Goal: Task Accomplishment & Management: Use online tool/utility

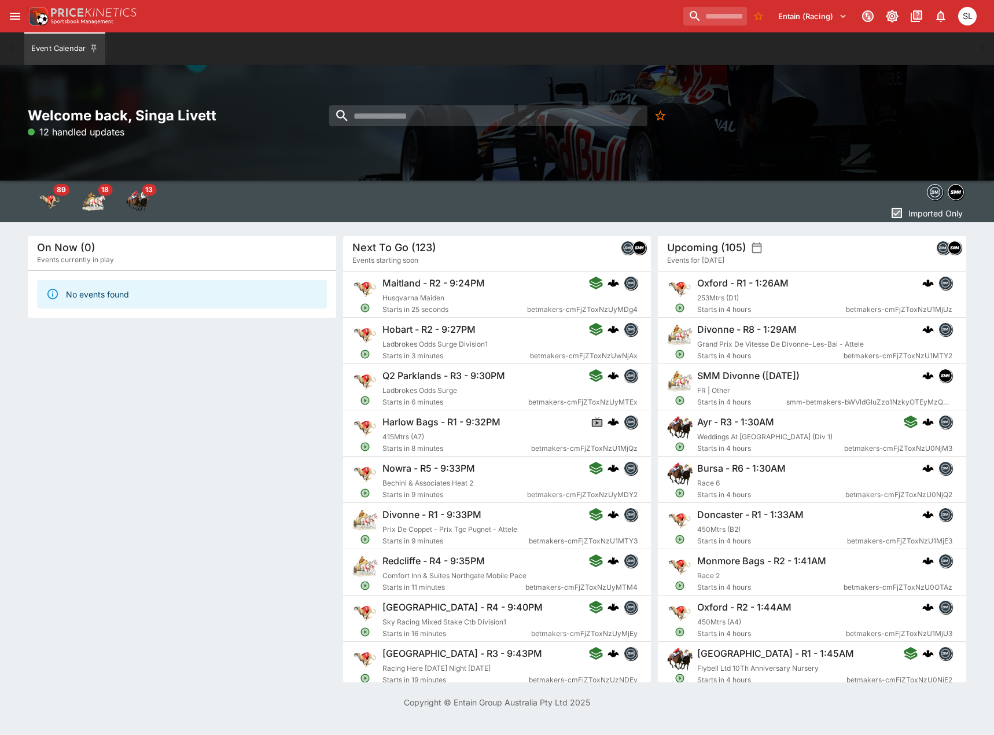
click at [19, 24] on button "open drawer" at bounding box center [15, 16] width 21 height 21
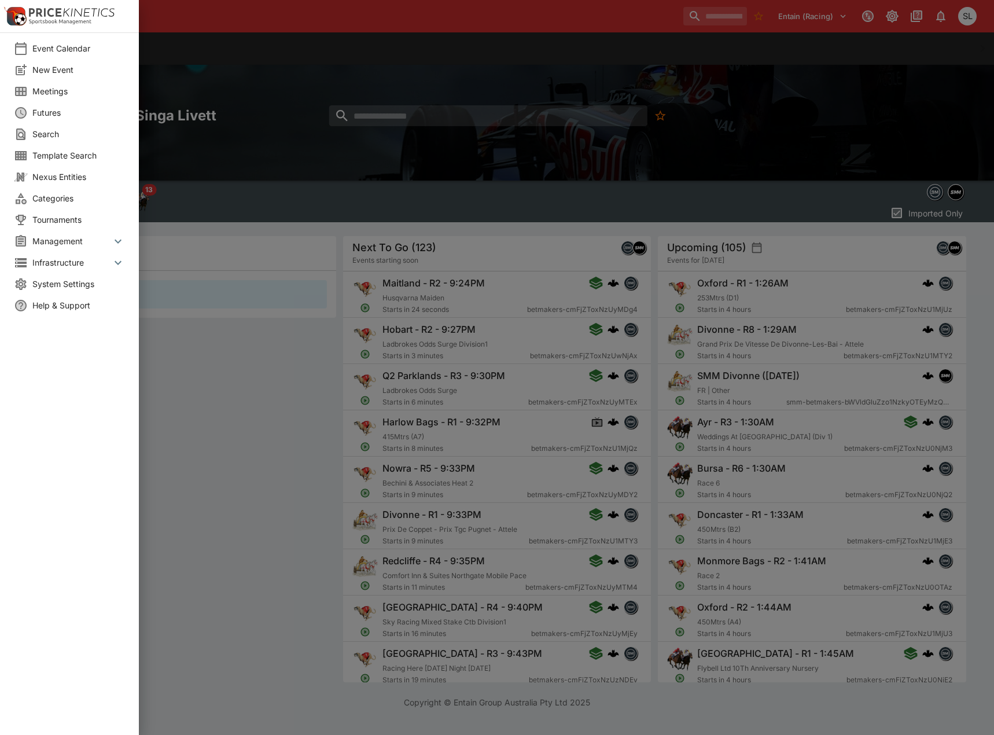
click at [50, 89] on span "Meetings" at bounding box center [78, 91] width 93 height 12
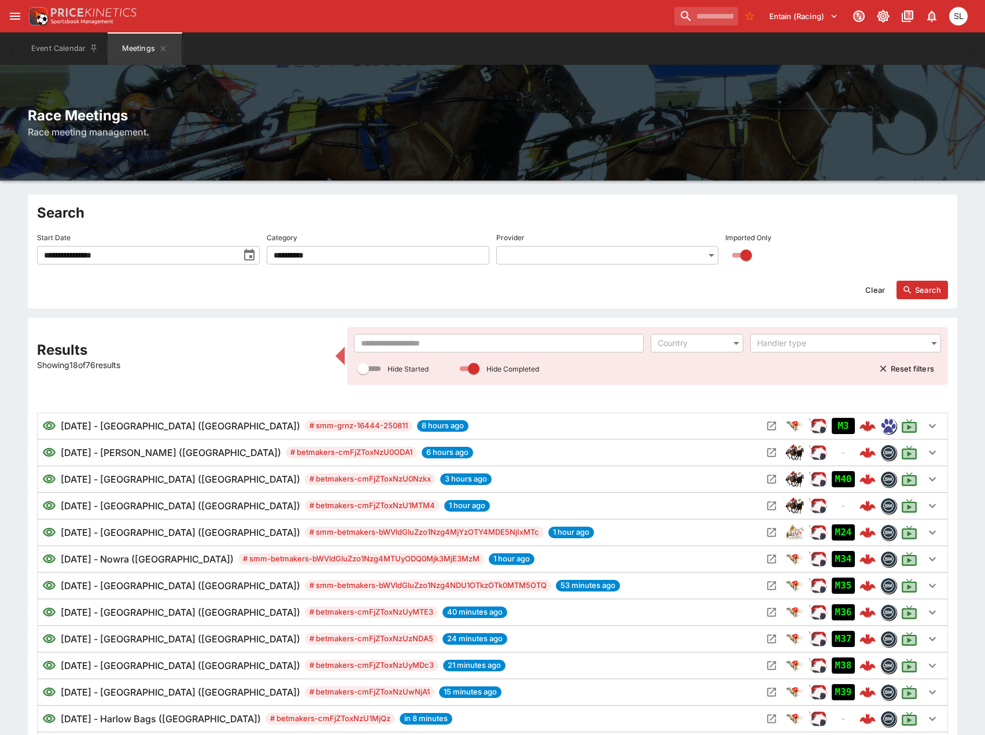
click at [172, 254] on input "**********" at bounding box center [138, 255] width 202 height 19
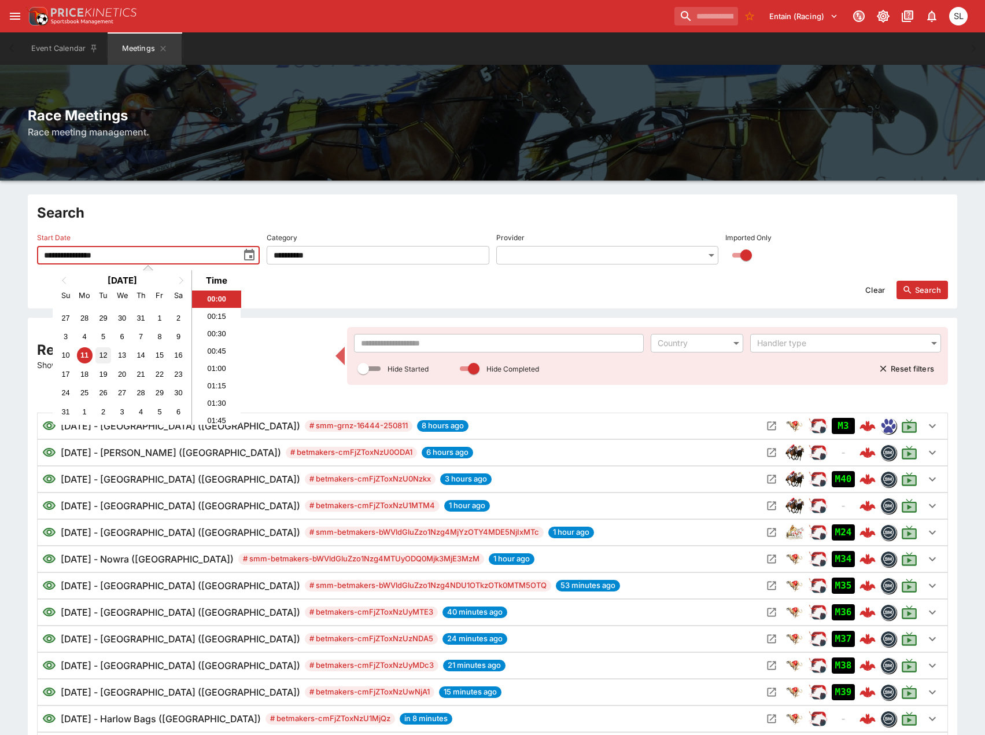
click at [102, 353] on div "12" at bounding box center [103, 355] width 16 height 16
type input "**********"
click at [921, 291] on button "Search" at bounding box center [922, 290] width 51 height 19
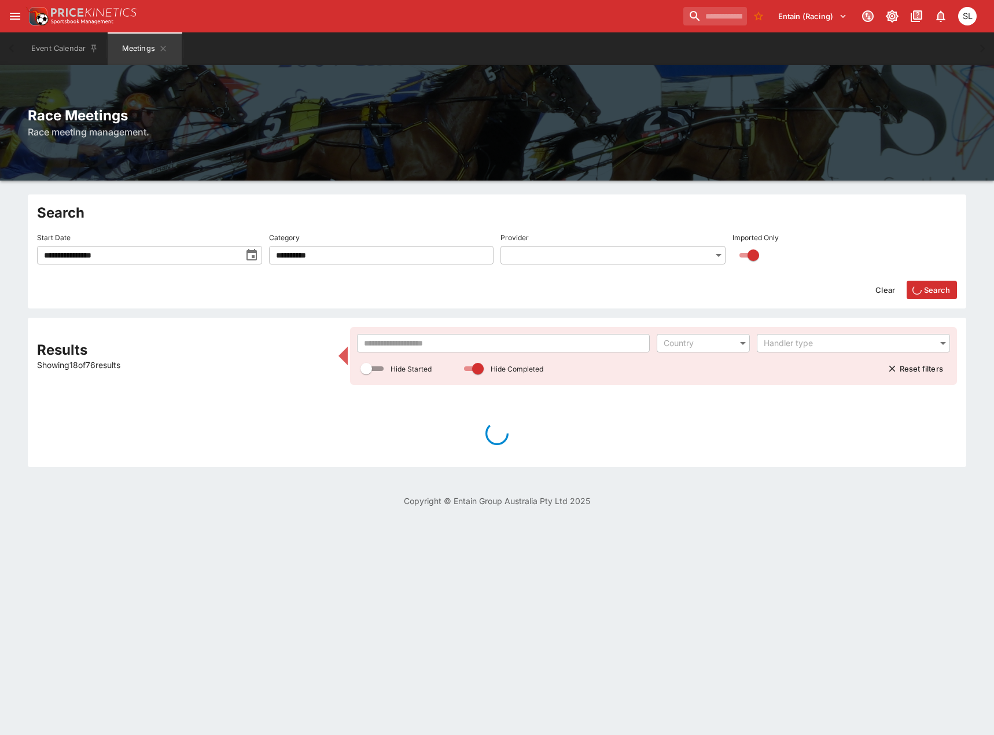
click at [521, 344] on input "text" at bounding box center [503, 343] width 293 height 19
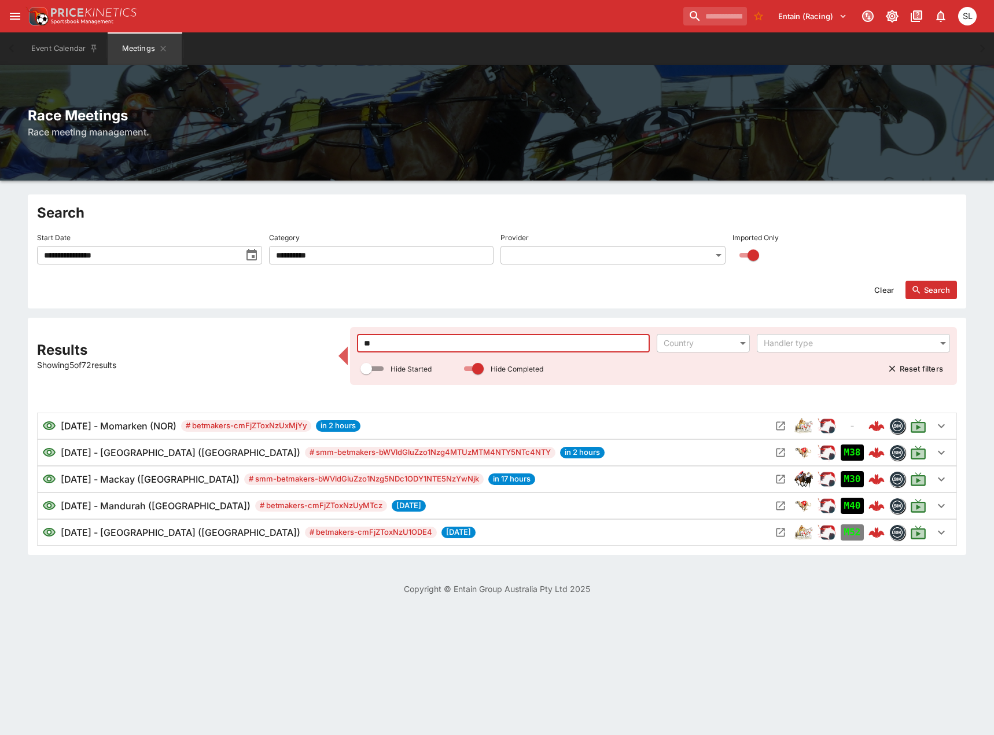
type input "**"
click at [126, 251] on input "**********" at bounding box center [139, 255] width 204 height 19
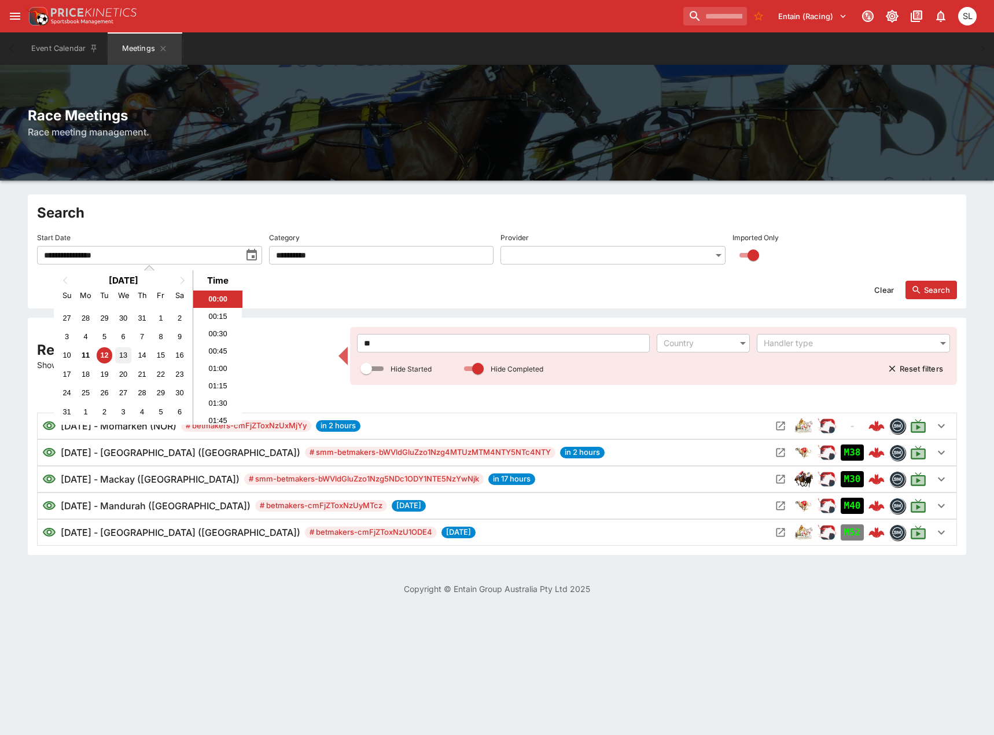
click at [121, 358] on div "13" at bounding box center [123, 355] width 16 height 16
type input "**********"
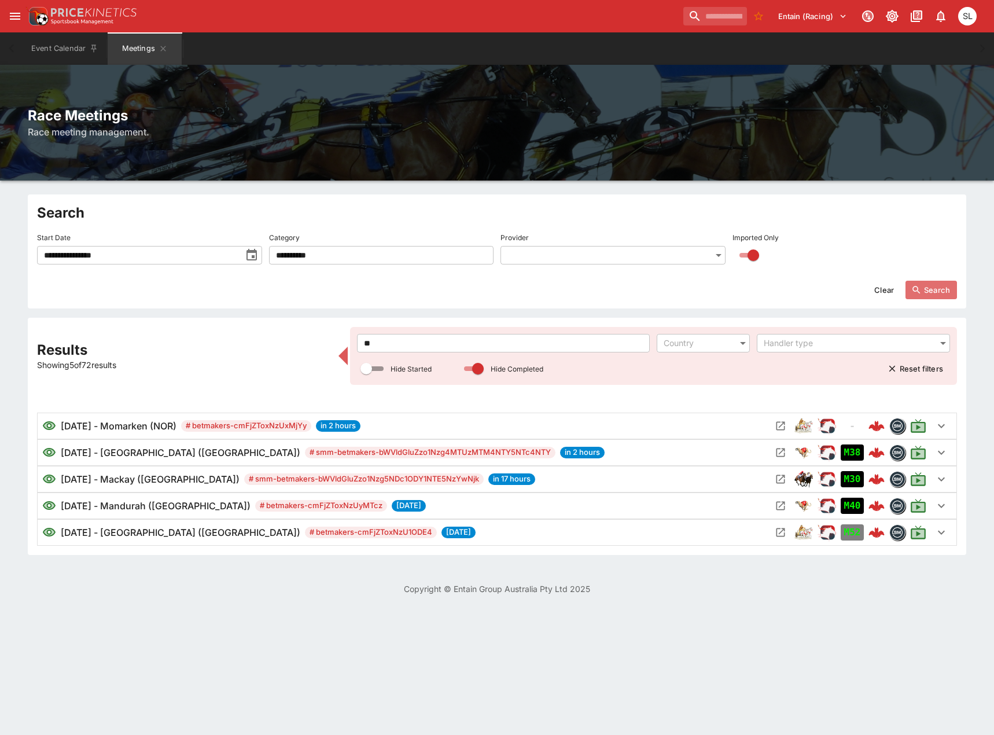
click at [926, 286] on button "Search" at bounding box center [930, 290] width 51 height 19
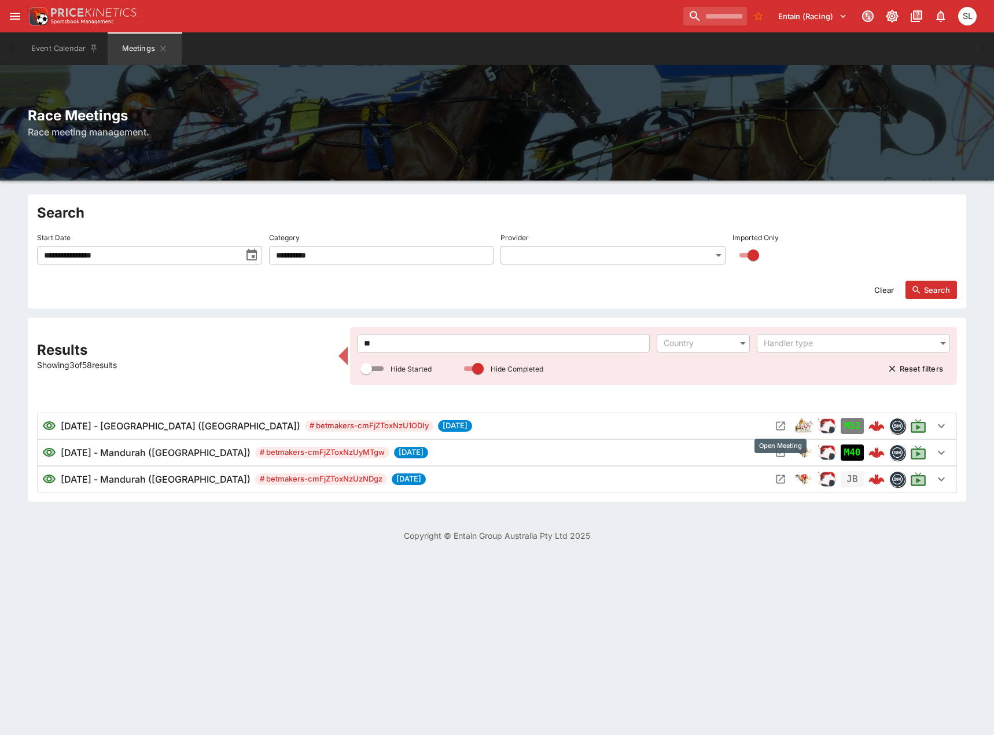
click at [783, 428] on icon "Open Meeting" at bounding box center [781, 426] width 12 height 12
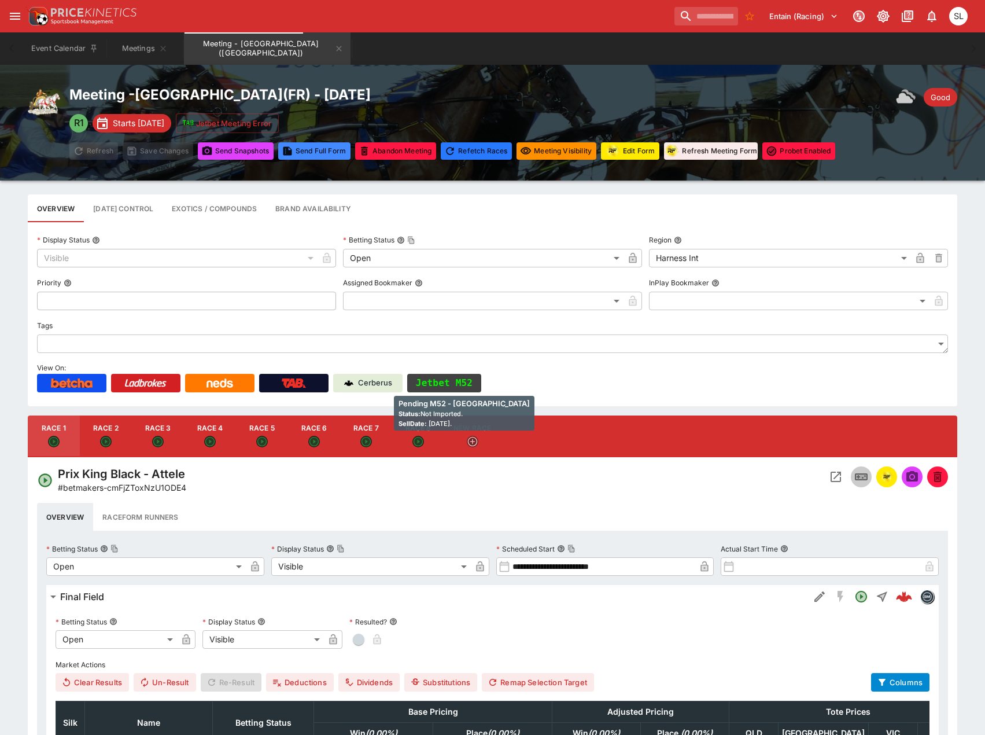
click at [463, 382] on button "Jetbet M52" at bounding box center [444, 383] width 74 height 19
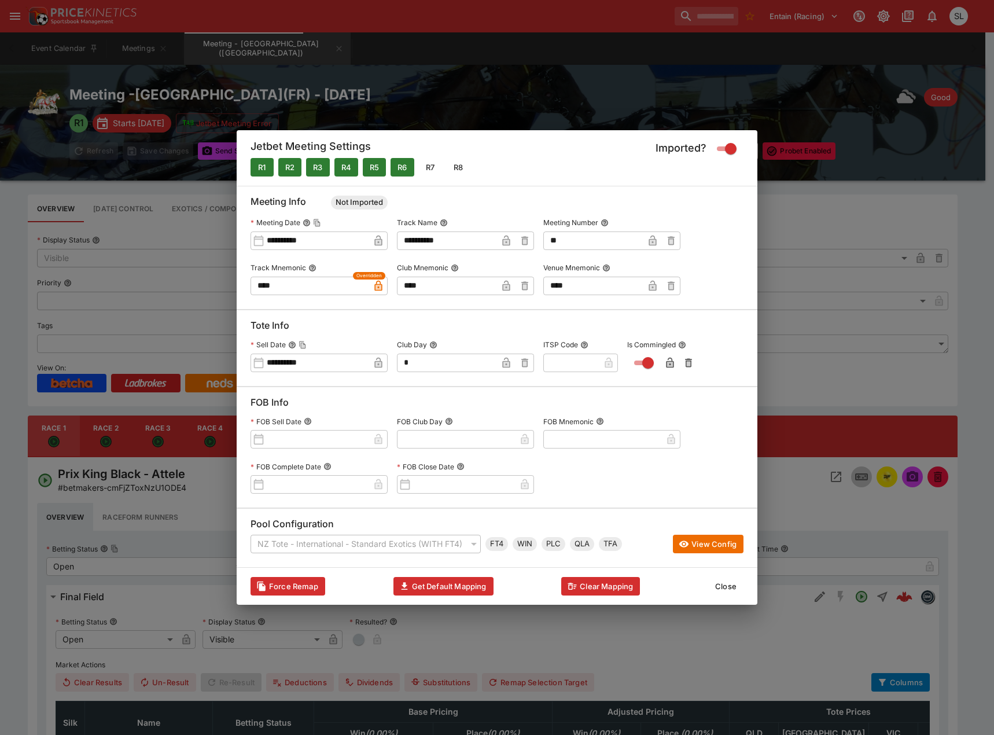
drag, startPoint x: 724, startPoint y: 588, endPoint x: 677, endPoint y: 549, distance: 61.3
click at [724, 588] on button "Close" at bounding box center [725, 586] width 35 height 19
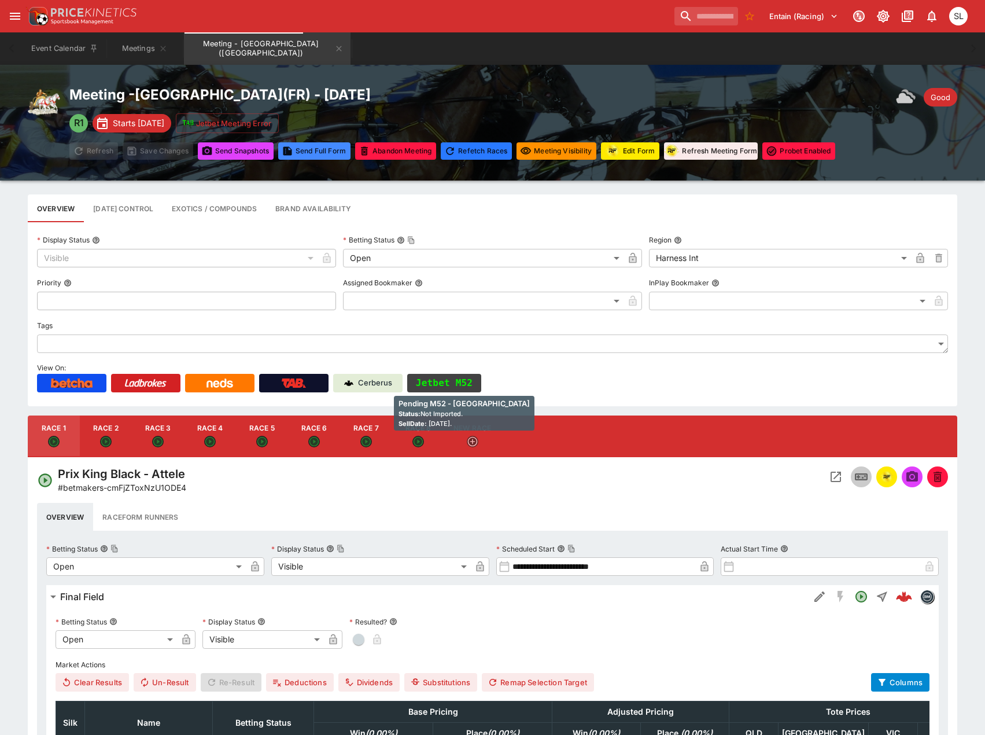
click at [470, 383] on button "Jetbet M52" at bounding box center [444, 383] width 74 height 19
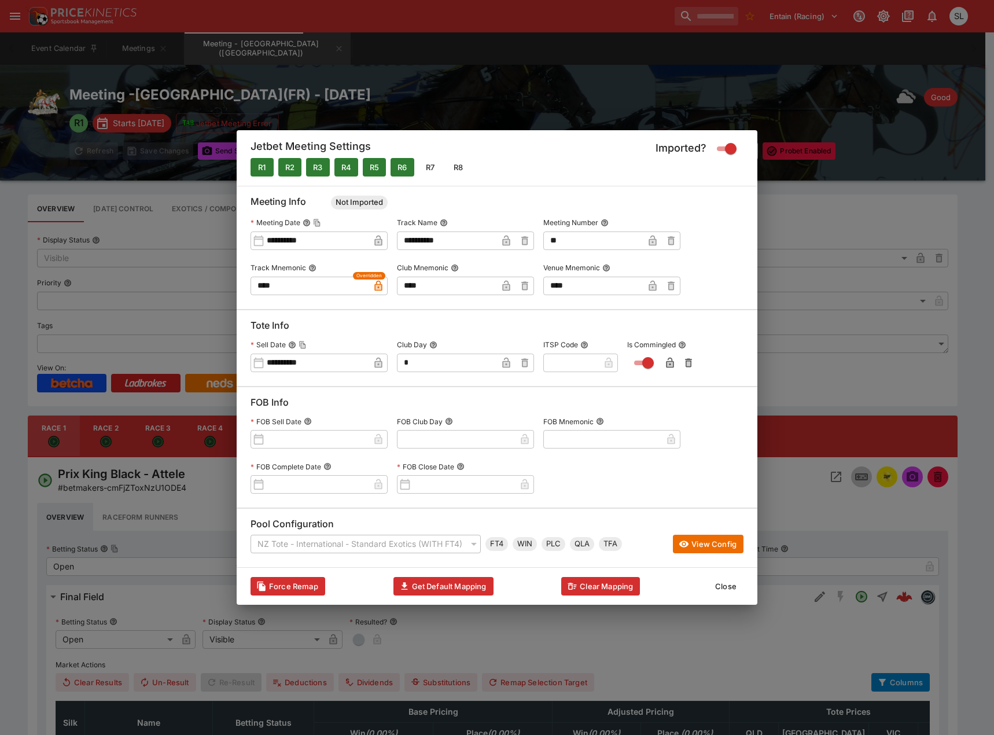
click at [720, 580] on button "Close" at bounding box center [725, 586] width 35 height 19
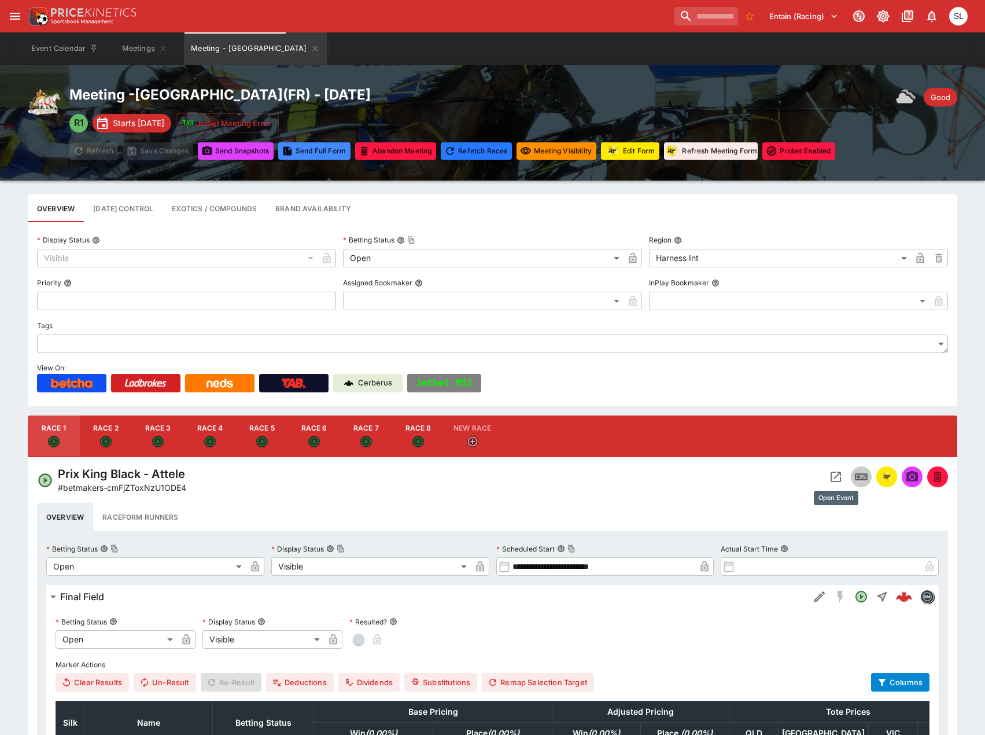
click at [835, 470] on icon "Open Event" at bounding box center [836, 477] width 14 height 14
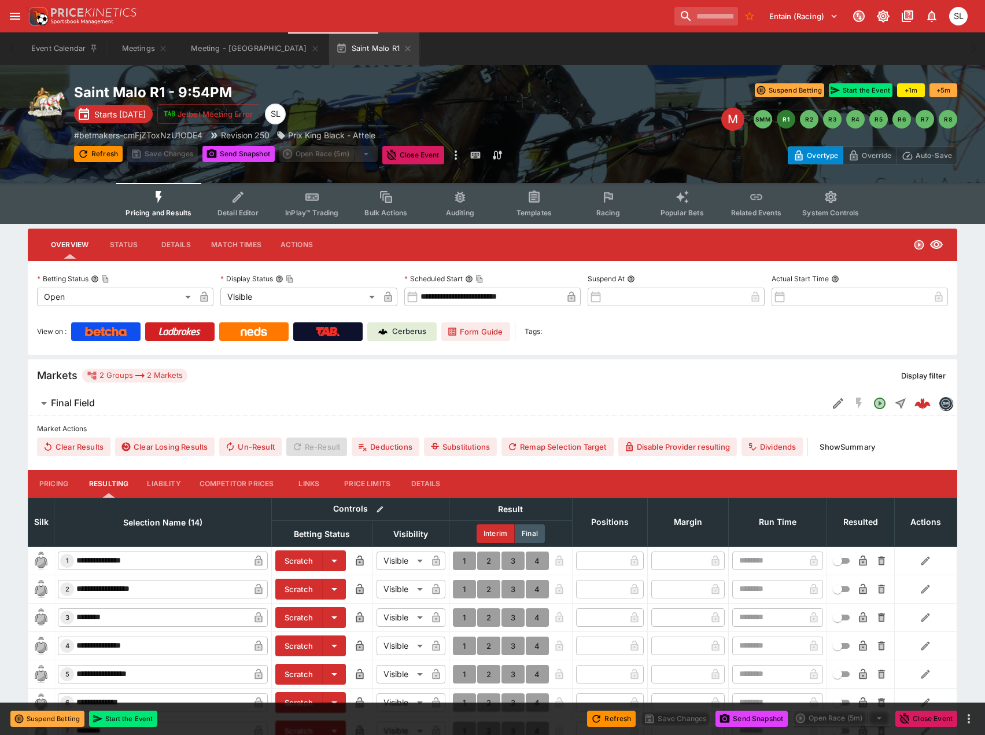
click at [606, 211] on span "Racing" at bounding box center [608, 212] width 24 height 9
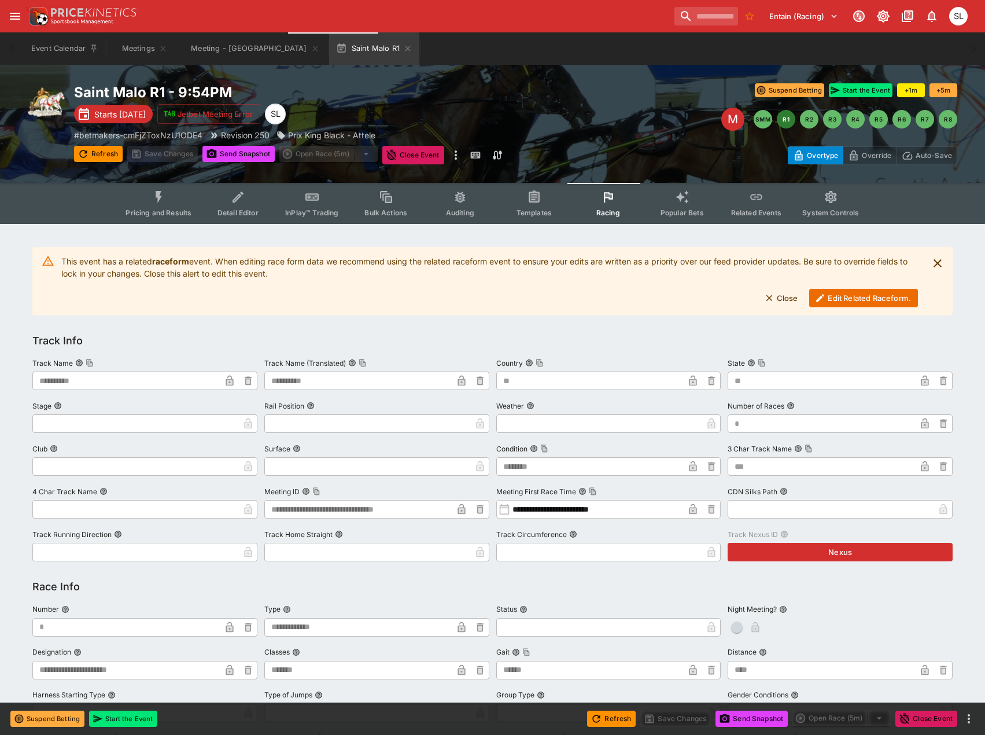
click at [863, 300] on button "Edit Related Raceform." at bounding box center [863, 298] width 109 height 19
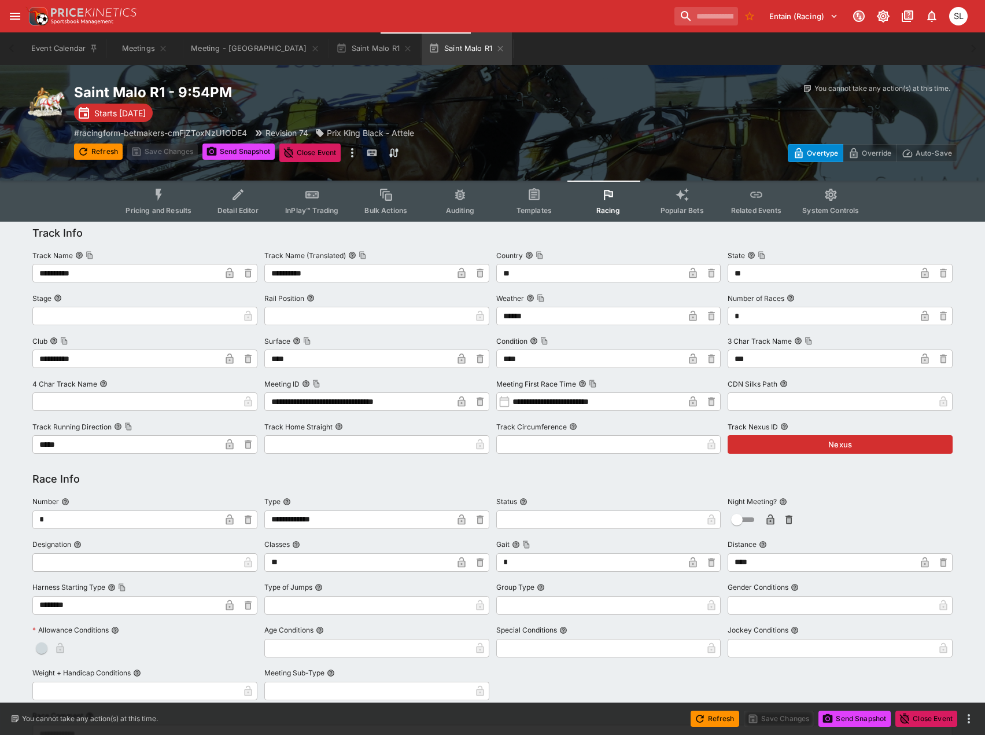
click at [235, 201] on icon "Event type filters" at bounding box center [238, 194] width 15 height 15
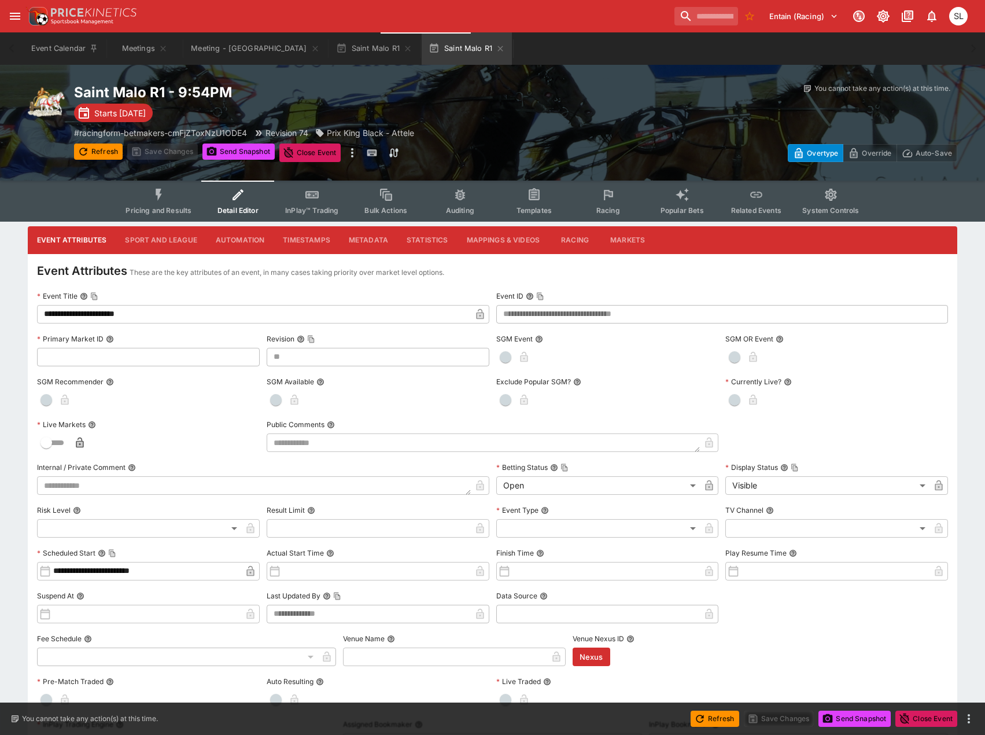
click at [547, 198] on button "Templates" at bounding box center [534, 200] width 74 height 41
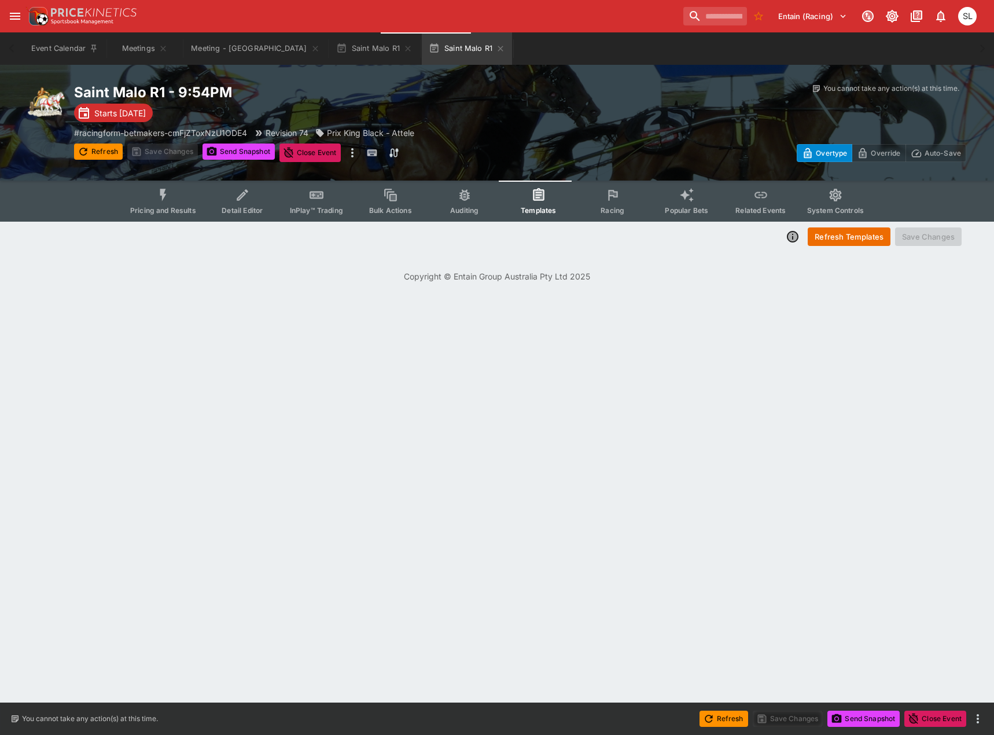
click at [539, 198] on icon "Event type filters" at bounding box center [538, 195] width 9 height 9
click at [857, 235] on button "Refresh Templates" at bounding box center [849, 236] width 83 height 19
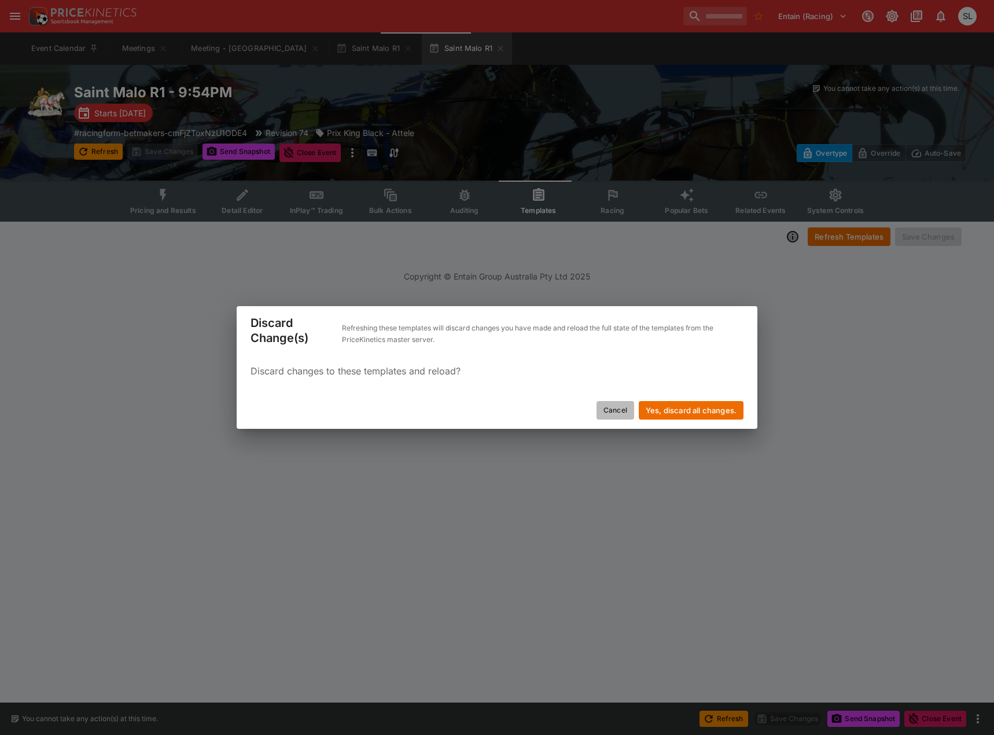
click at [605, 403] on button "Cancel" at bounding box center [615, 410] width 38 height 19
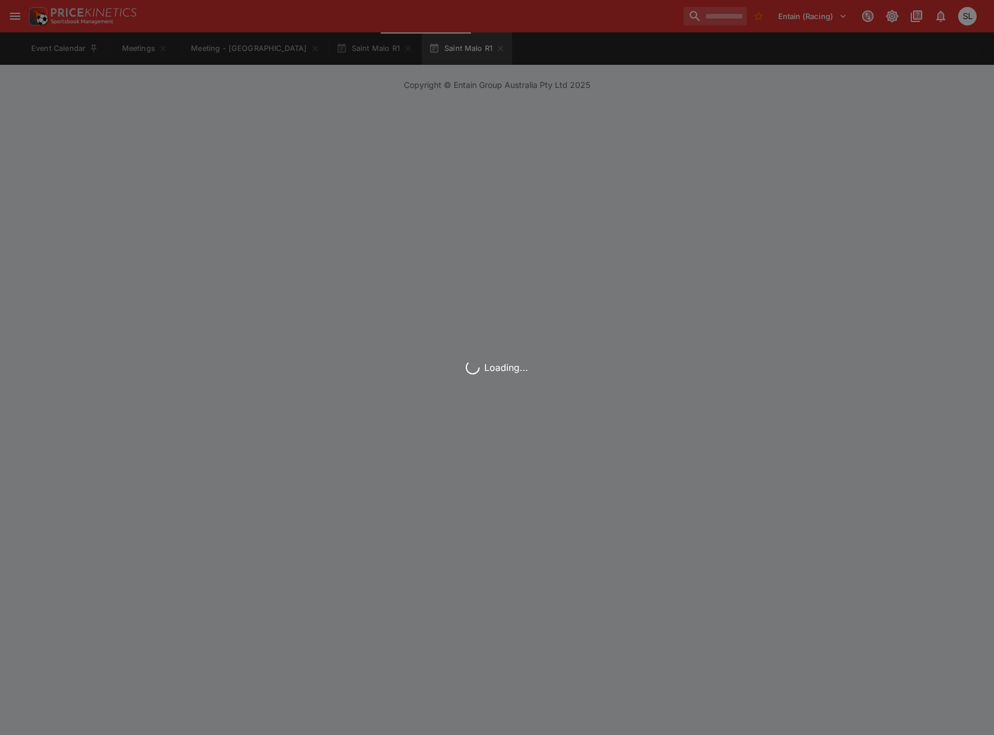
click at [336, 53] on div "Loading..." at bounding box center [497, 367] width 994 height 735
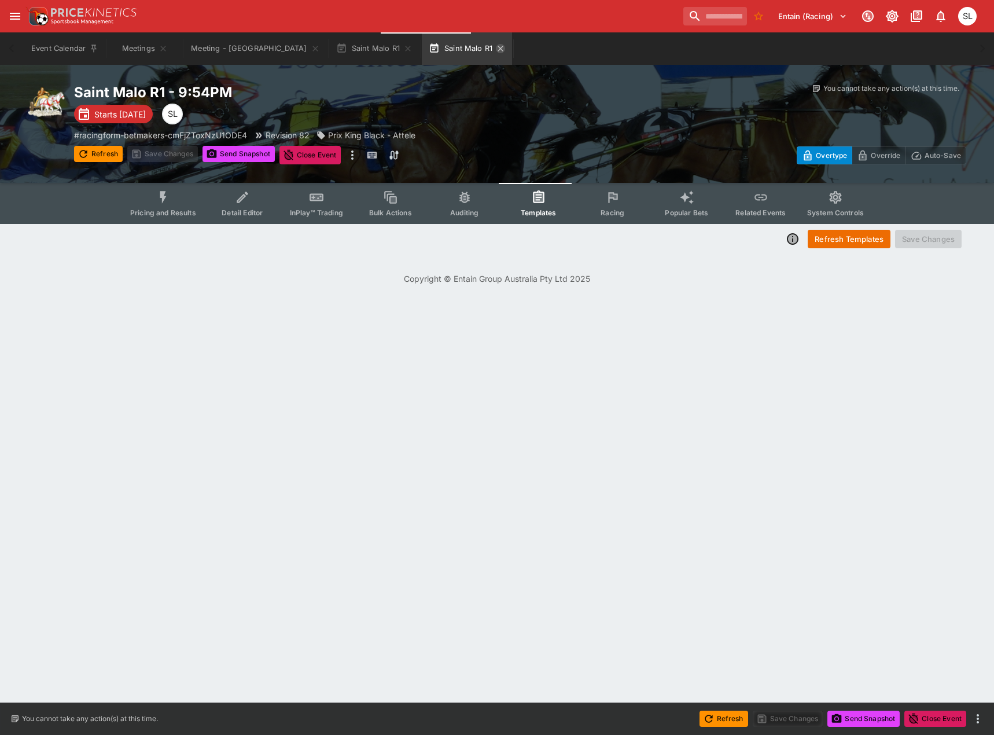
click at [496, 47] on icon "button" at bounding box center [500, 48] width 9 height 9
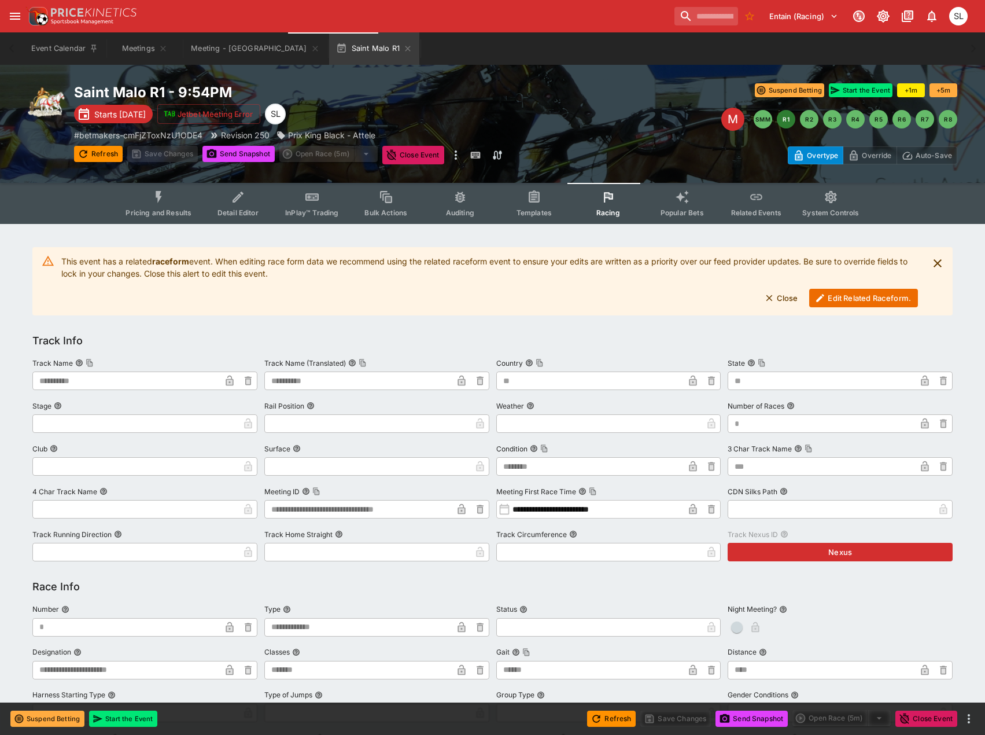
click at [541, 202] on icon "Event type filters" at bounding box center [534, 197] width 15 height 15
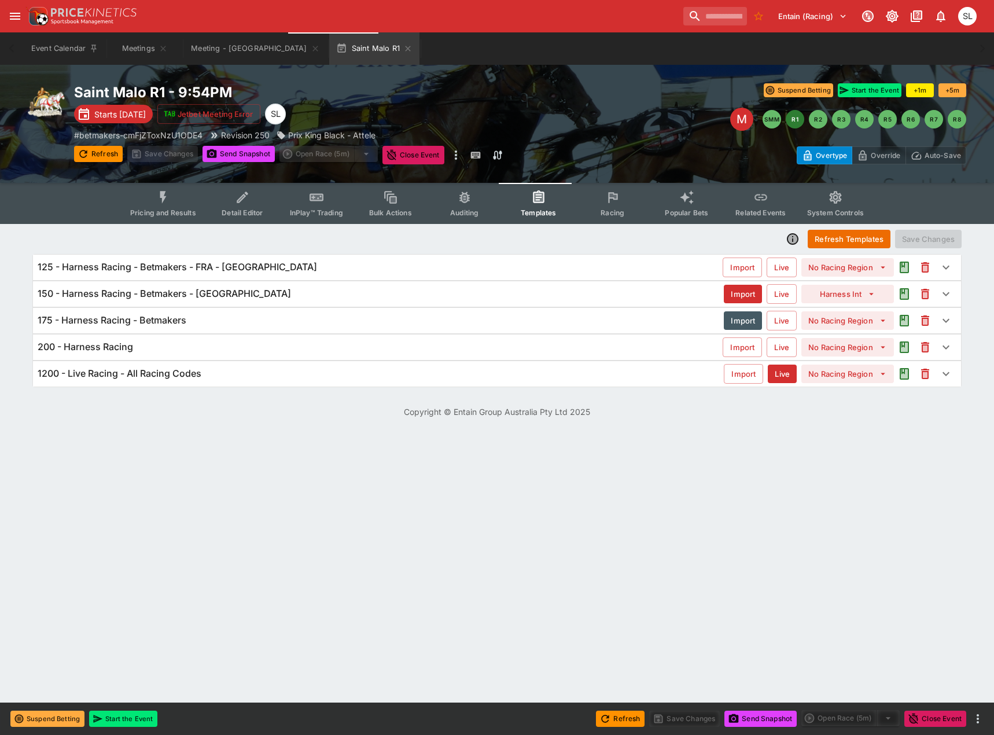
click at [269, 266] on h6 "125 - Harness Racing - Betmakers - FRA - Saint Malo" at bounding box center [177, 267] width 279 height 12
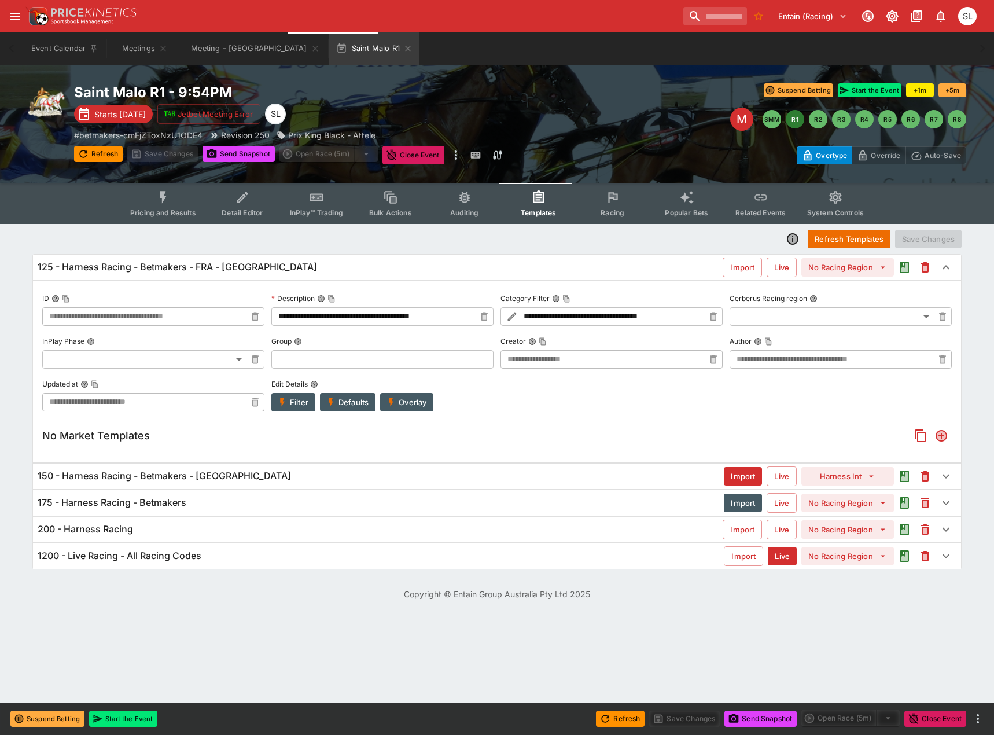
type input "**********"
click at [415, 402] on button "Overlay" at bounding box center [406, 402] width 53 height 19
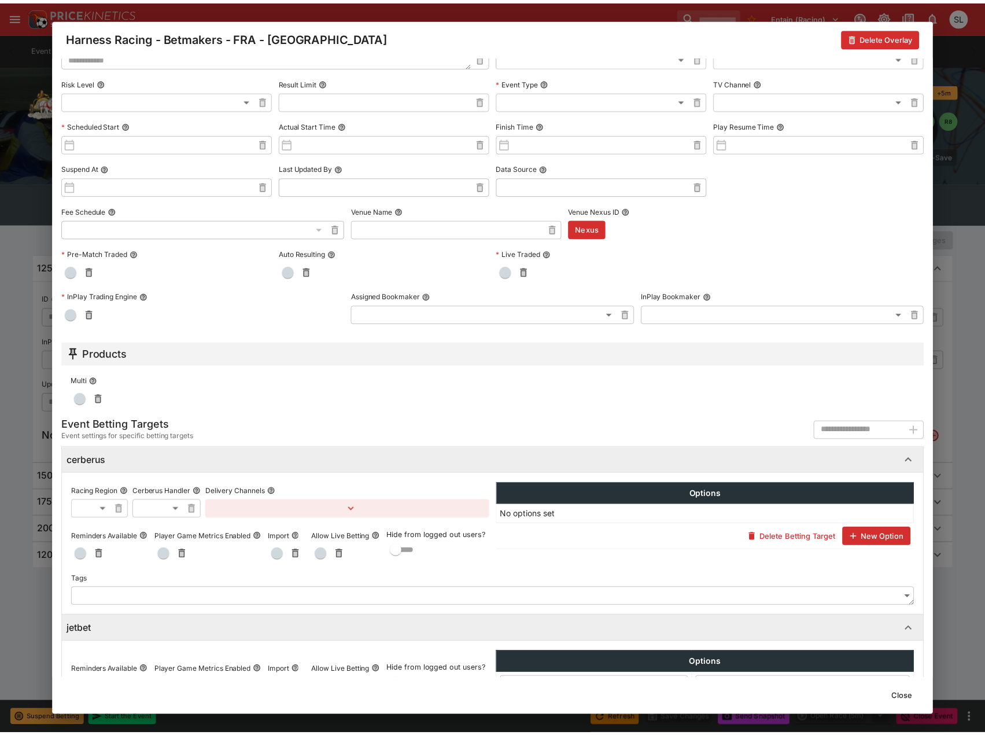
scroll to position [433, 0]
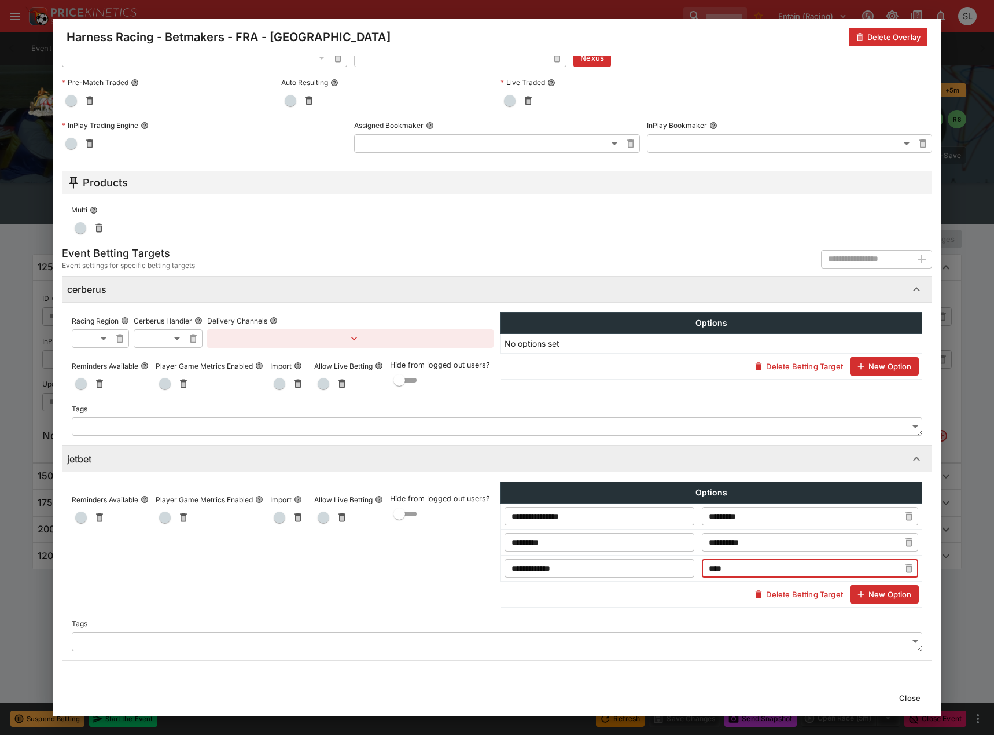
click at [760, 569] on input "****" at bounding box center [801, 568] width 198 height 19
click at [756, 570] on input "****" at bounding box center [801, 568] width 198 height 19
click at [764, 543] on input "**********" at bounding box center [801, 542] width 198 height 19
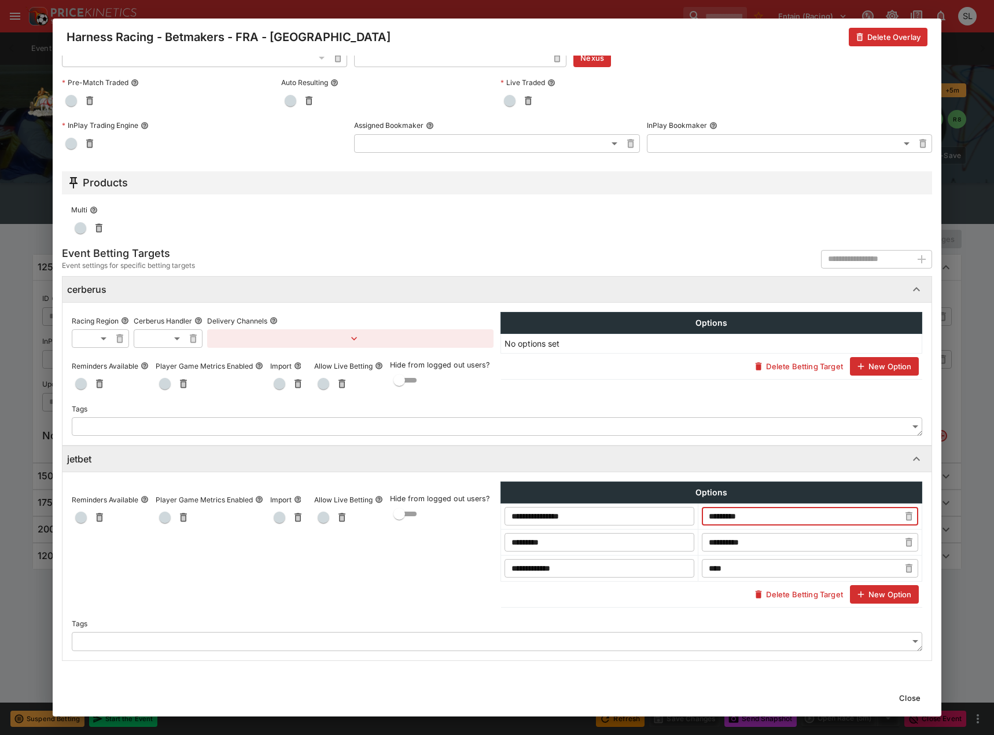
click at [782, 519] on input "*********" at bounding box center [801, 516] width 198 height 19
click at [909, 698] on button "Close" at bounding box center [909, 697] width 35 height 19
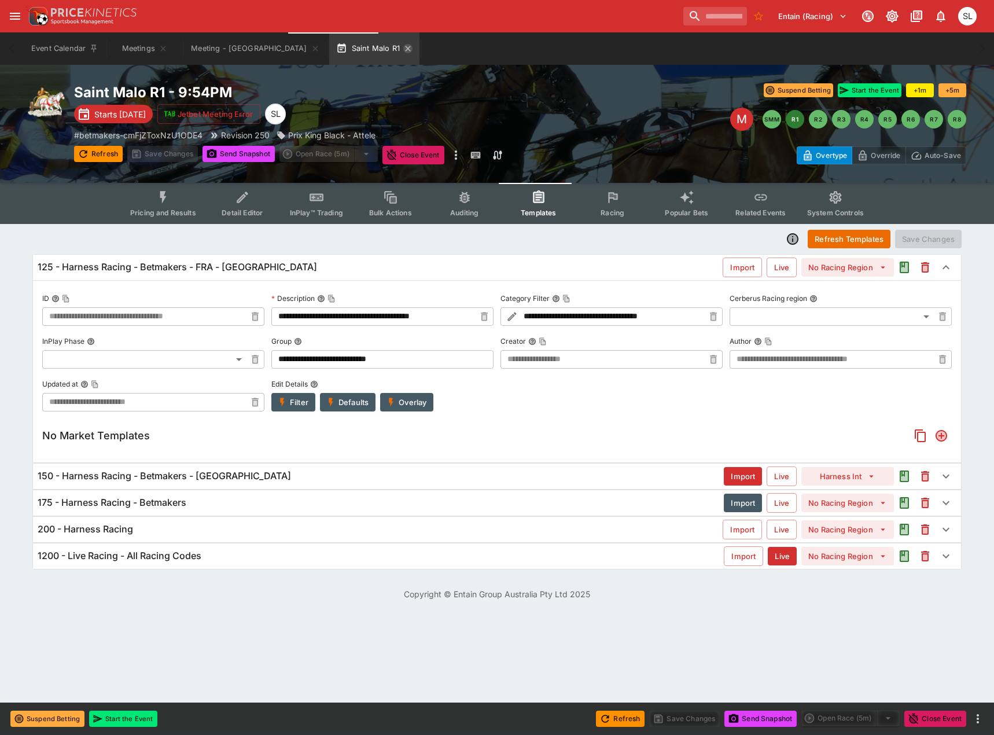
click at [405, 49] on icon "button" at bounding box center [407, 48] width 5 height 5
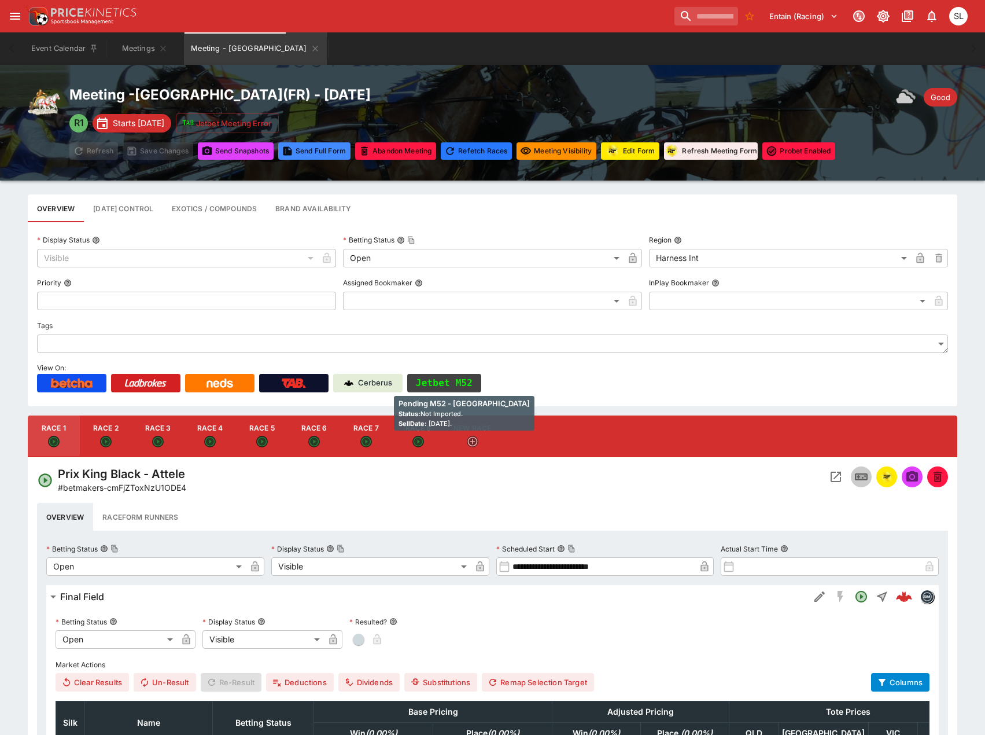
click at [458, 376] on button "Jetbet M52" at bounding box center [444, 383] width 74 height 19
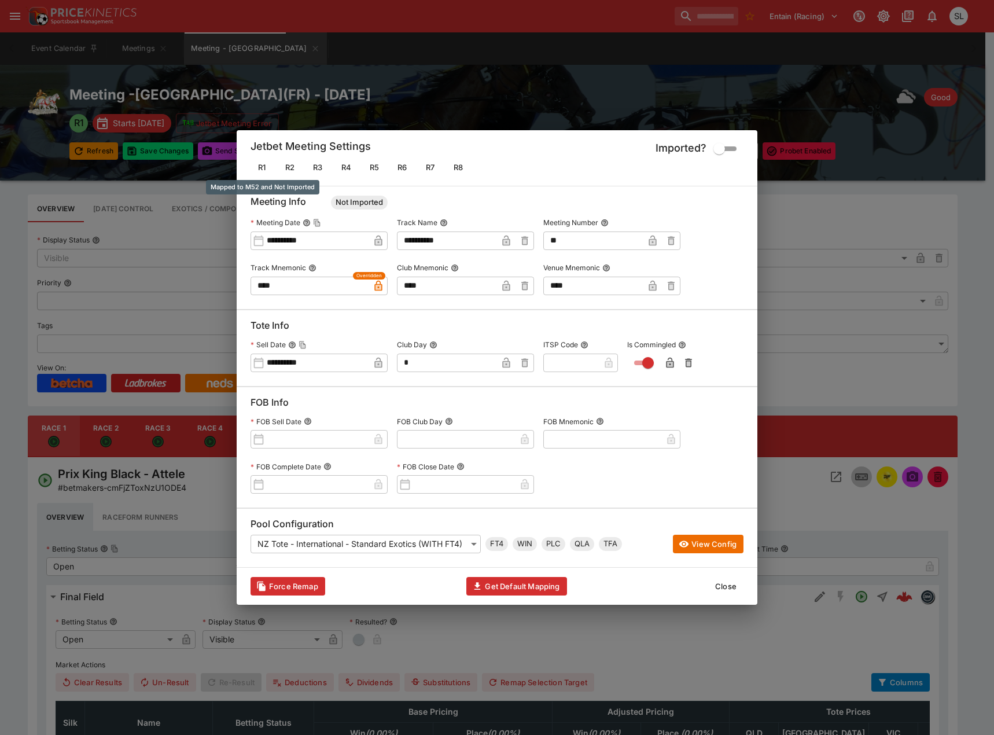
drag, startPoint x: 262, startPoint y: 165, endPoint x: 278, endPoint y: 165, distance: 16.2
click at [263, 165] on button "R1" at bounding box center [262, 167] width 23 height 19
click at [294, 164] on button "R2" at bounding box center [289, 167] width 23 height 19
click at [323, 164] on button "R3" at bounding box center [317, 167] width 23 height 19
click at [352, 165] on button "R4" at bounding box center [346, 167] width 24 height 19
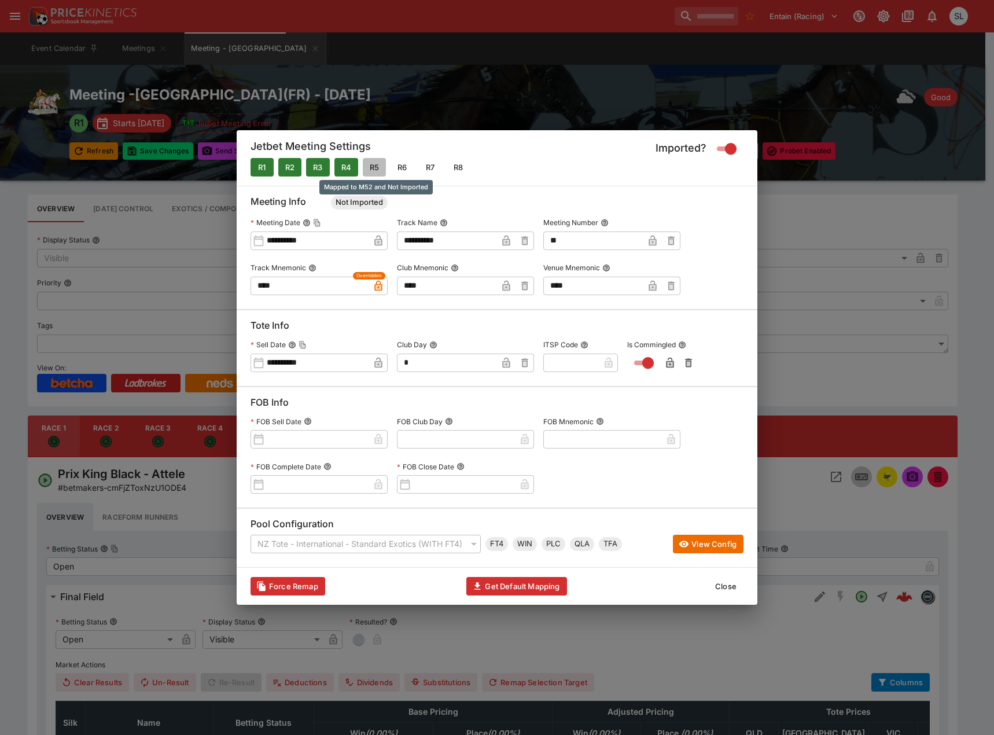
click at [381, 165] on button "R5" at bounding box center [374, 167] width 23 height 19
click at [397, 165] on button "R6" at bounding box center [402, 167] width 23 height 19
click at [720, 584] on button "Close" at bounding box center [725, 586] width 35 height 19
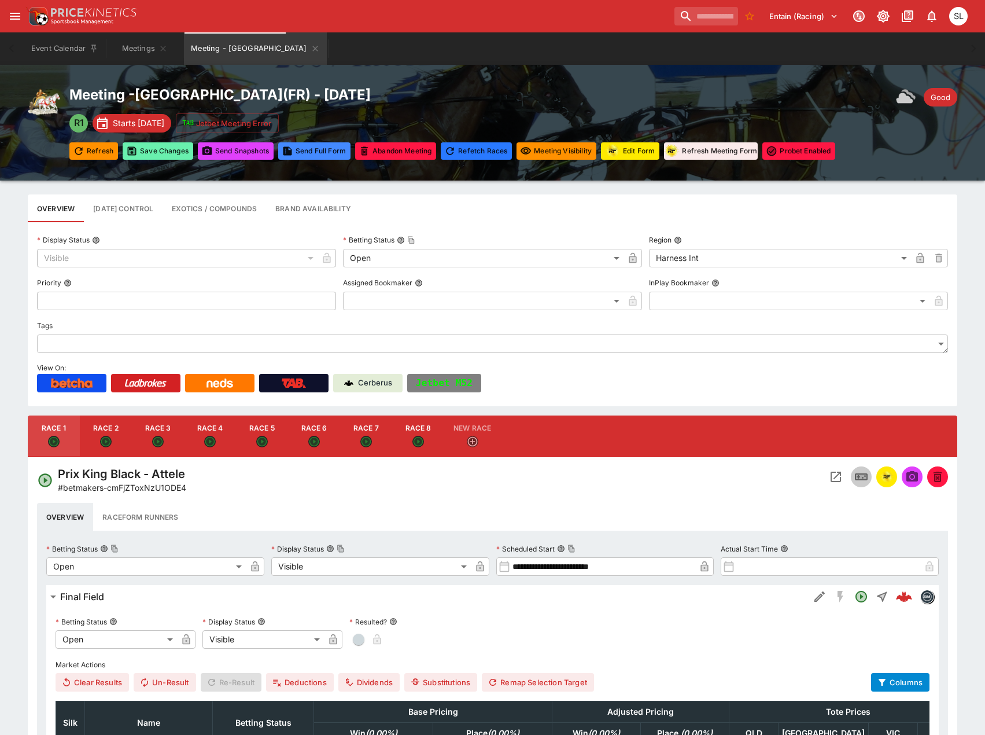
click at [163, 153] on button "Save Changes" at bounding box center [158, 150] width 71 height 17
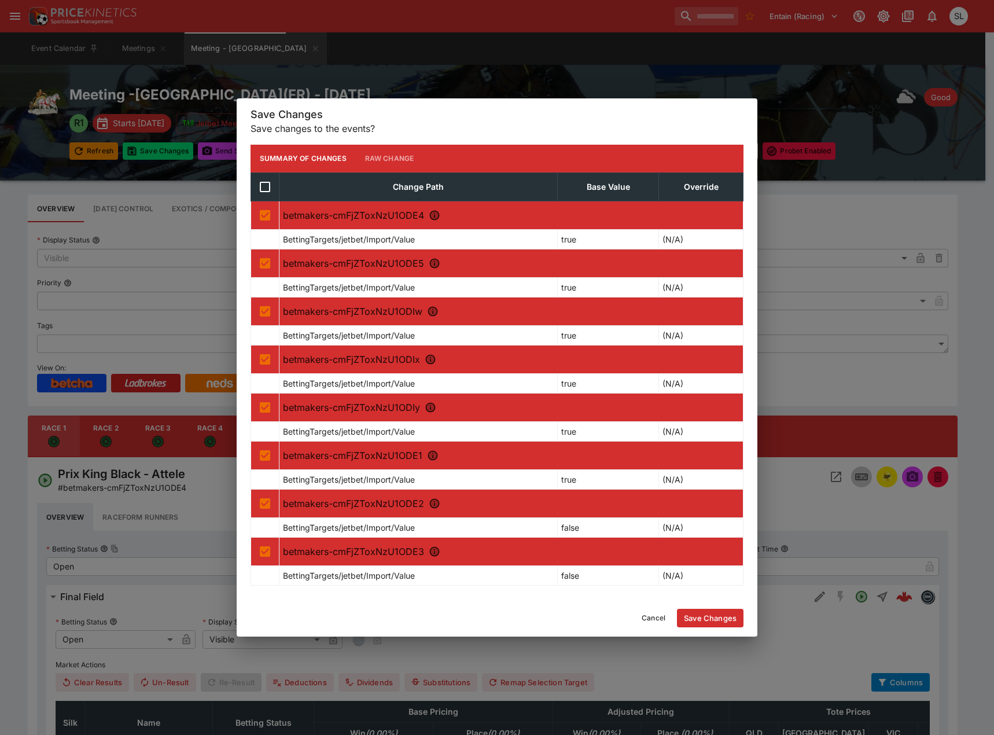
click at [703, 601] on div "Cancel Save Changes" at bounding box center [497, 617] width 521 height 37
click at [710, 612] on button "Save Changes" at bounding box center [710, 618] width 67 height 19
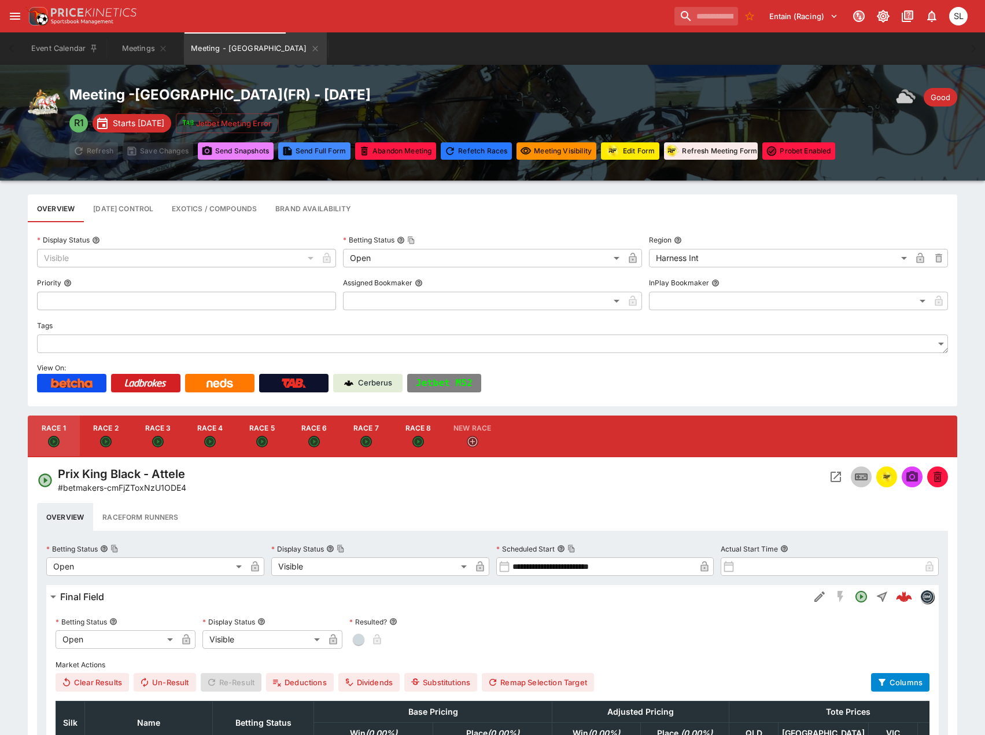
click at [249, 151] on button "Send Snapshot s" at bounding box center [236, 150] width 76 height 17
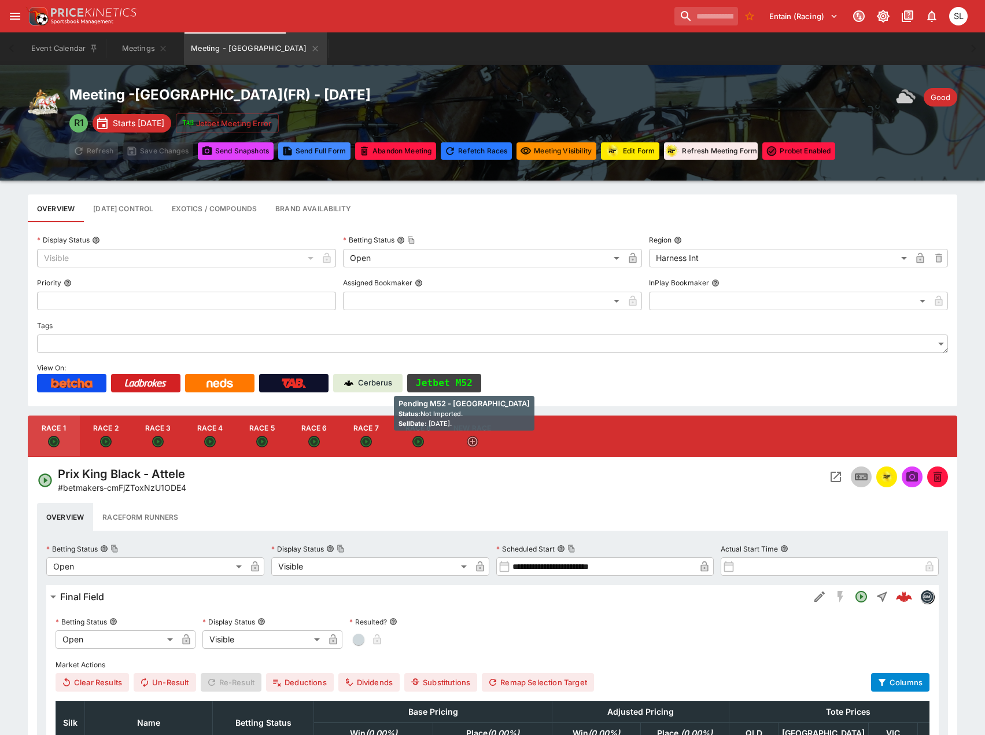
click at [475, 388] on button "Jetbet M52" at bounding box center [444, 383] width 74 height 19
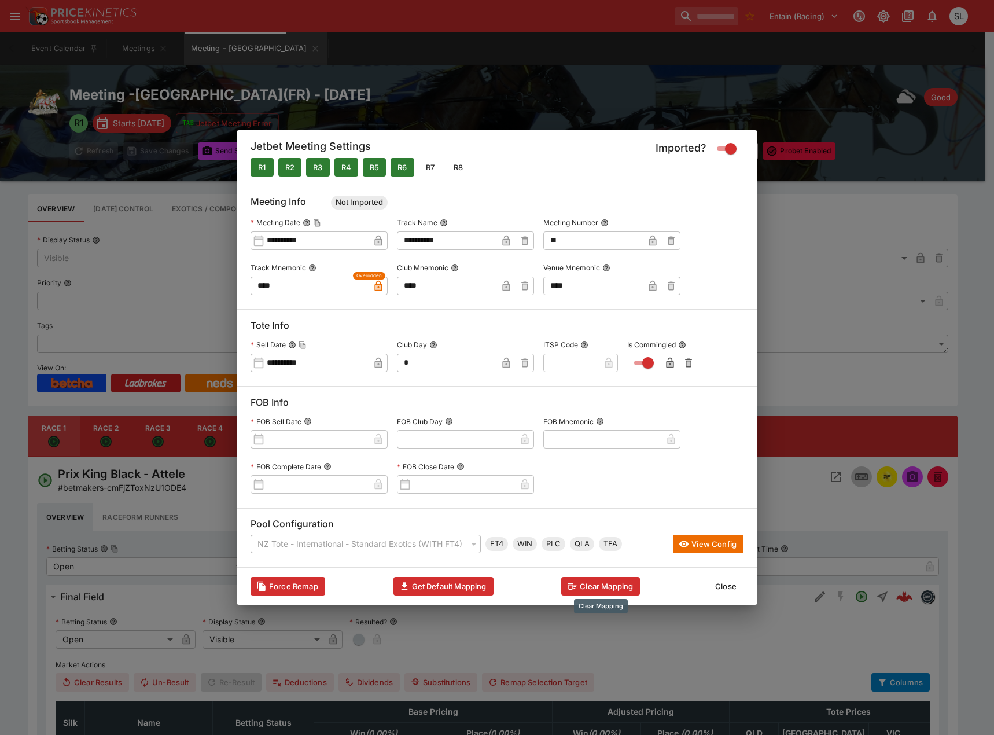
click at [599, 585] on button "Clear Mapping" at bounding box center [600, 586] width 79 height 19
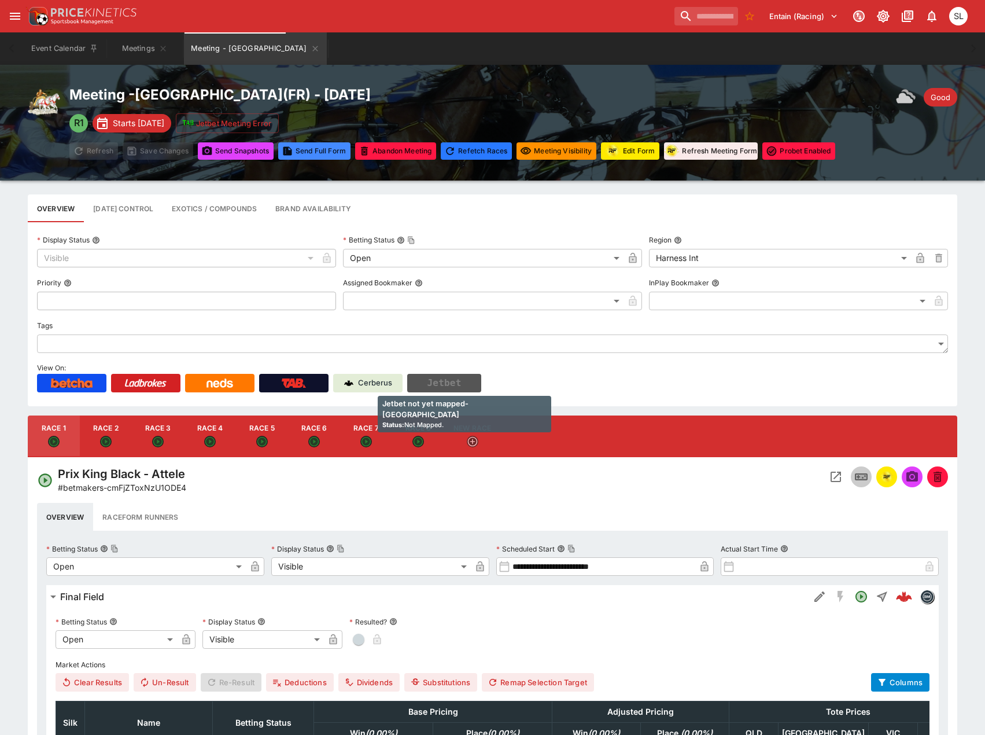
click at [454, 381] on button "Jetbet" at bounding box center [444, 383] width 74 height 19
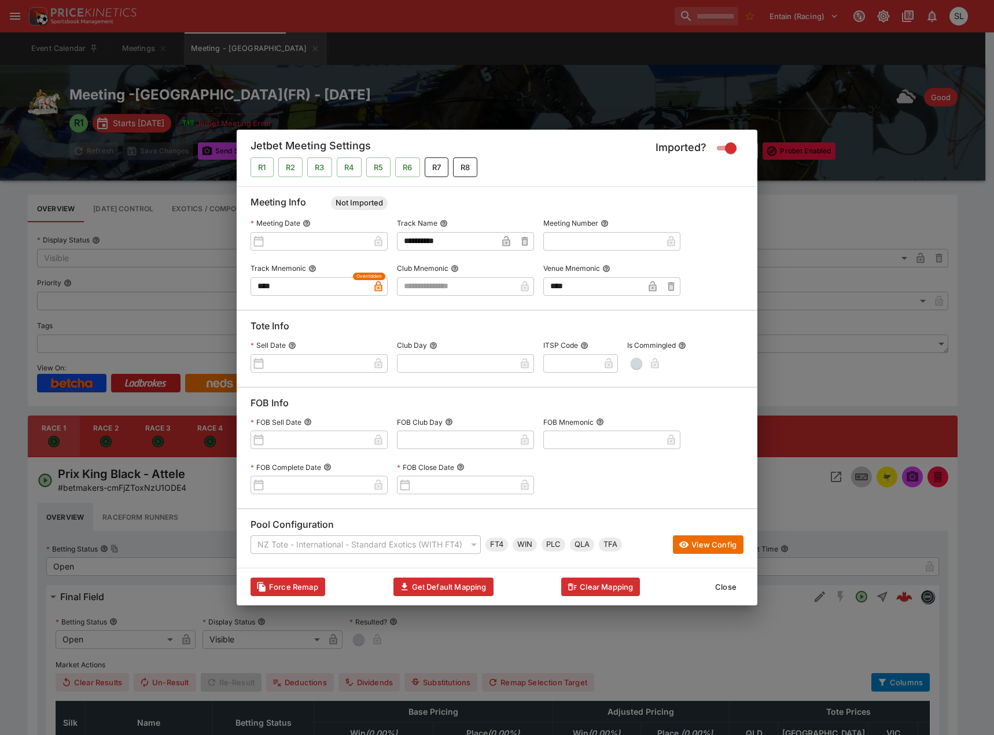
click at [444, 287] on input "text" at bounding box center [456, 286] width 119 height 19
click at [444, 303] on li "FRNH" at bounding box center [465, 305] width 137 height 19
type input "****"
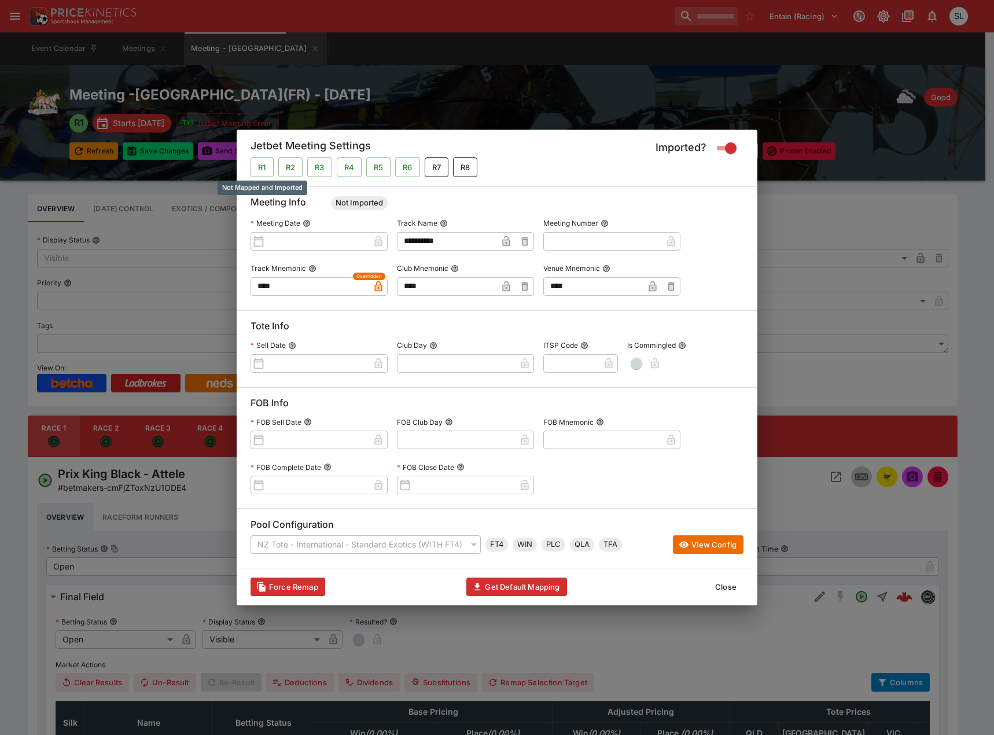
click at [257, 167] on button "R1" at bounding box center [262, 167] width 23 height 20
click at [295, 167] on button "R2" at bounding box center [290, 167] width 24 height 20
click at [329, 166] on button "R3" at bounding box center [319, 167] width 24 height 20
click at [350, 167] on button "R4" at bounding box center [349, 167] width 25 height 20
drag, startPoint x: 371, startPoint y: 164, endPoint x: 394, endPoint y: 164, distance: 22.6
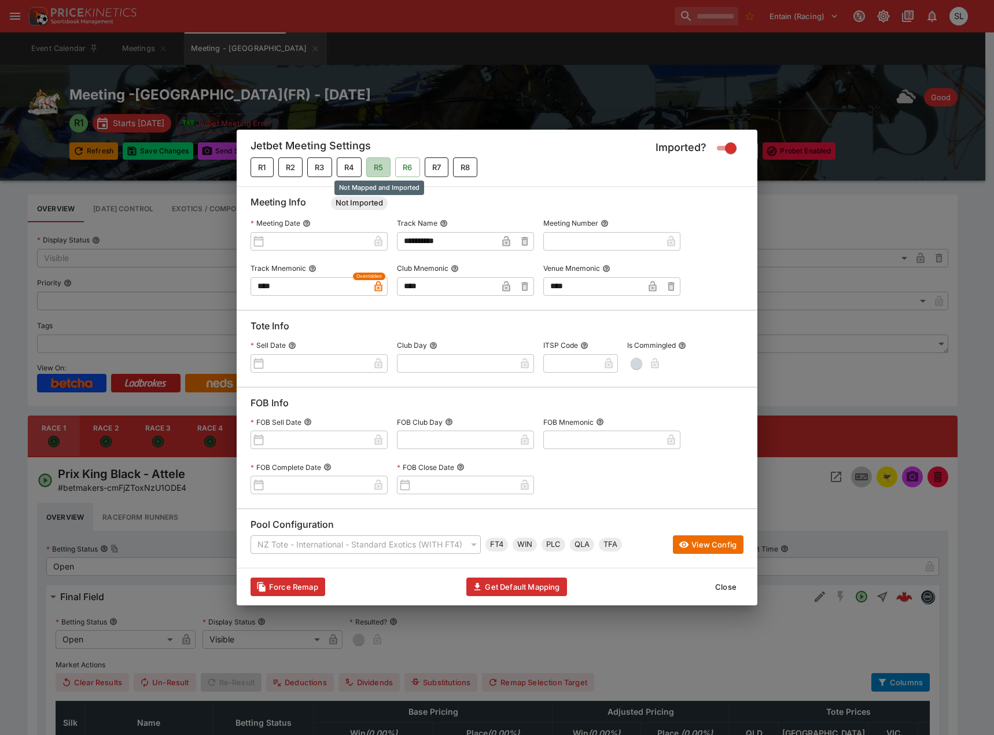
click at [373, 164] on button "R5" at bounding box center [378, 167] width 24 height 20
click at [407, 164] on button "R6" at bounding box center [407, 167] width 24 height 20
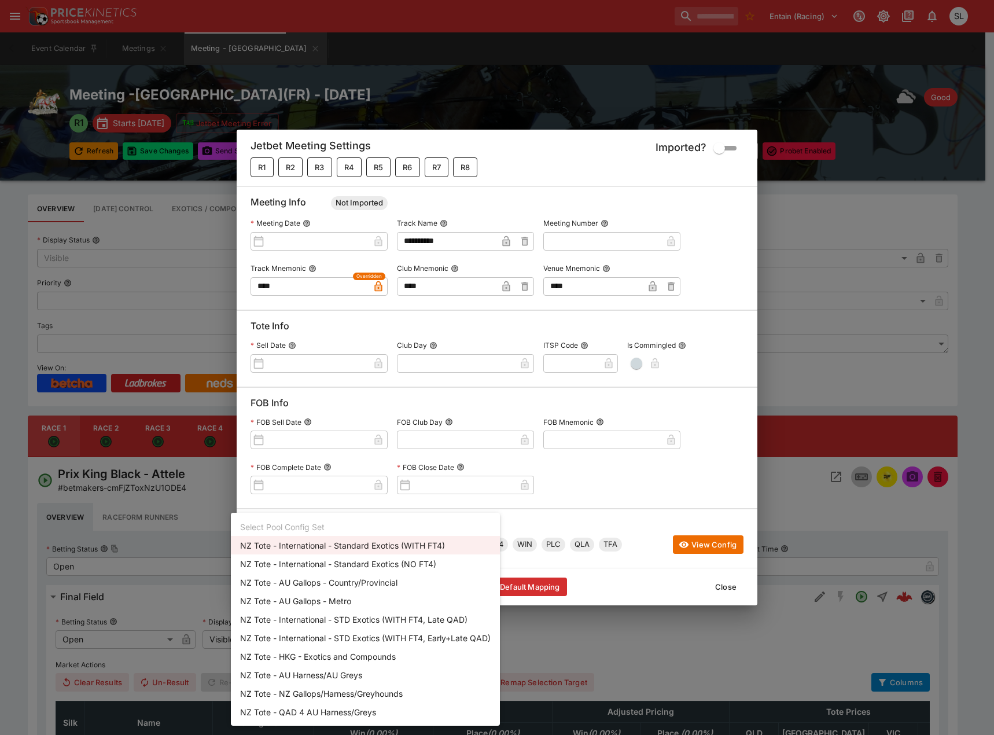
click at [410, 543] on body "**********" at bounding box center [497, 627] width 994 height 1255
click at [364, 540] on li "NZ Tote - International - Standard Exotics (WITH FT4)" at bounding box center [365, 545] width 269 height 19
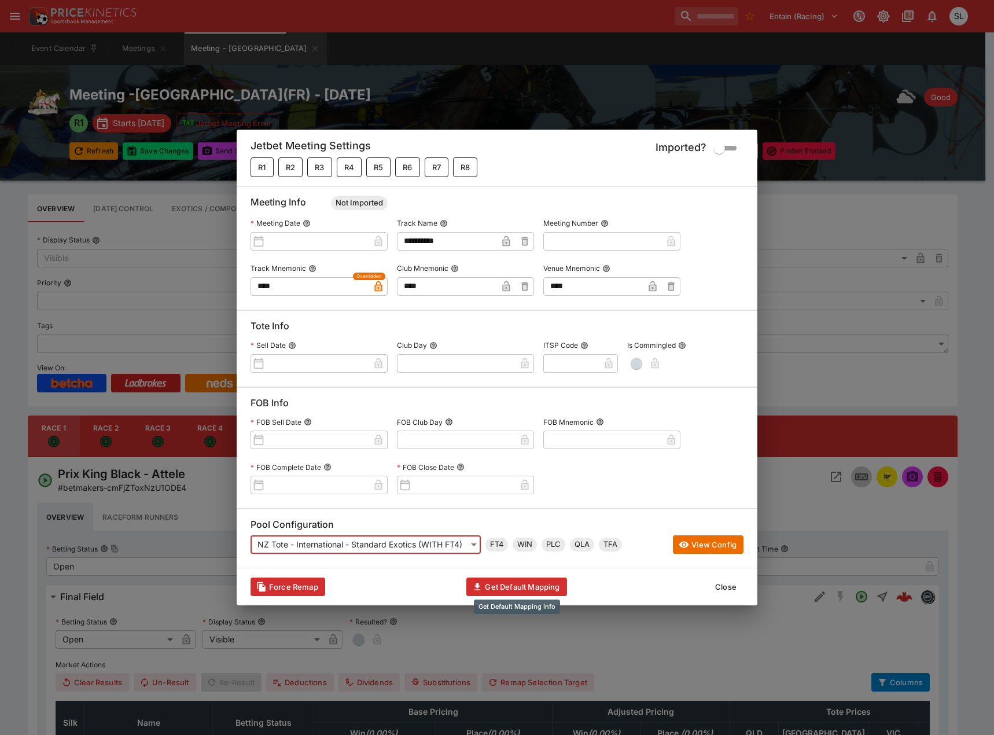
click at [529, 588] on button "Get Default Mapping" at bounding box center [516, 586] width 100 height 19
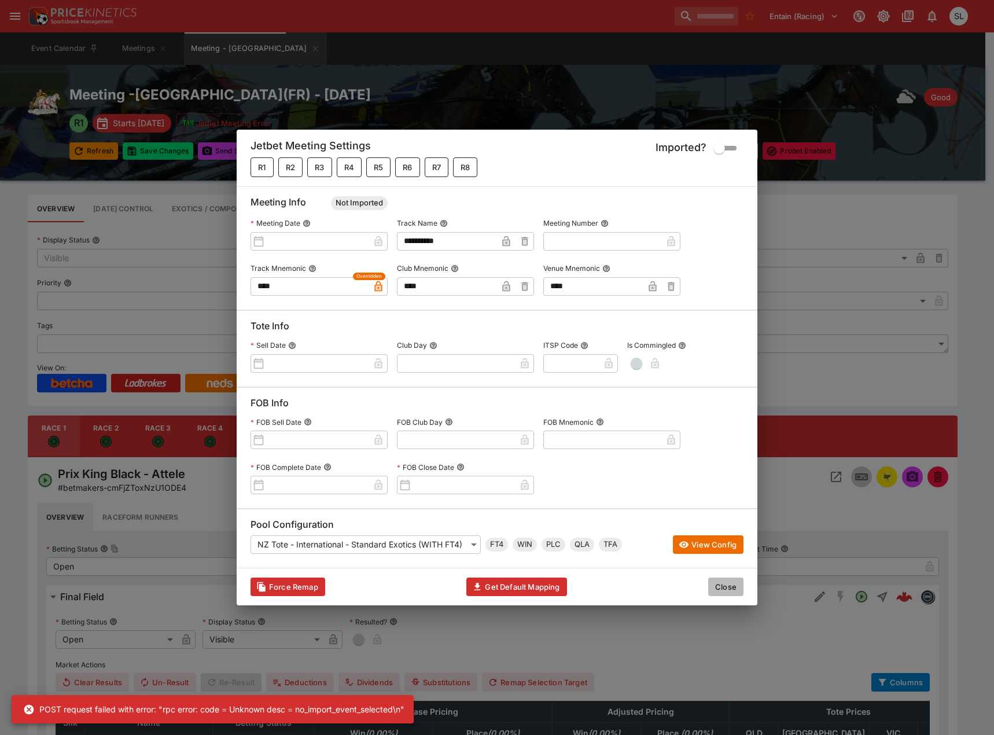
click at [721, 584] on button "Close" at bounding box center [725, 586] width 35 height 19
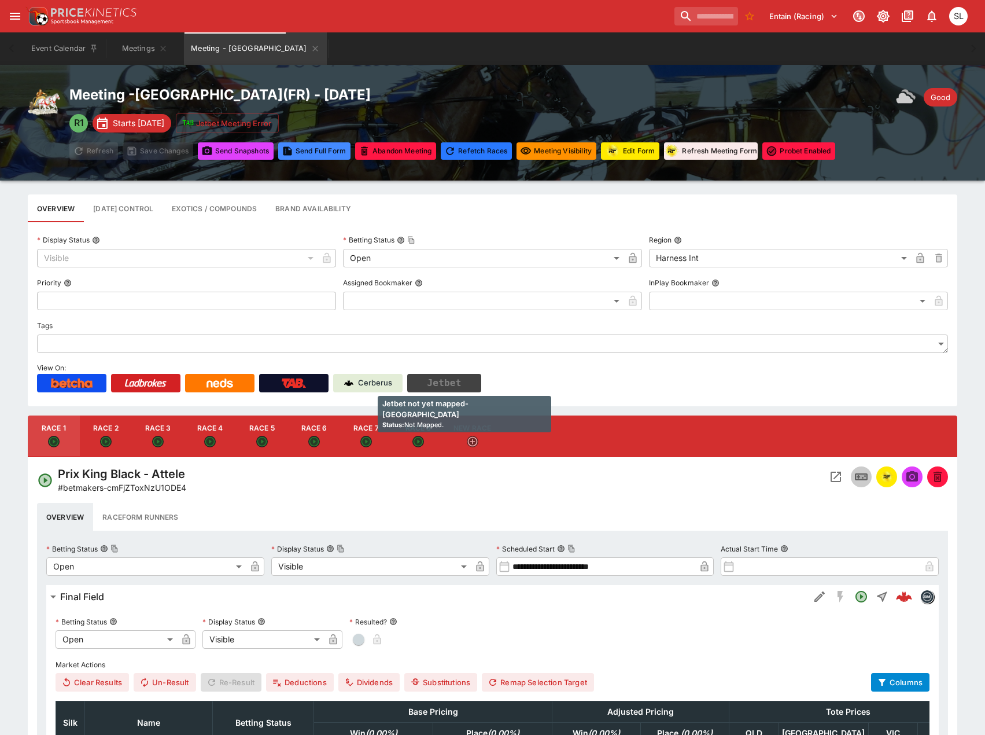
click at [445, 389] on button "Jetbet" at bounding box center [444, 383] width 74 height 19
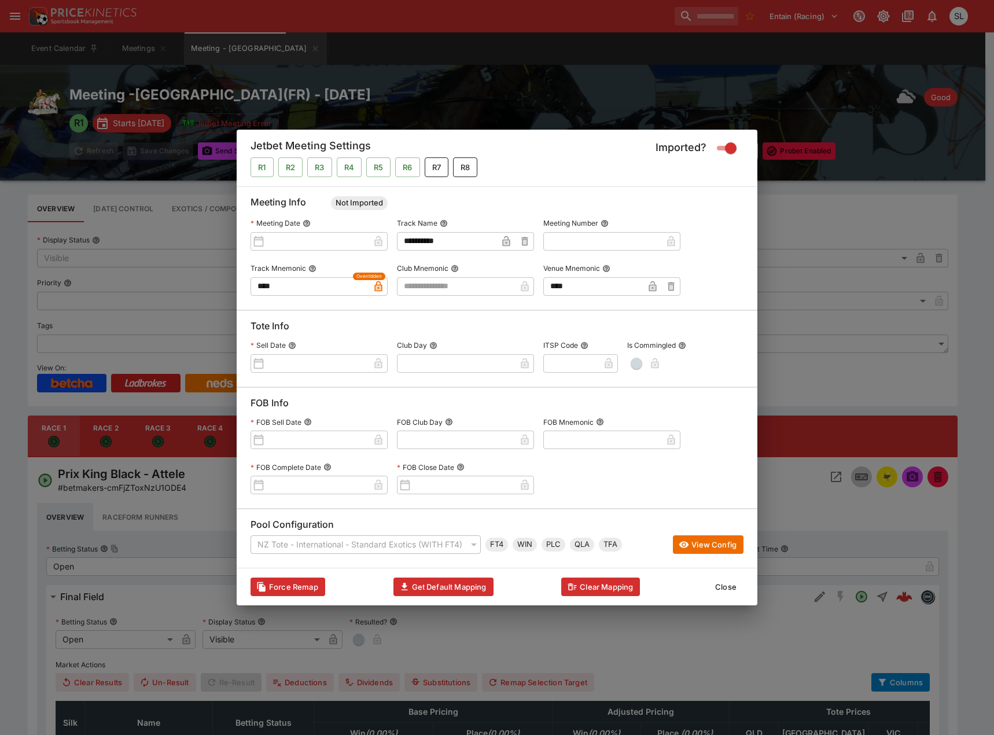
click at [474, 292] on input "text" at bounding box center [456, 286] width 119 height 19
click at [466, 305] on li "FRNH" at bounding box center [465, 305] width 137 height 19
type input "****"
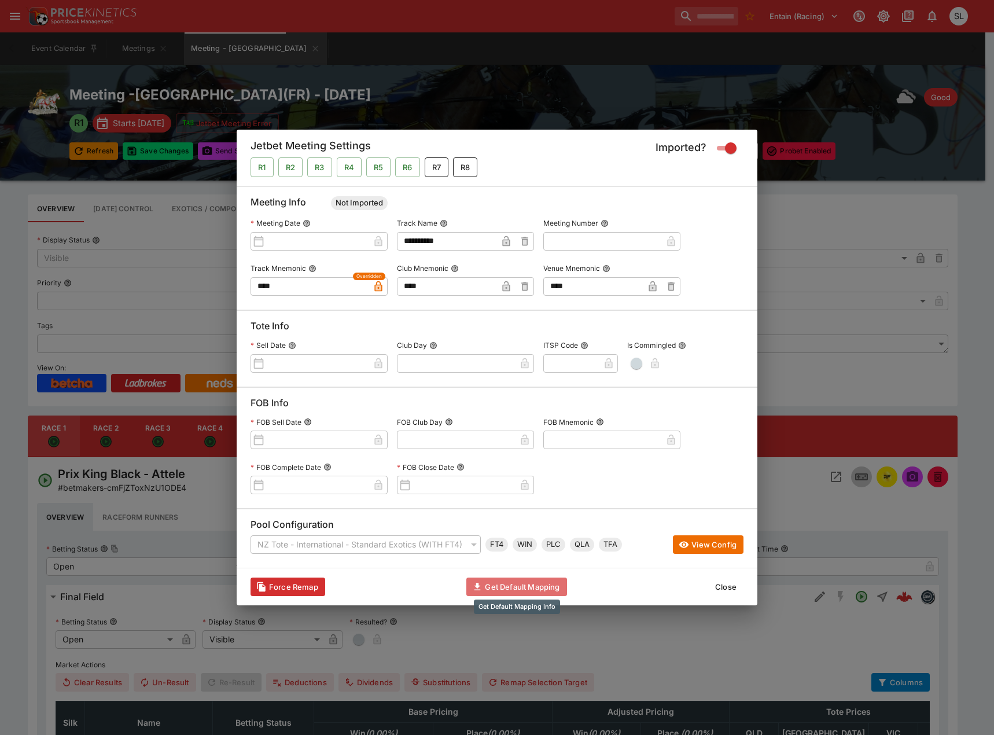
click at [517, 583] on button "Get Default Mapping" at bounding box center [516, 586] width 100 height 19
type input "**********"
type input "**"
type input "**********"
type input "*"
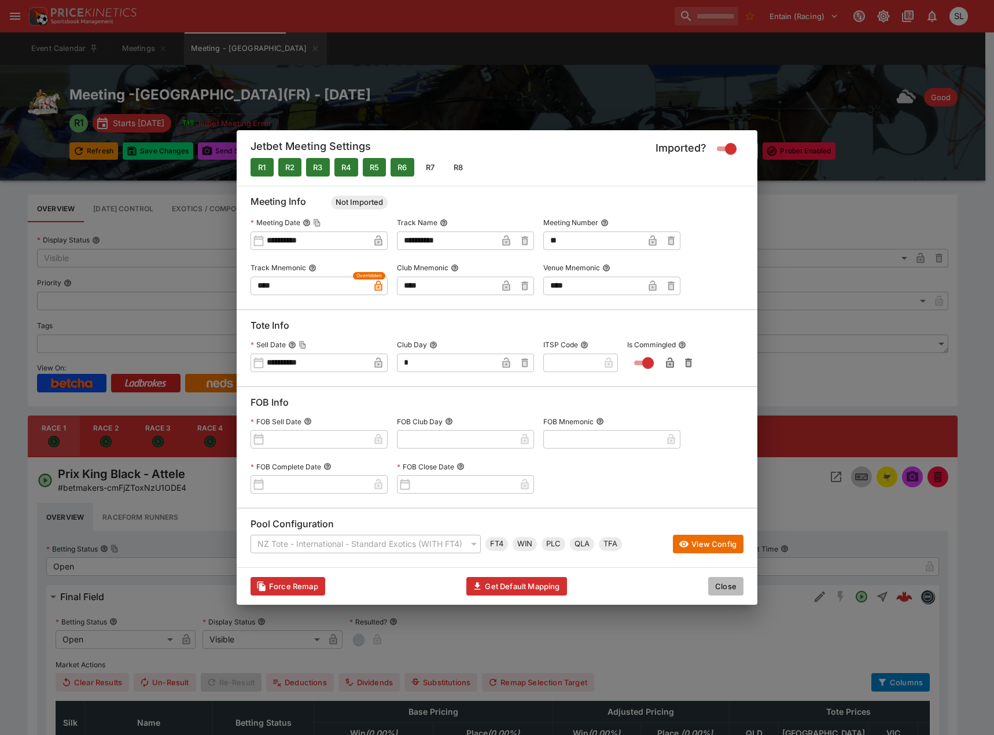
click at [724, 588] on button "Close" at bounding box center [725, 586] width 35 height 19
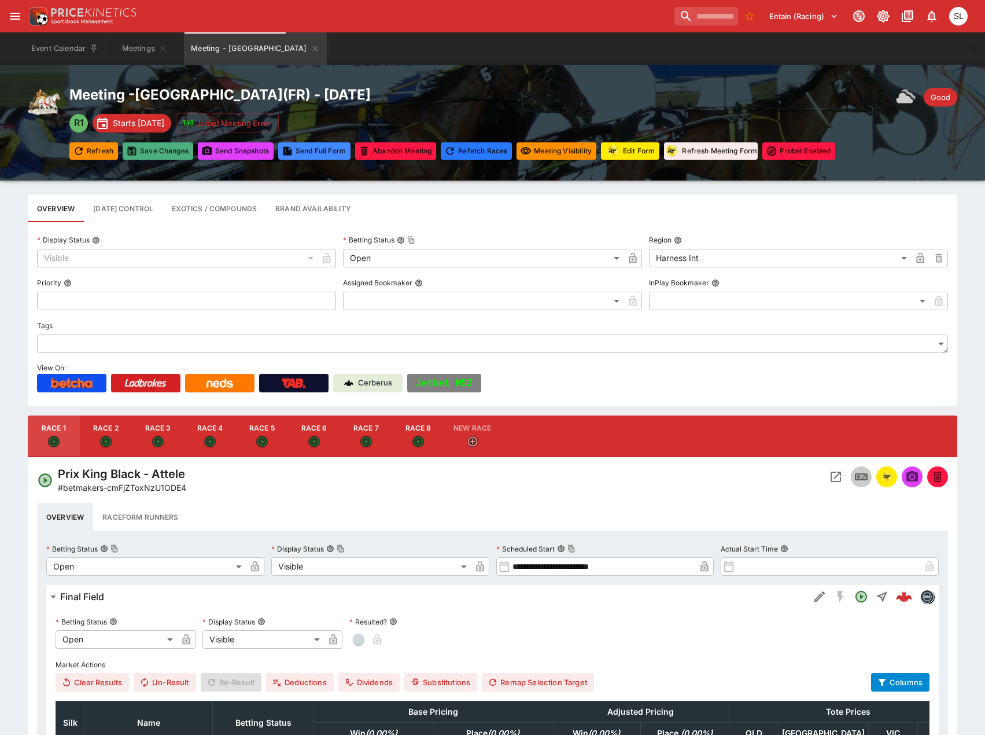
click at [166, 150] on button "Save Changes" at bounding box center [158, 150] width 71 height 17
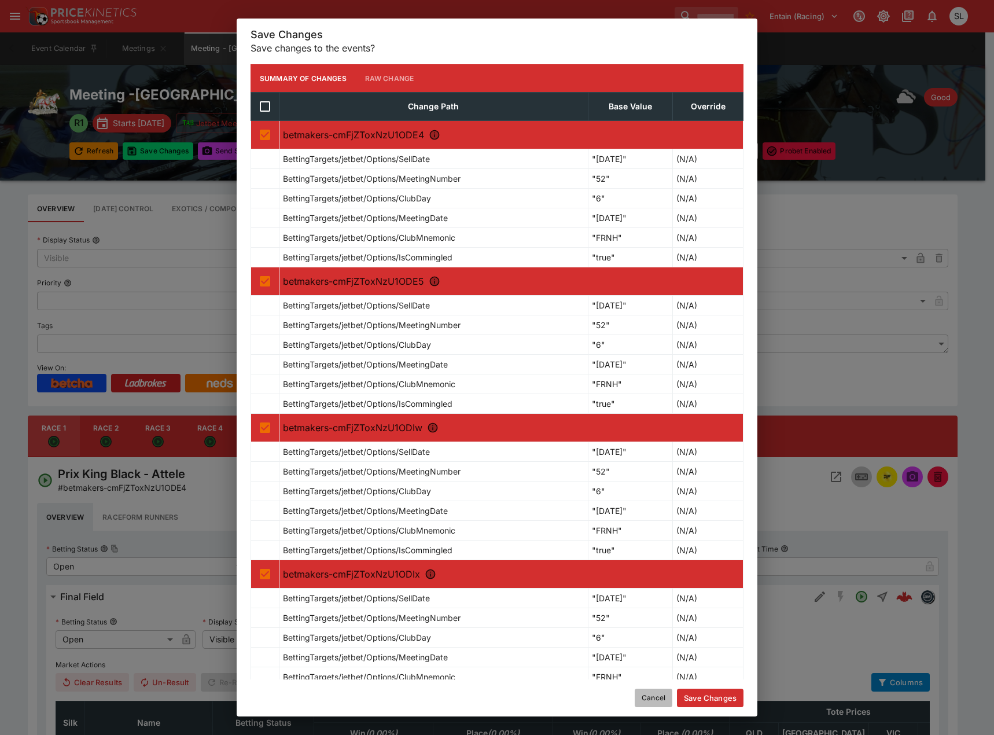
click at [665, 699] on button "Cancel" at bounding box center [654, 697] width 38 height 19
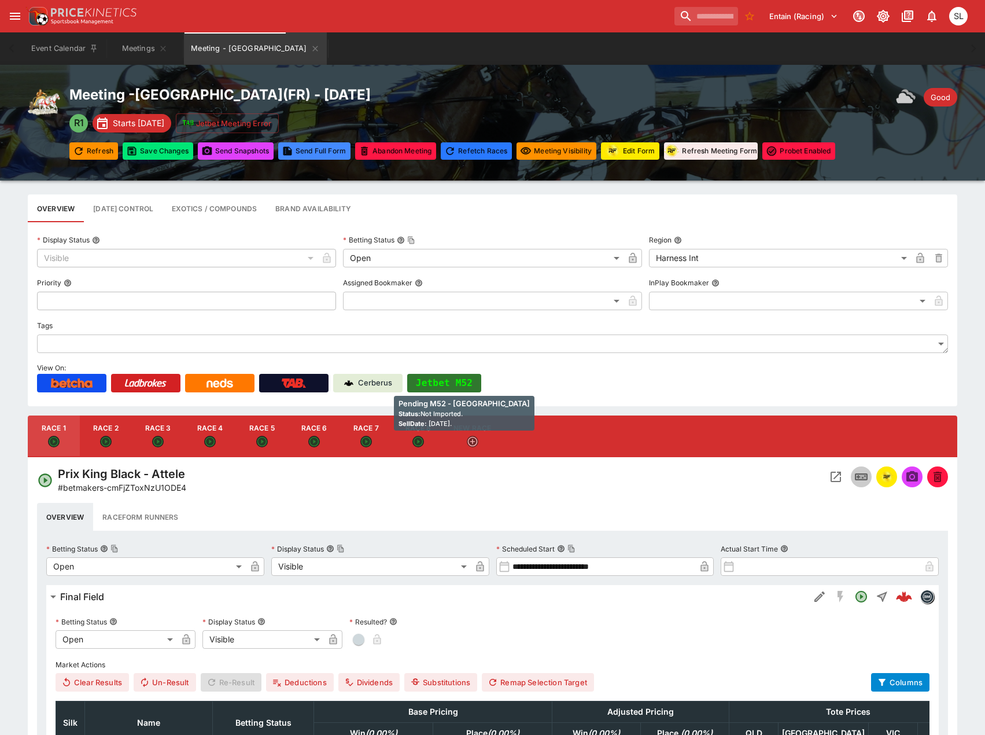
click at [461, 380] on button "Jetbet M52" at bounding box center [444, 383] width 74 height 19
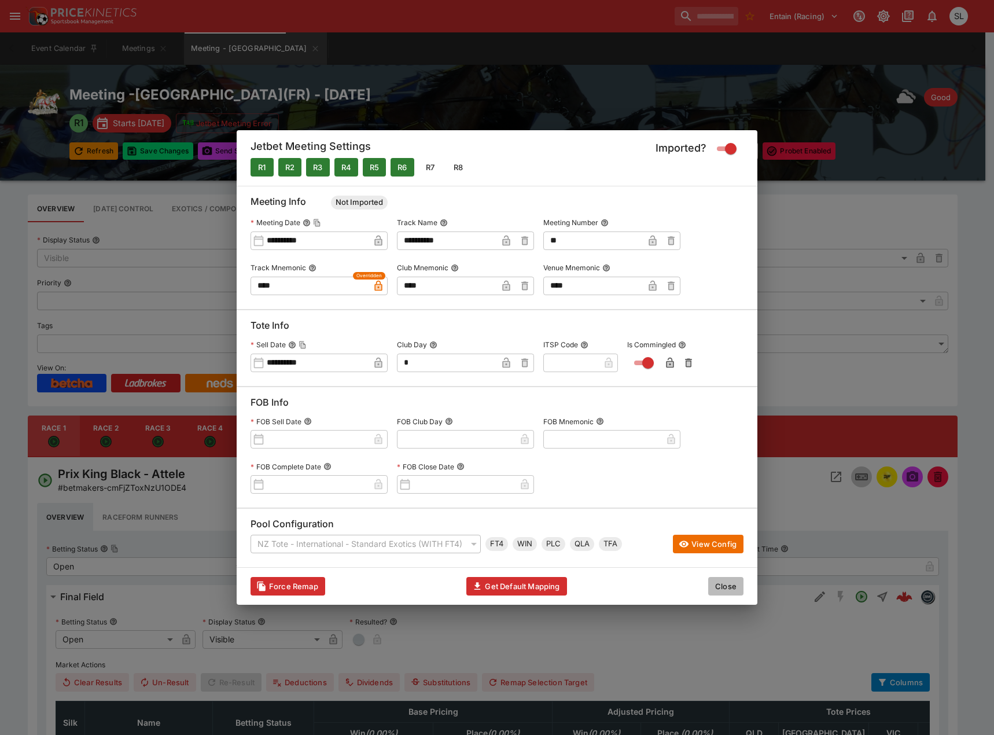
click at [727, 585] on button "Close" at bounding box center [725, 586] width 35 height 19
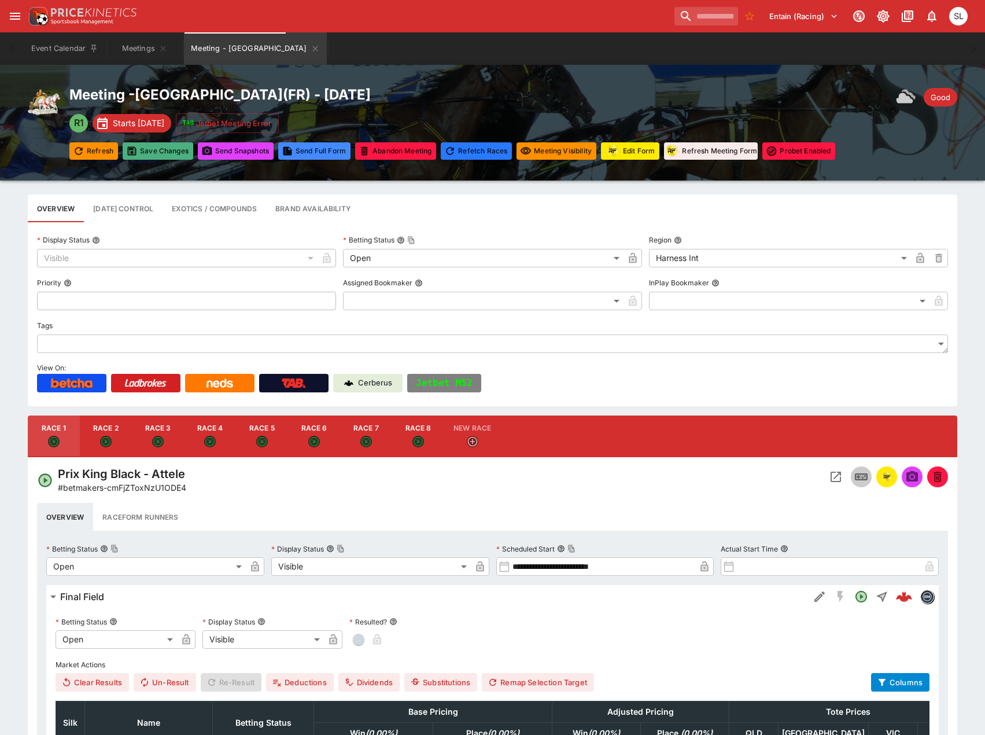
click at [179, 150] on button "Save Changes" at bounding box center [158, 150] width 71 height 17
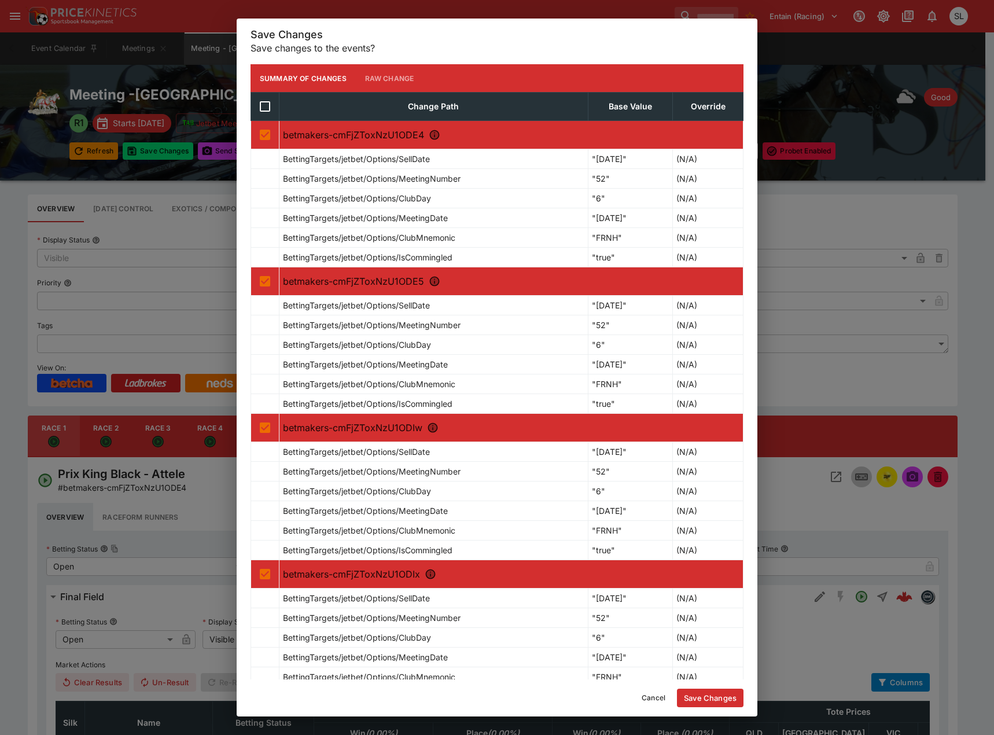
click at [702, 701] on button "Save Changes" at bounding box center [710, 697] width 67 height 19
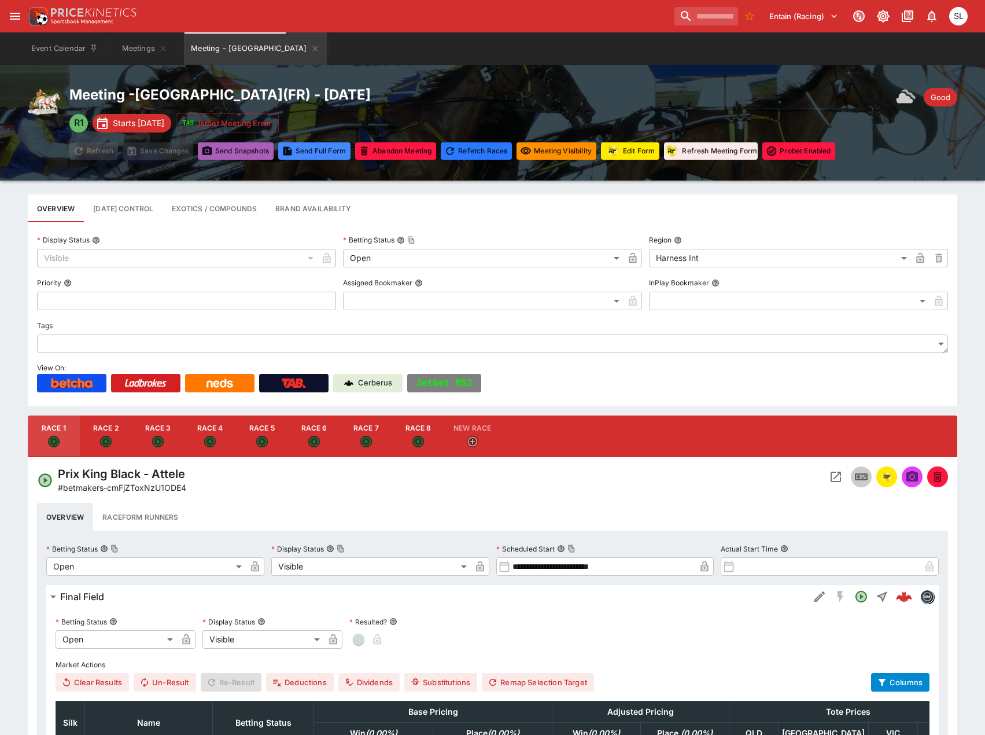
click at [235, 150] on button "Send Snapshot s" at bounding box center [236, 150] width 76 height 17
click at [450, 384] on button "Jetbet M52" at bounding box center [444, 383] width 74 height 19
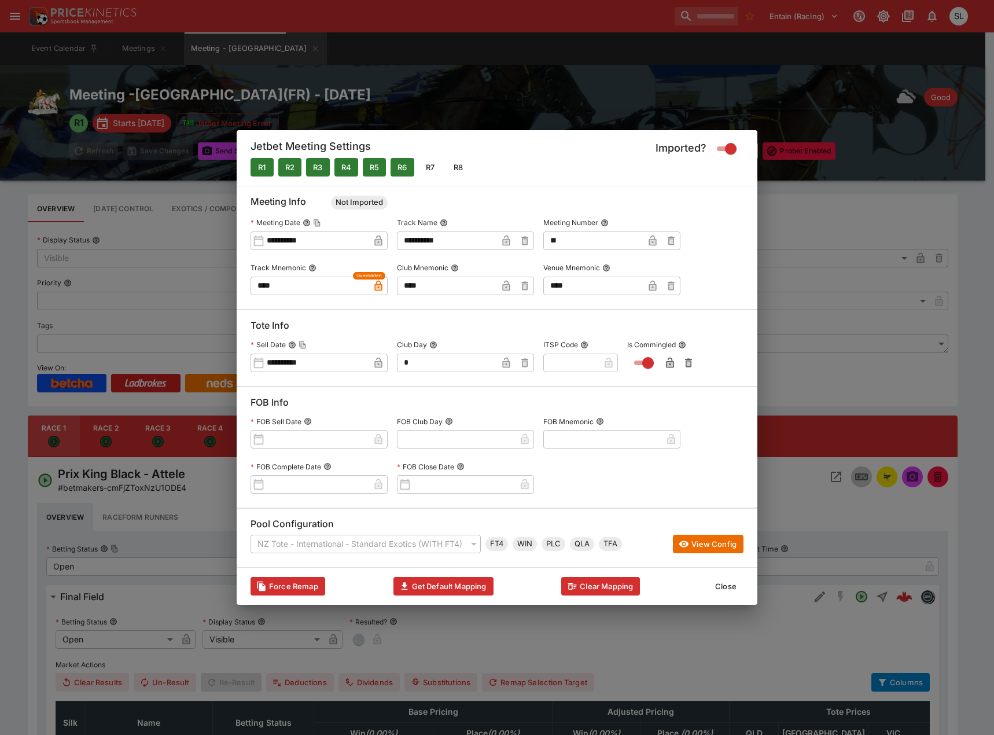
click at [725, 585] on button "Close" at bounding box center [725, 586] width 35 height 19
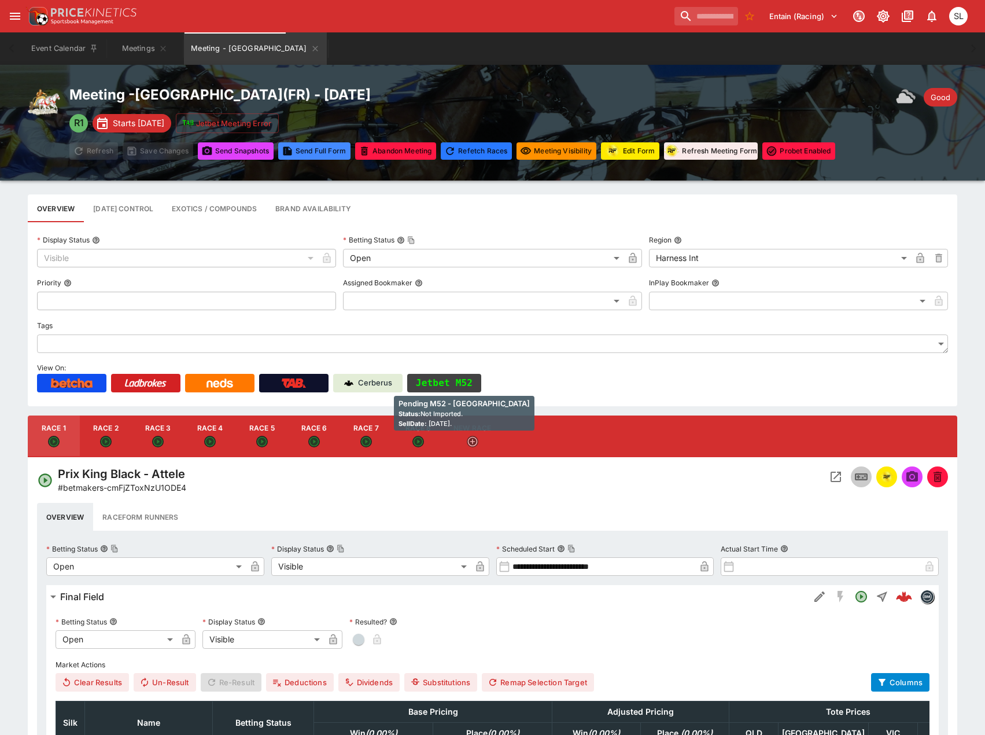
click at [441, 382] on button "Jetbet M52" at bounding box center [444, 383] width 74 height 19
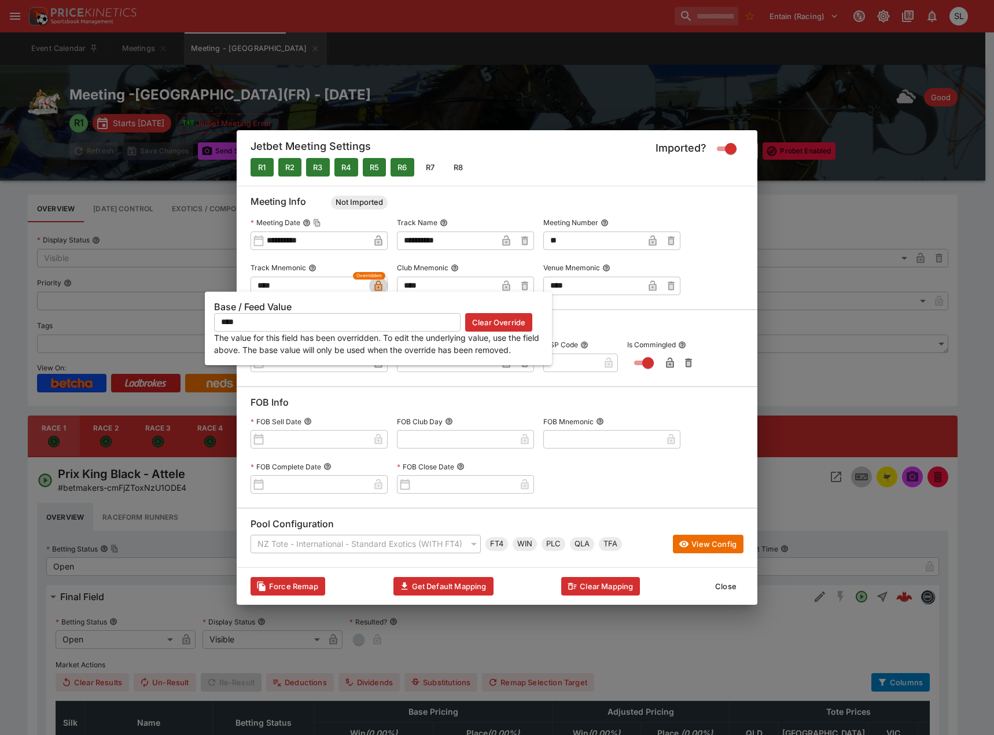
click at [376, 286] on icon "button" at bounding box center [378, 287] width 6 height 5
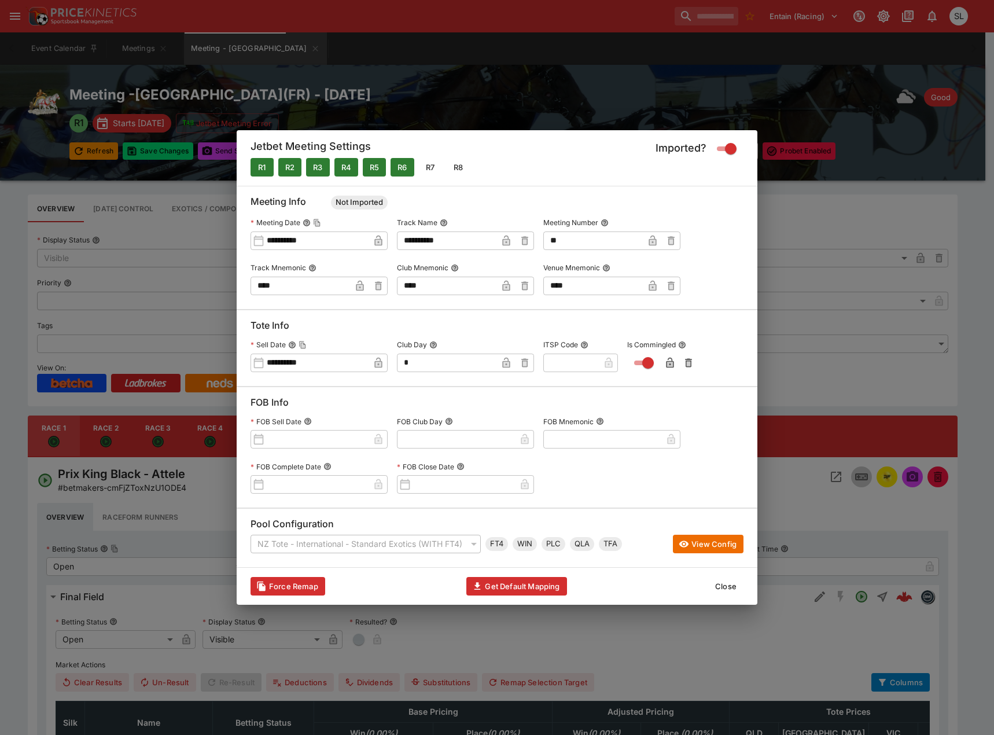
click at [373, 285] on icon "button" at bounding box center [379, 286] width 12 height 12
click at [739, 587] on button "Close" at bounding box center [725, 586] width 35 height 19
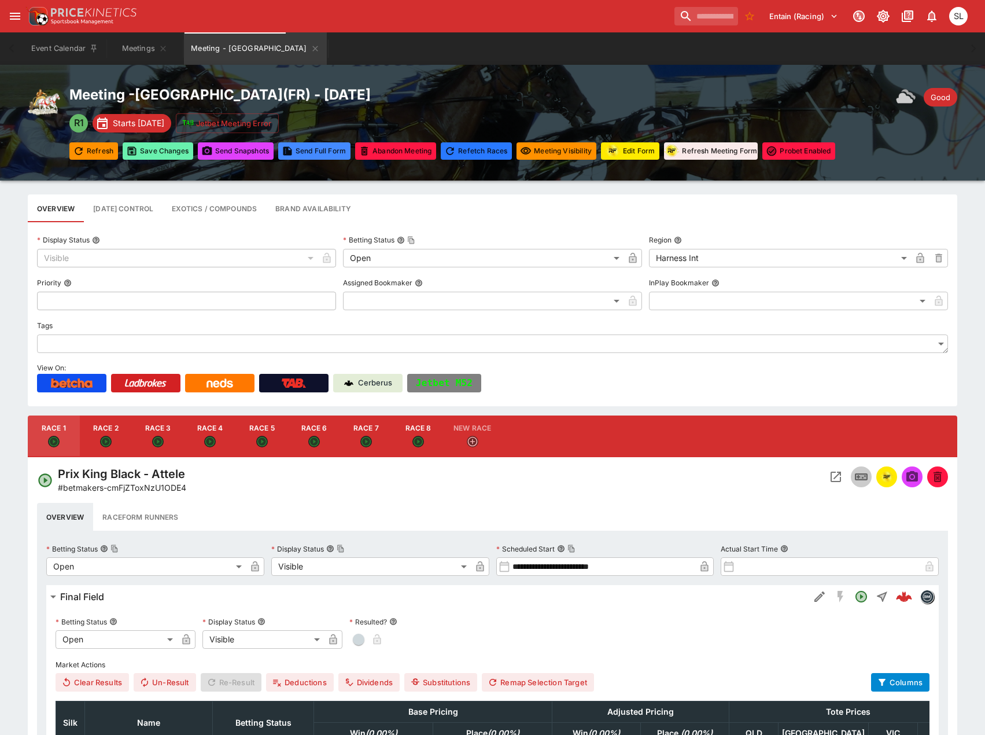
click at [161, 152] on button "Save Changes" at bounding box center [158, 150] width 71 height 17
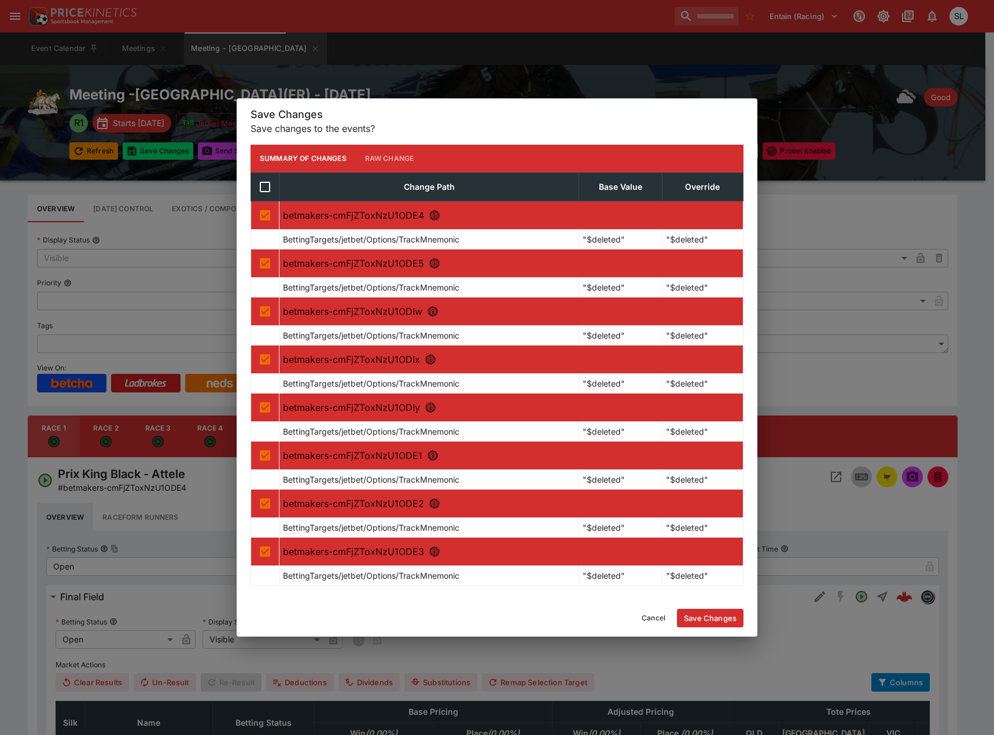
click at [721, 621] on button "Save Changes" at bounding box center [710, 618] width 67 height 19
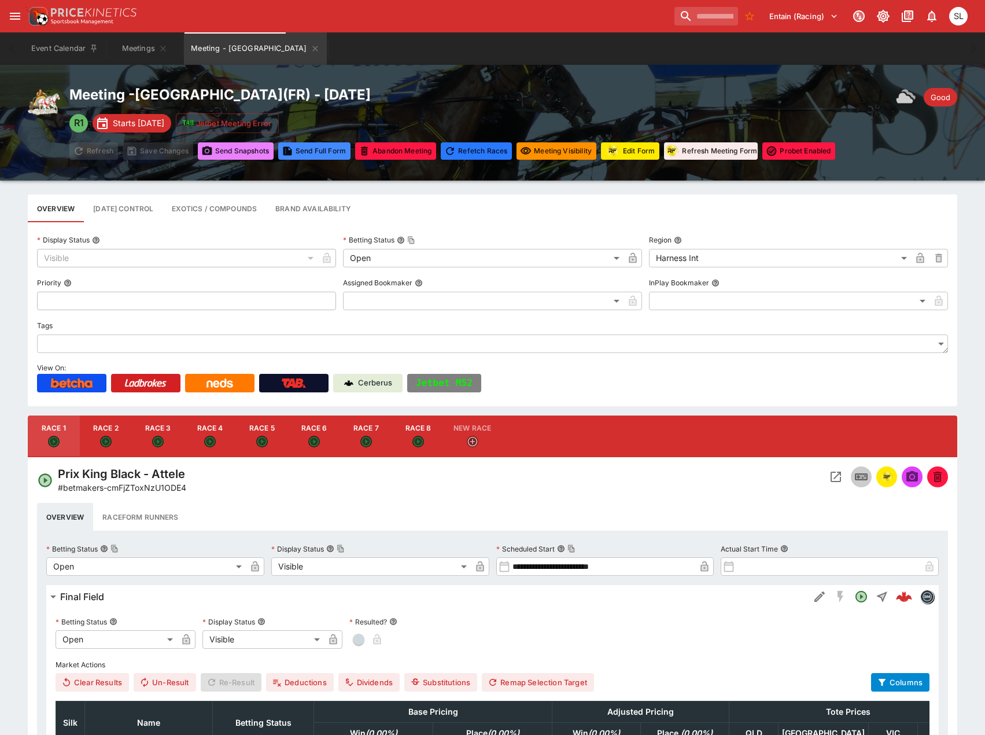
click at [244, 145] on button "Send Snapshot s" at bounding box center [236, 150] width 76 height 17
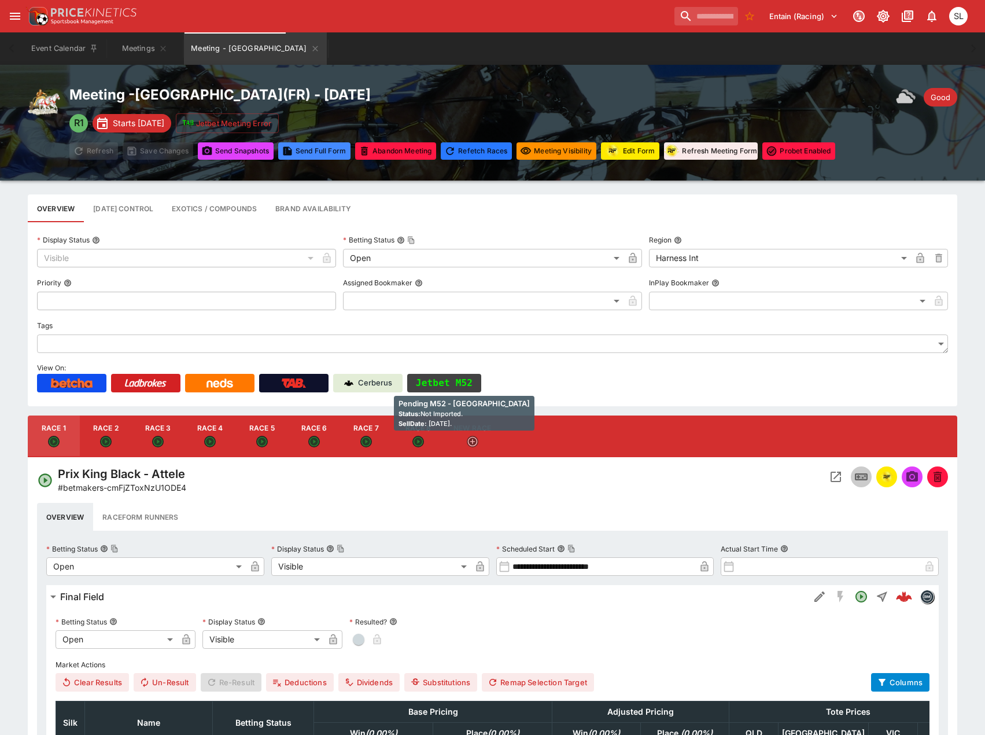
click at [437, 384] on button "Jetbet M52" at bounding box center [444, 383] width 74 height 19
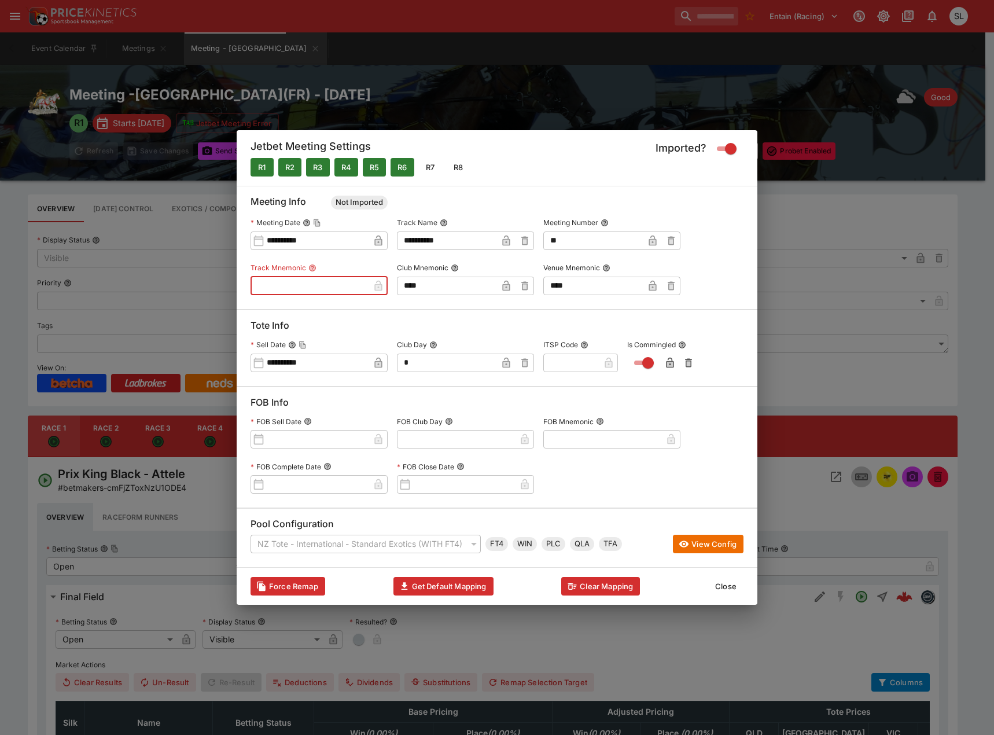
click at [315, 277] on input "text" at bounding box center [310, 286] width 119 height 19
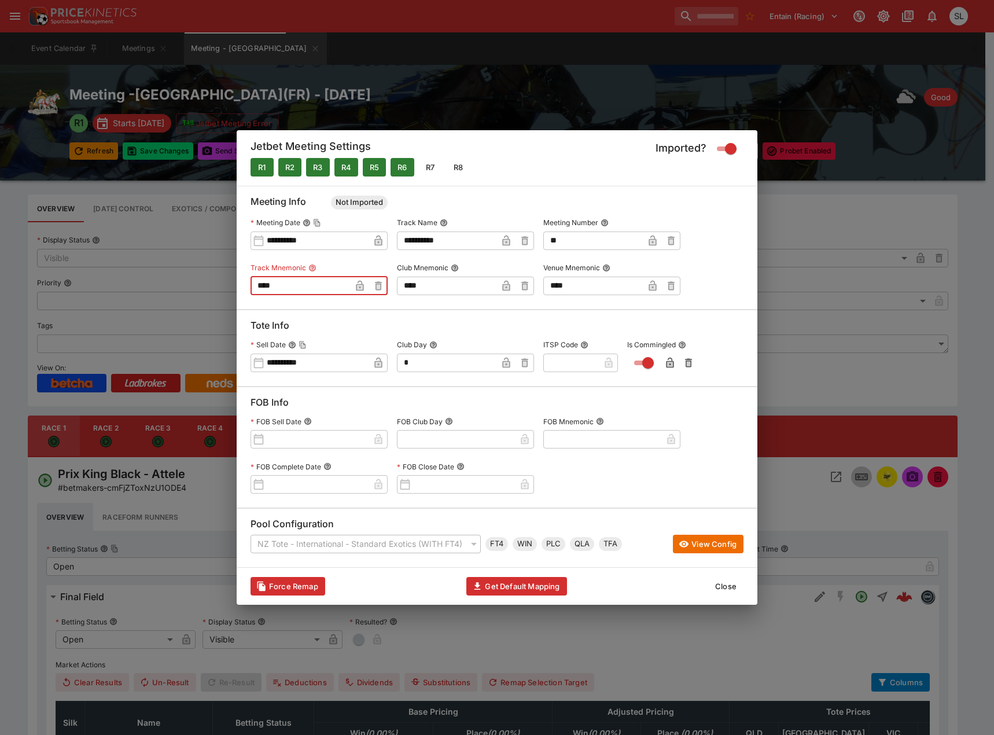
type input "****"
click at [378, 290] on icon "button" at bounding box center [379, 286] width 12 height 12
click at [362, 288] on input "text" at bounding box center [310, 286] width 119 height 19
type input "****"
click at [357, 286] on icon "button" at bounding box center [360, 286] width 8 height 10
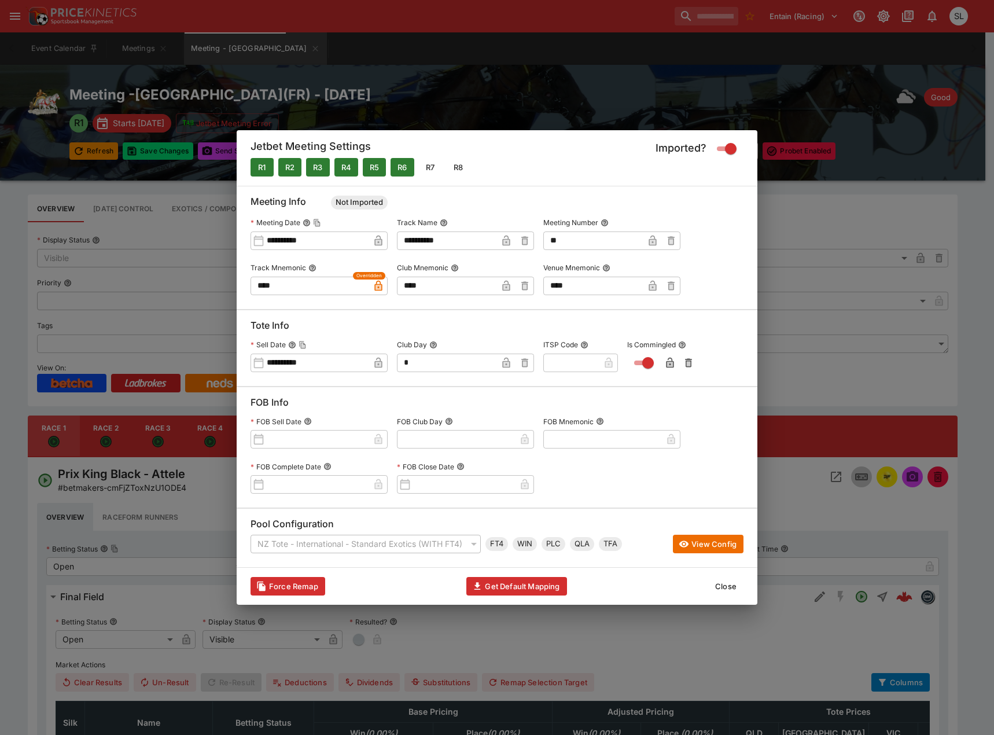
click at [734, 585] on button "Close" at bounding box center [725, 586] width 35 height 19
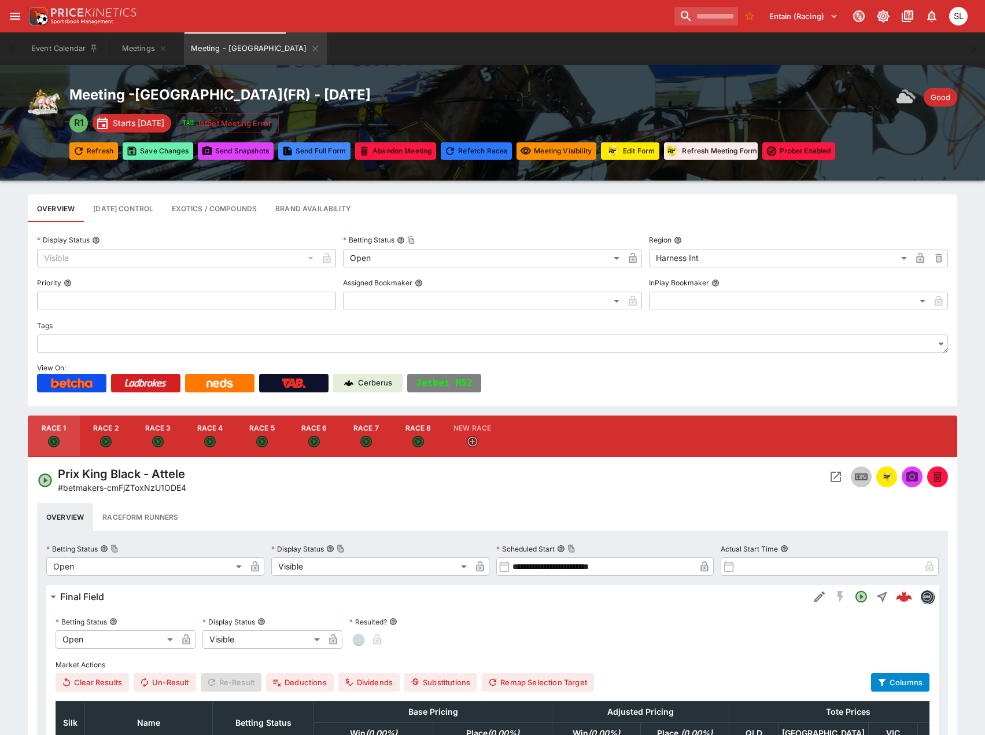
click at [163, 149] on button "Save Changes" at bounding box center [158, 150] width 71 height 17
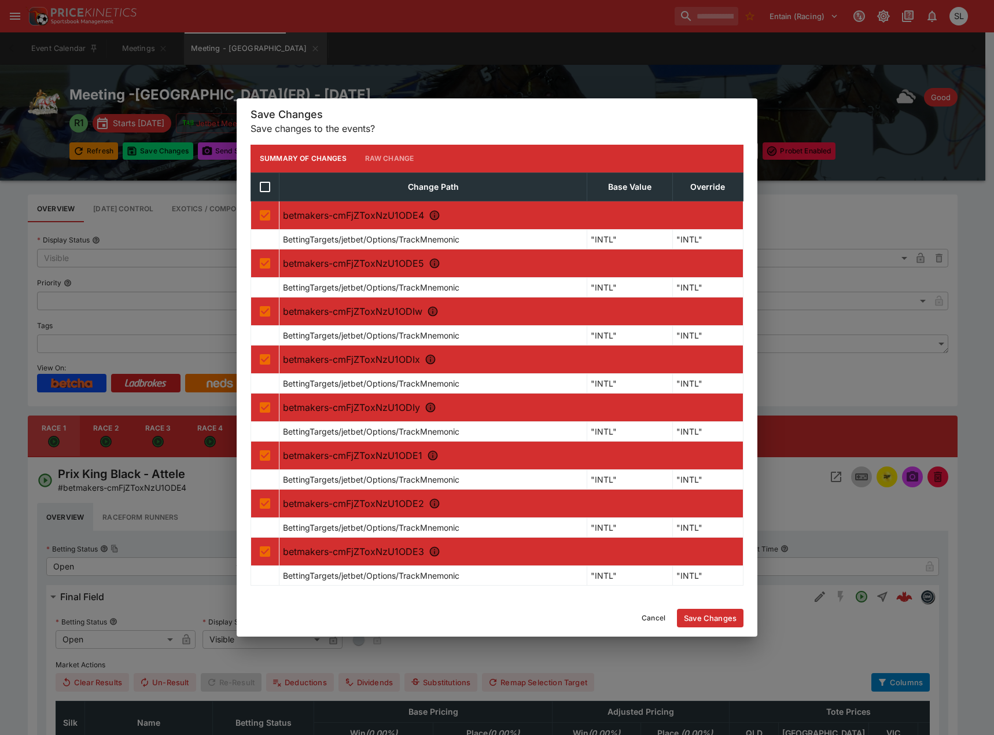
click at [702, 618] on button "Save Changes" at bounding box center [710, 618] width 67 height 19
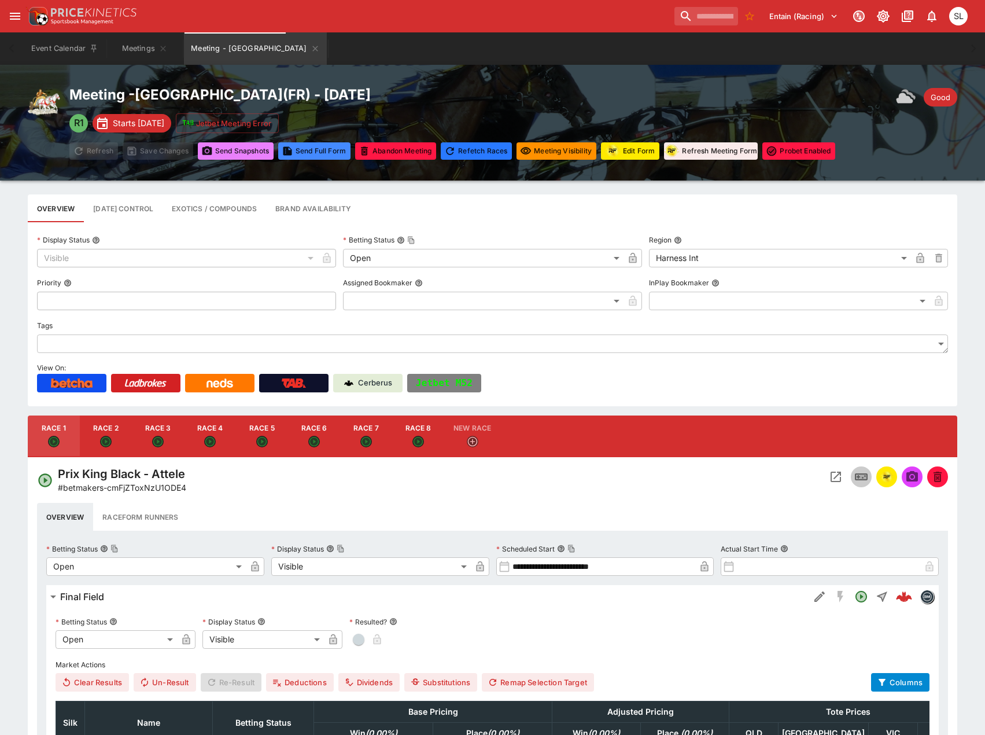
click at [218, 154] on button "Send Snapshot s" at bounding box center [236, 150] width 76 height 17
click at [835, 478] on icon "Open Event" at bounding box center [836, 476] width 10 height 10
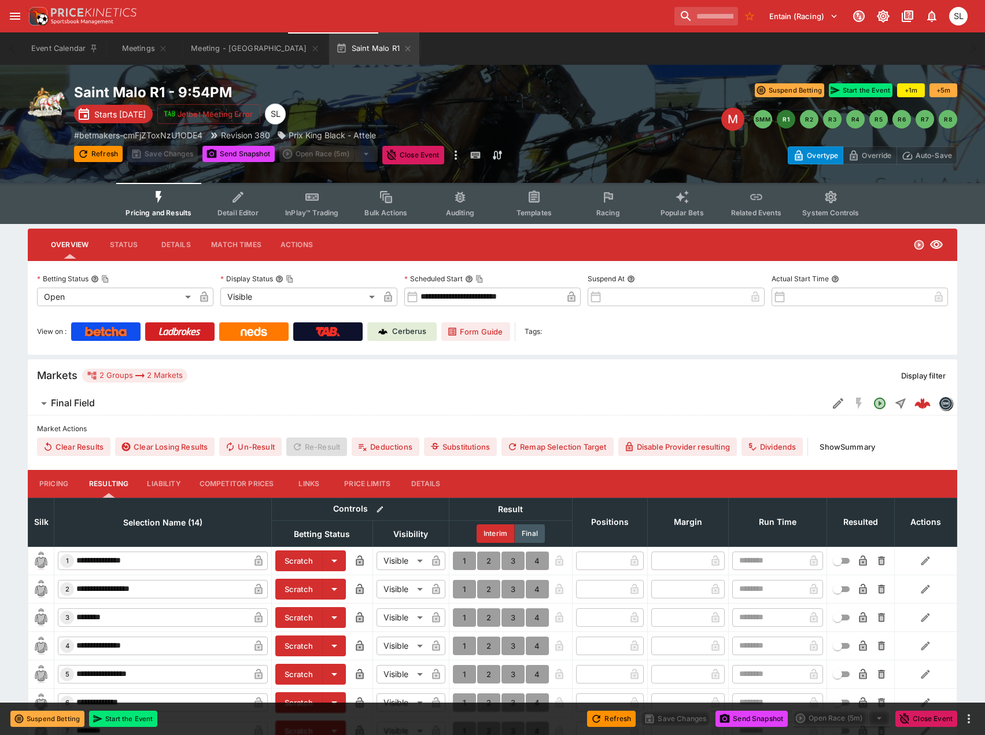
click at [126, 242] on button "Status" at bounding box center [124, 245] width 52 height 28
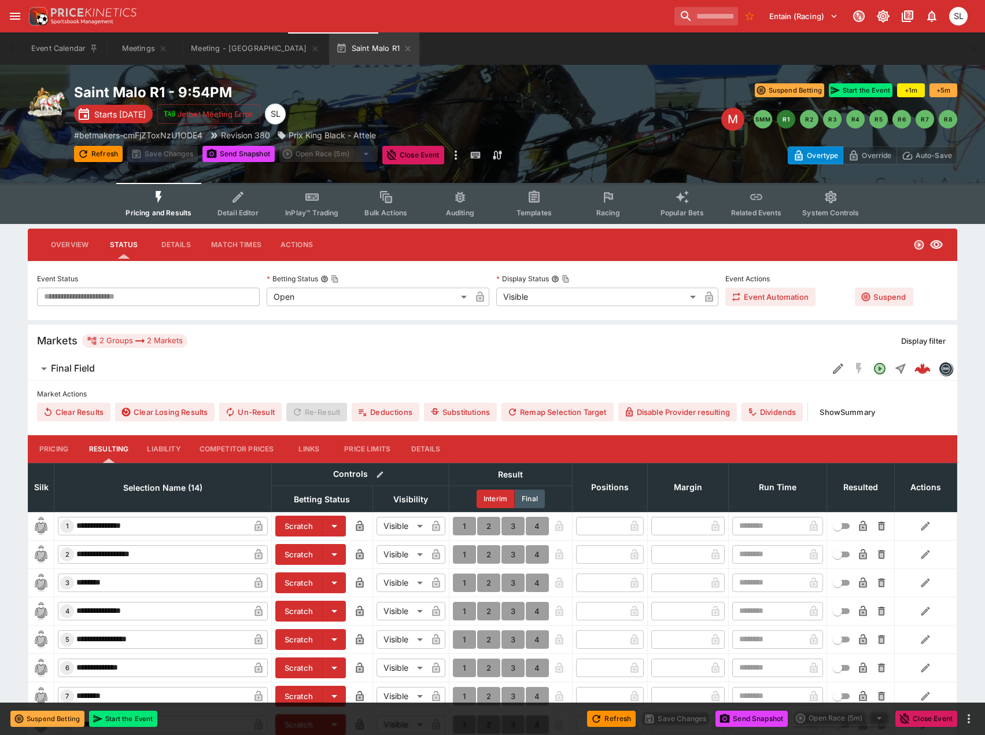
click at [180, 242] on button "Details" at bounding box center [176, 245] width 52 height 28
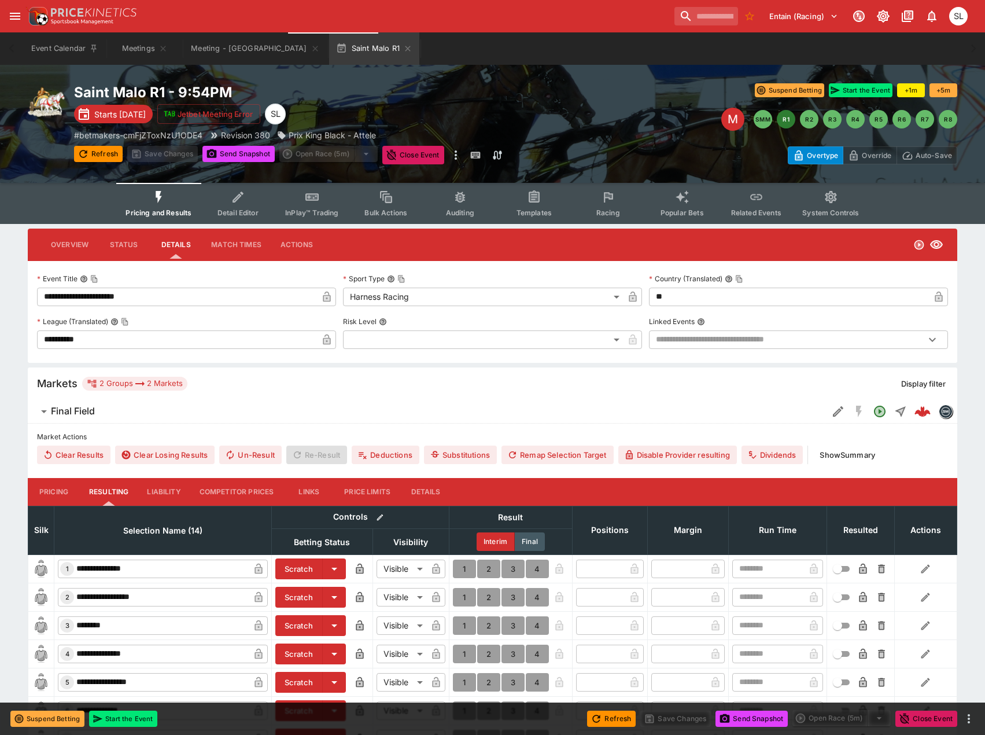
click at [253, 244] on button "Match Times" at bounding box center [236, 245] width 69 height 28
click at [303, 244] on button "Actions" at bounding box center [297, 245] width 52 height 28
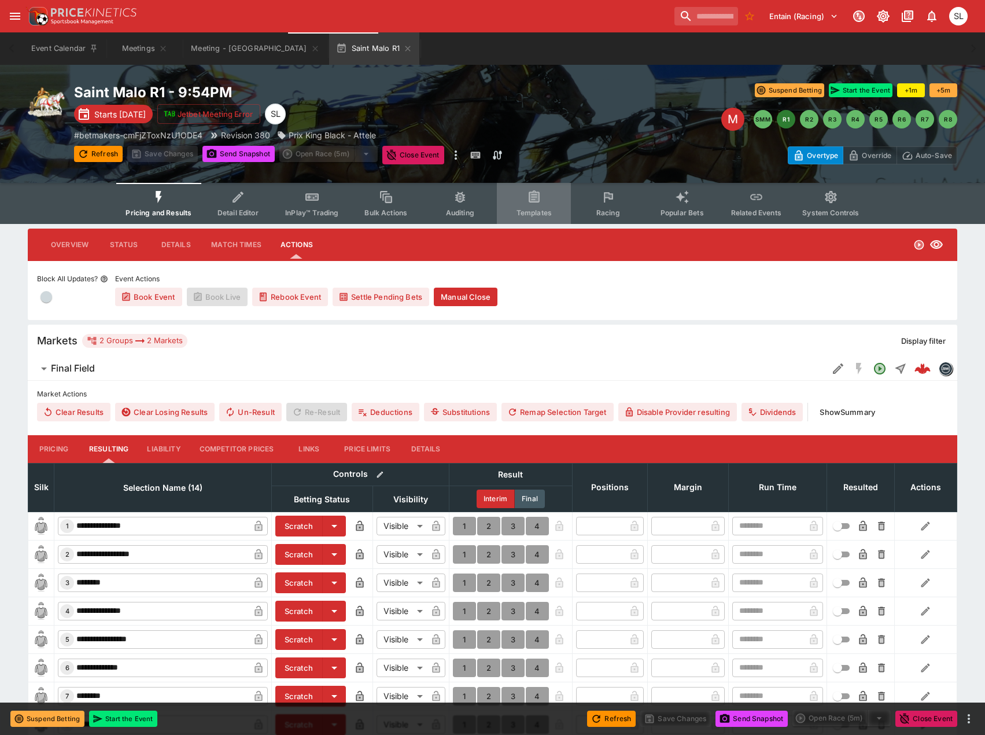
click at [540, 207] on button "Templates" at bounding box center [534, 203] width 74 height 41
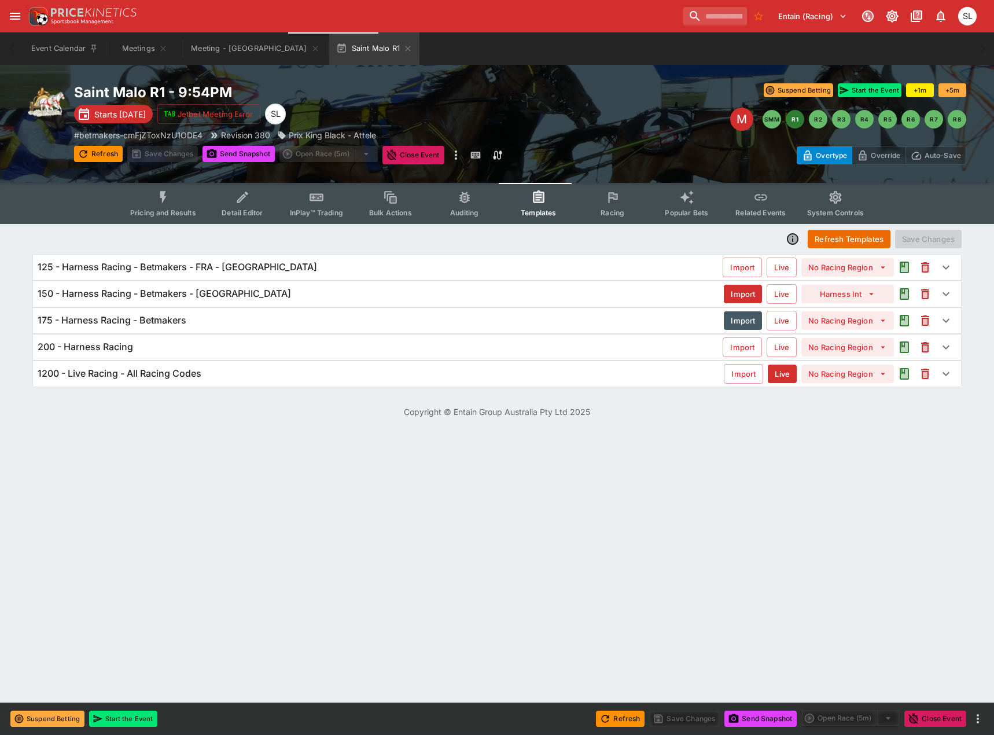
click at [614, 205] on button "Racing" at bounding box center [613, 203] width 74 height 41
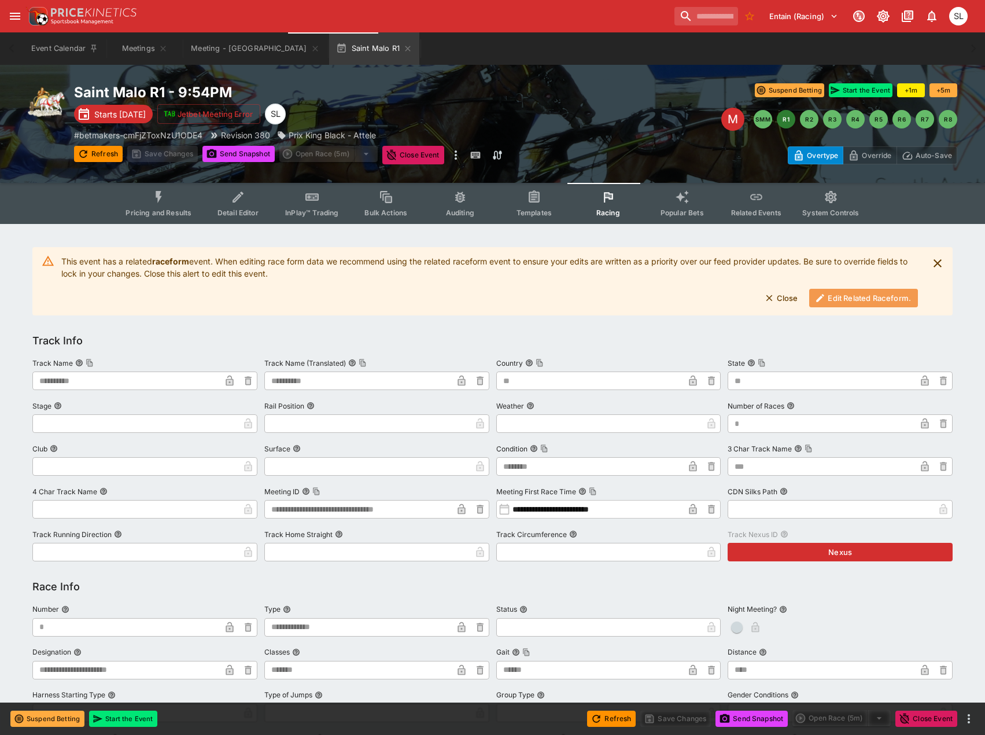
click at [908, 297] on button "Edit Related Raceform." at bounding box center [863, 298] width 109 height 19
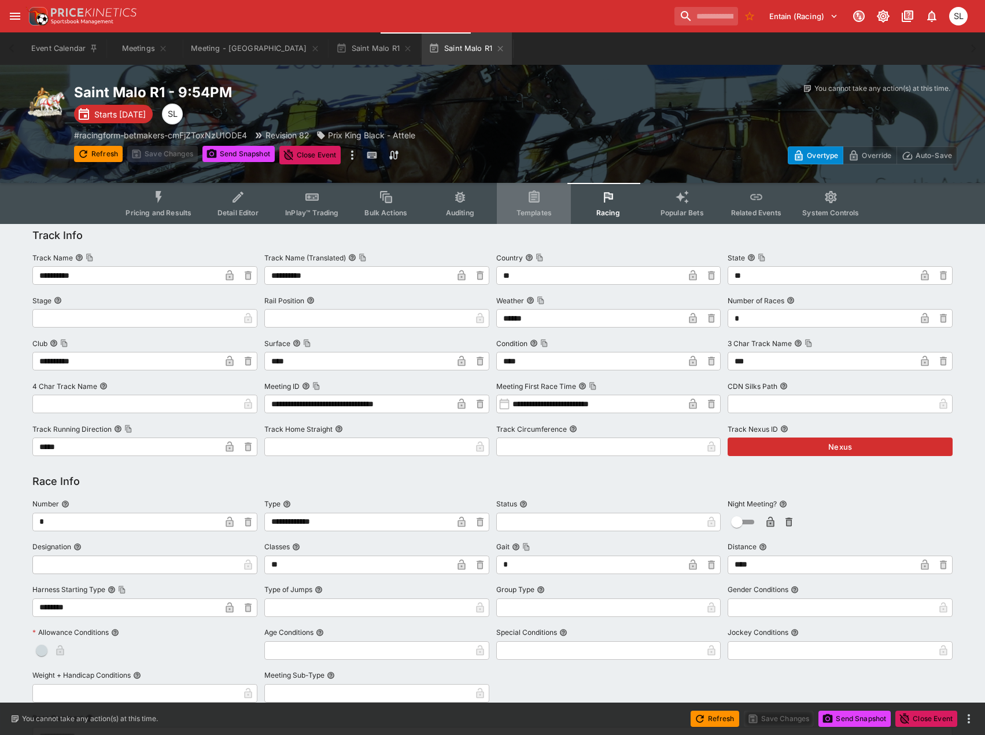
click at [554, 205] on button "Templates" at bounding box center [534, 203] width 74 height 41
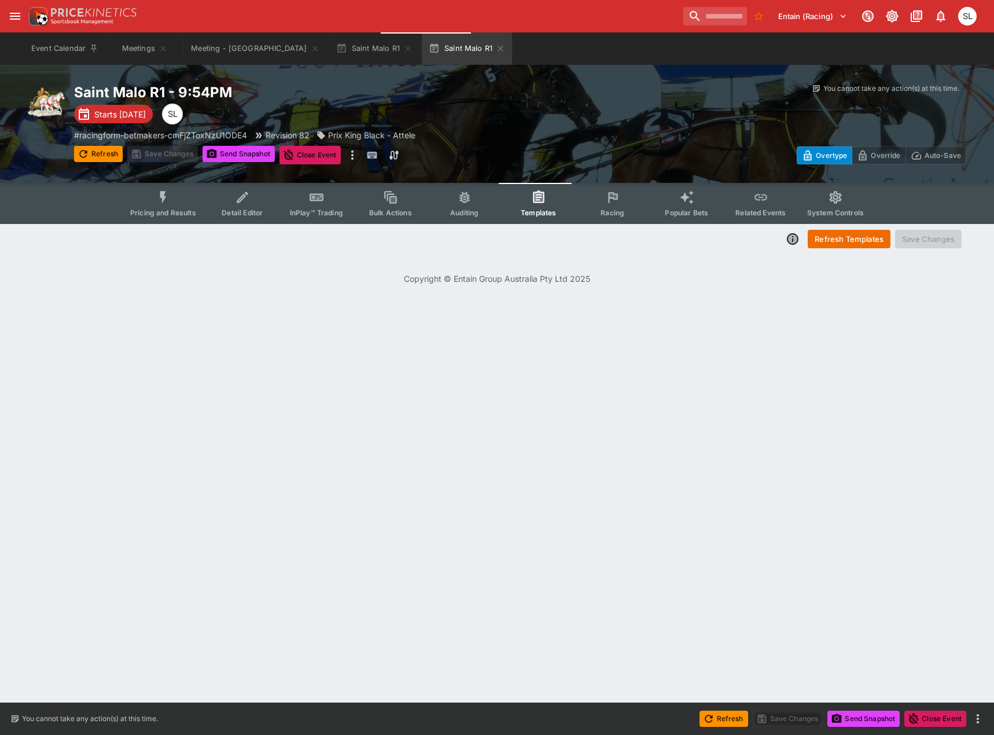
drag, startPoint x: 154, startPoint y: 210, endPoint x: 201, endPoint y: 211, distance: 46.9
click at [155, 210] on span "Pricing and Results" at bounding box center [163, 212] width 66 height 9
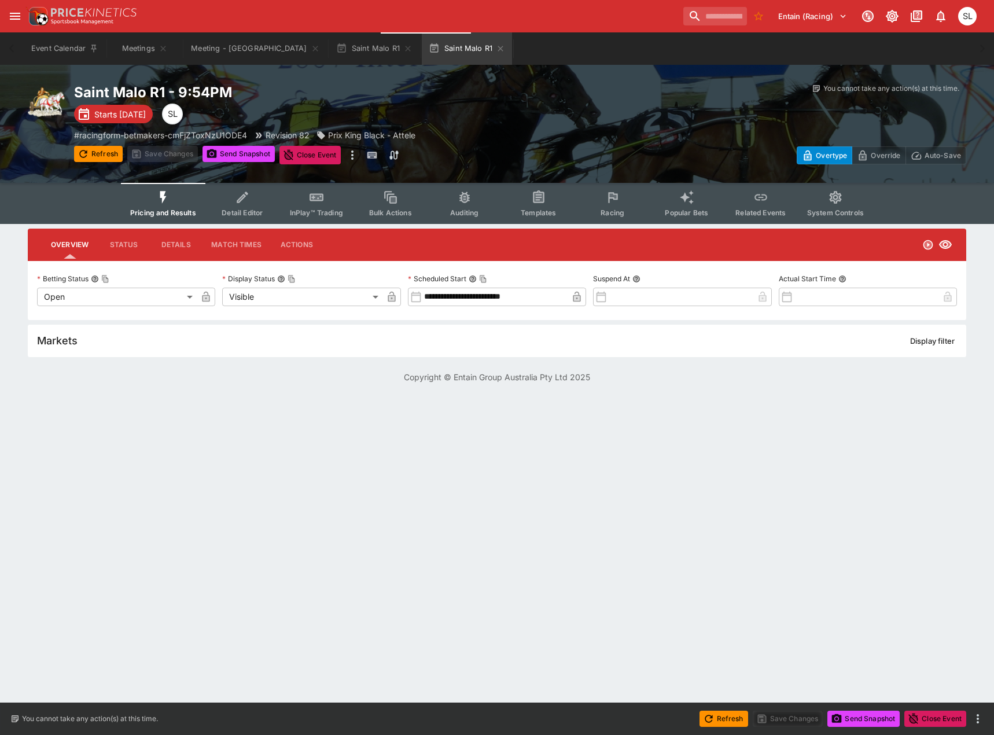
click at [246, 201] on icon "Event type filters" at bounding box center [242, 197] width 15 height 15
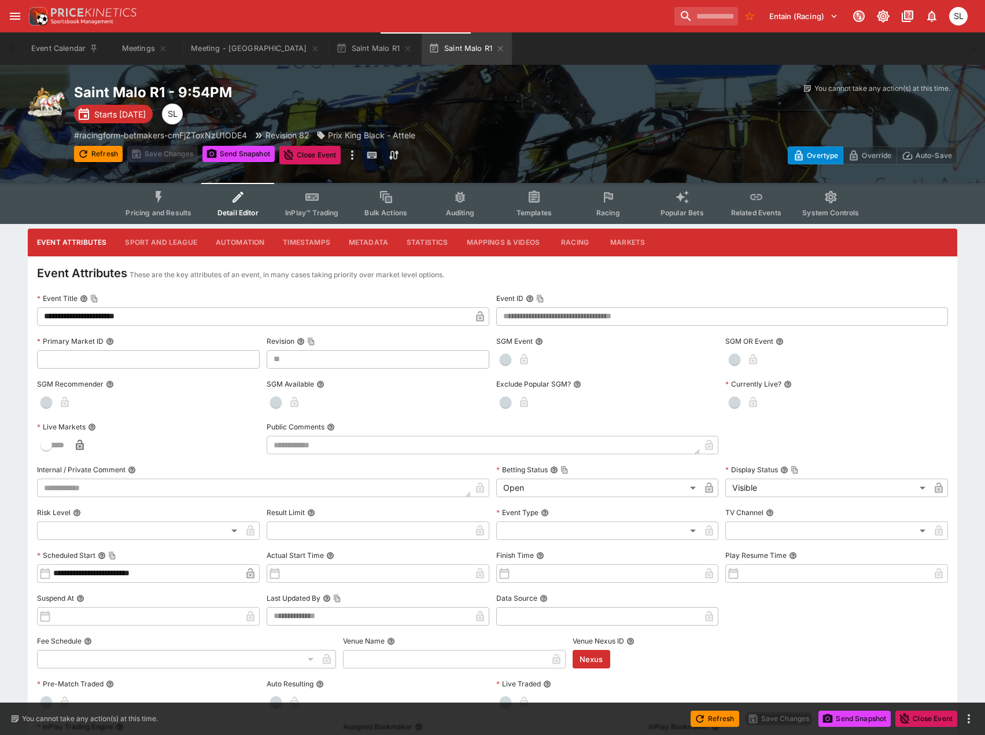
click at [375, 239] on button "Metadata" at bounding box center [369, 243] width 58 height 28
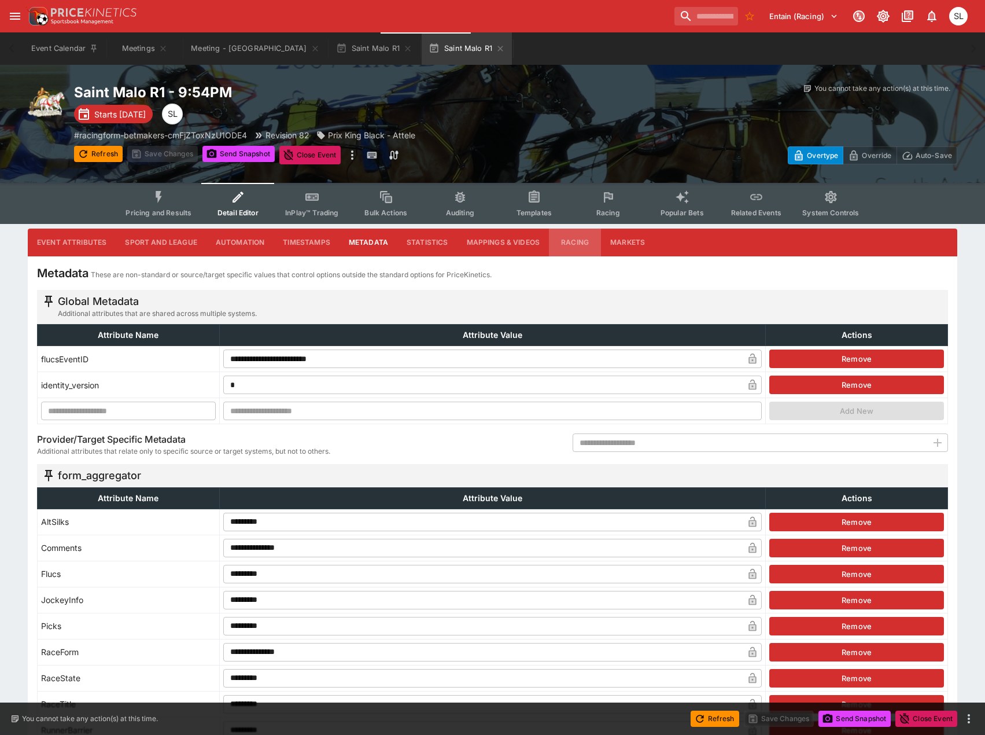
click at [568, 246] on button "Racing" at bounding box center [575, 243] width 52 height 28
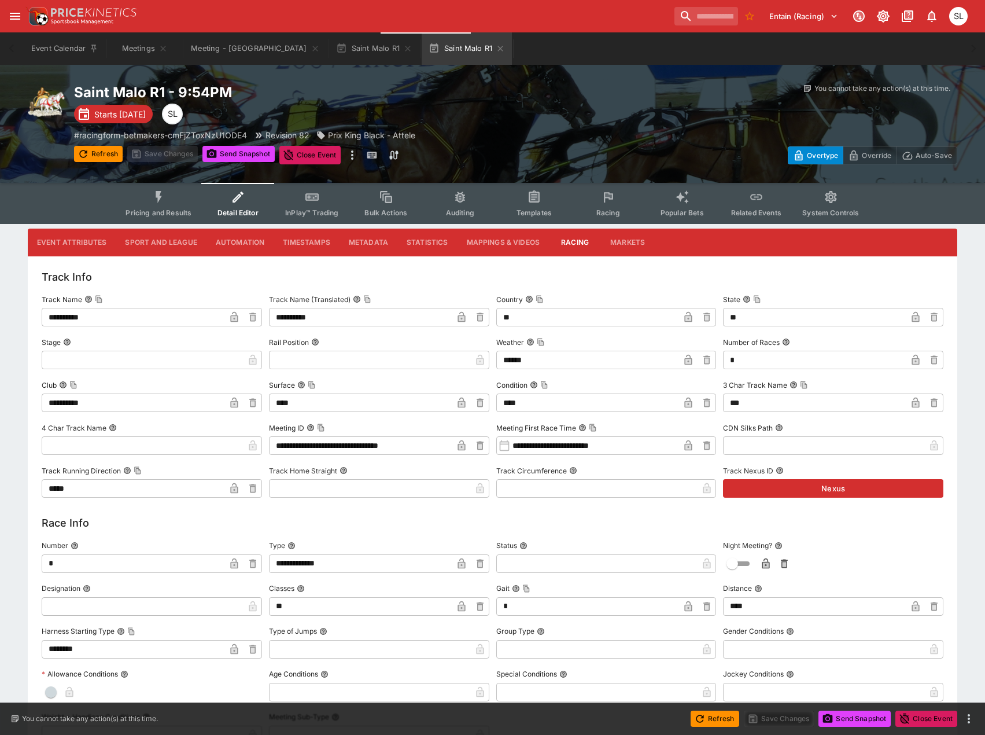
click at [418, 238] on button "Statistics" at bounding box center [427, 243] width 60 height 28
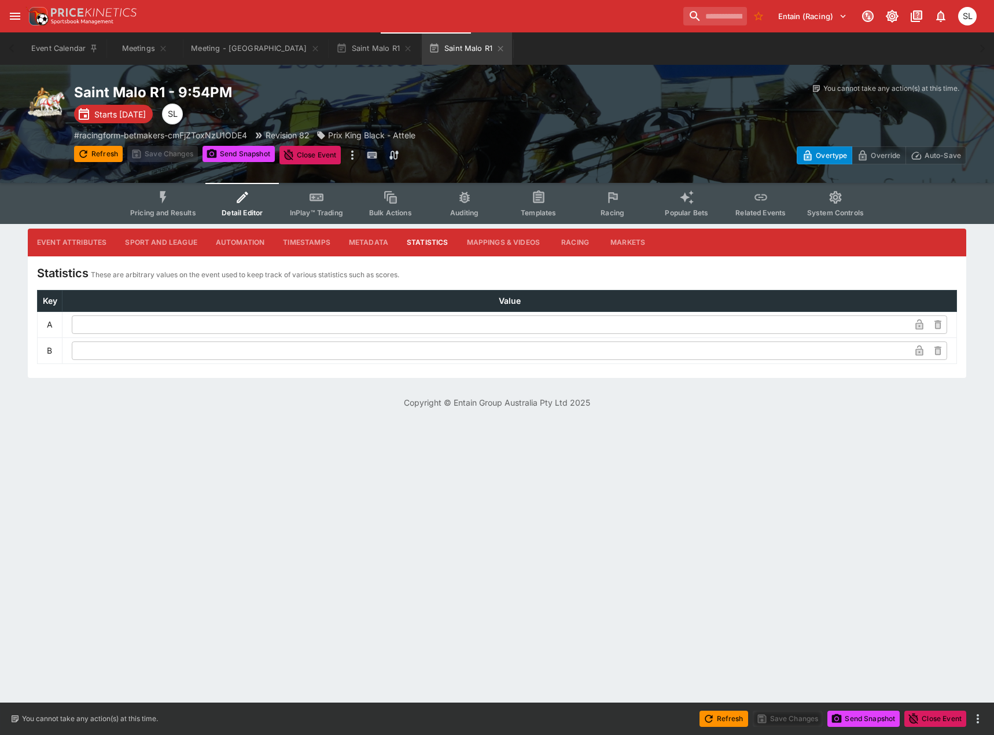
click at [371, 243] on button "Metadata" at bounding box center [369, 243] width 58 height 28
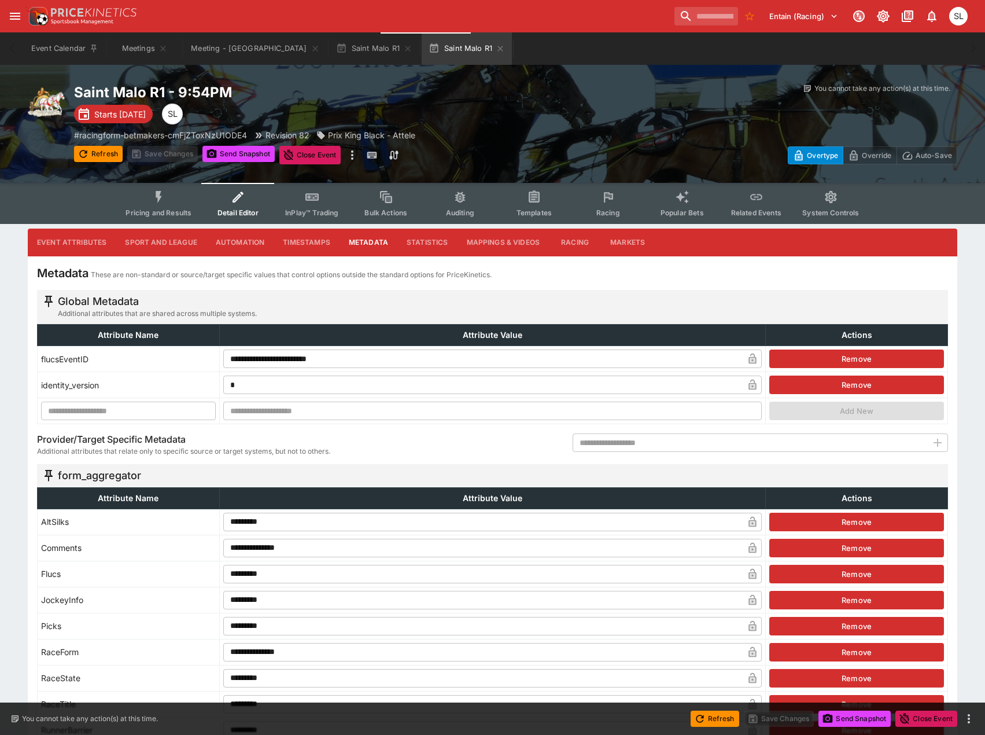
click at [251, 242] on button "Automation" at bounding box center [241, 243] width 68 height 28
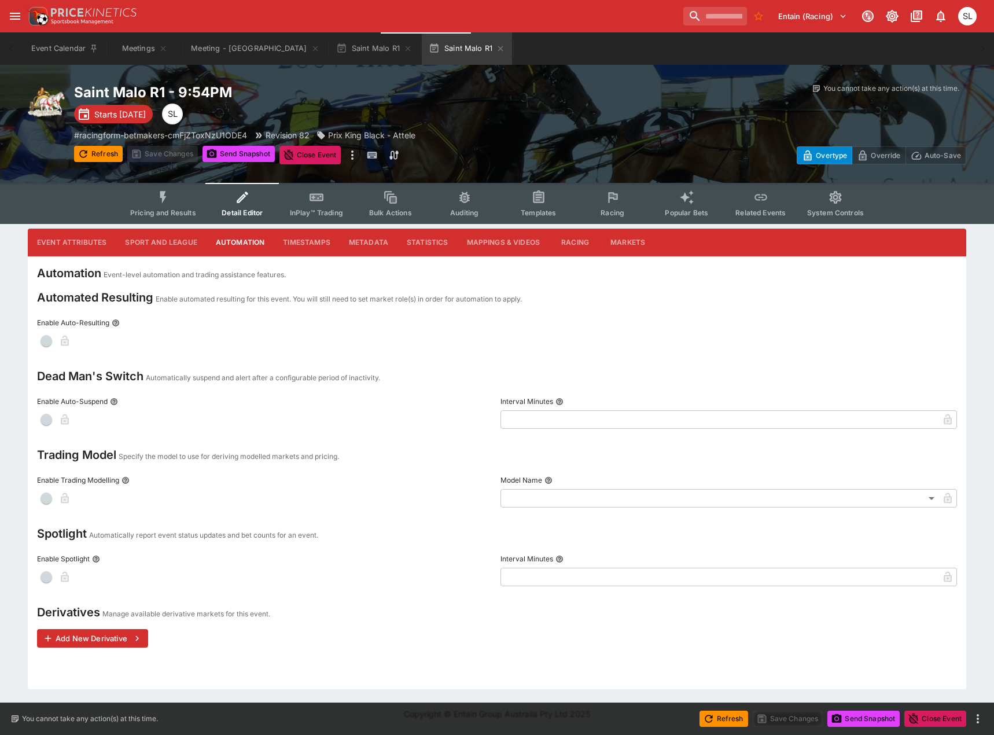
click at [365, 239] on button "Metadata" at bounding box center [369, 243] width 58 height 28
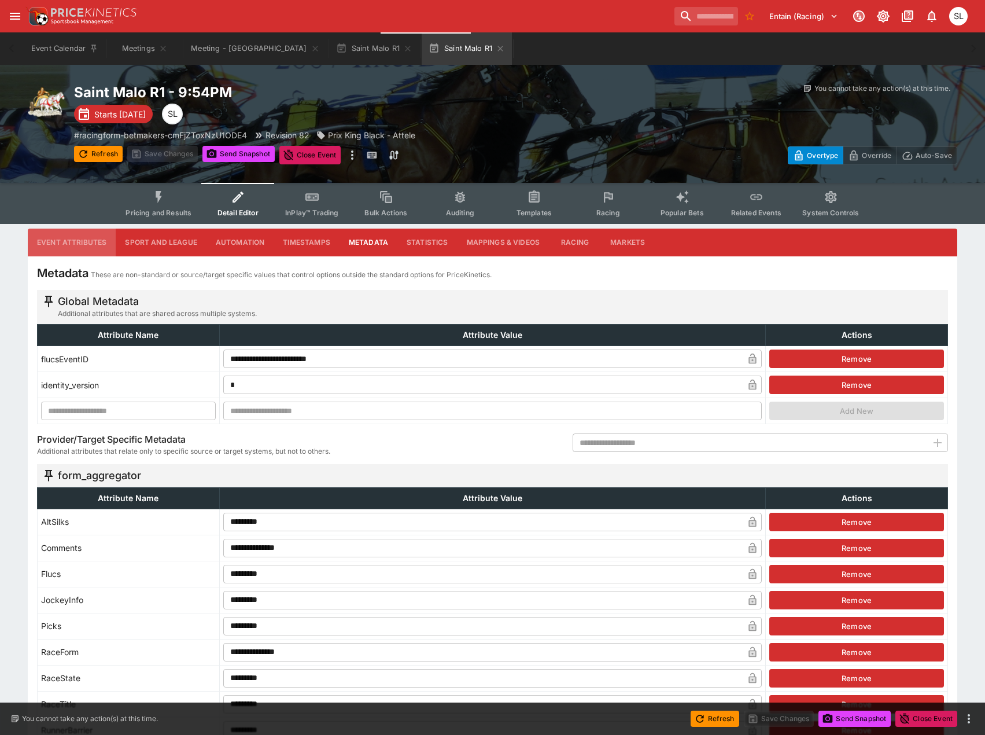
click at [78, 245] on button "Event Attributes" at bounding box center [72, 243] width 88 height 28
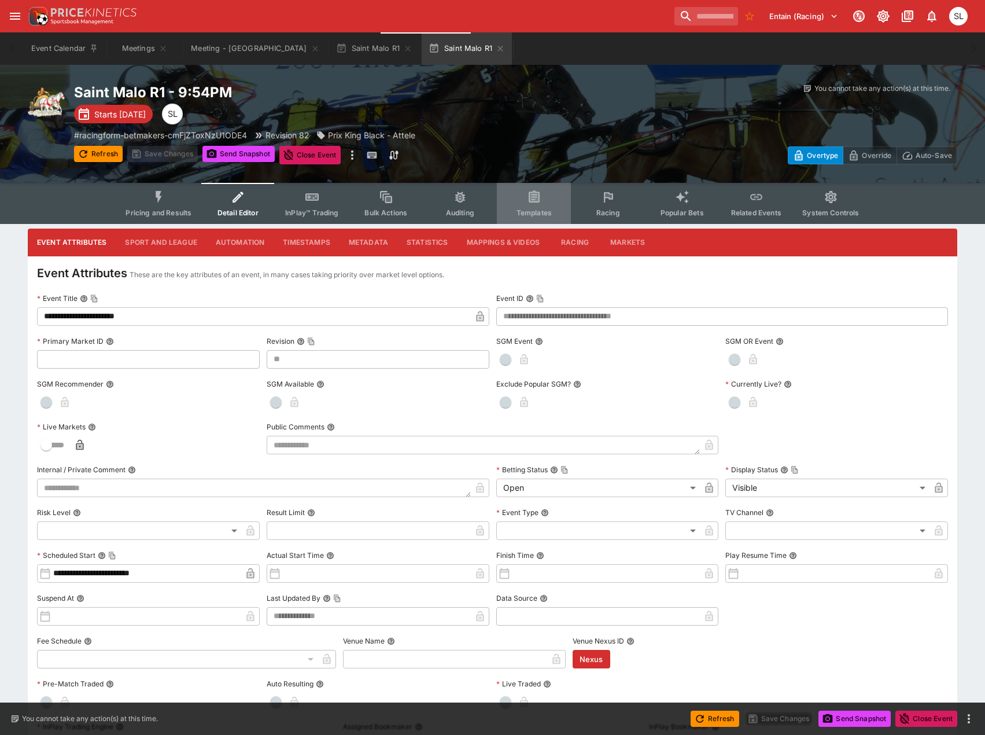
click at [533, 210] on span "Templates" at bounding box center [534, 212] width 35 height 9
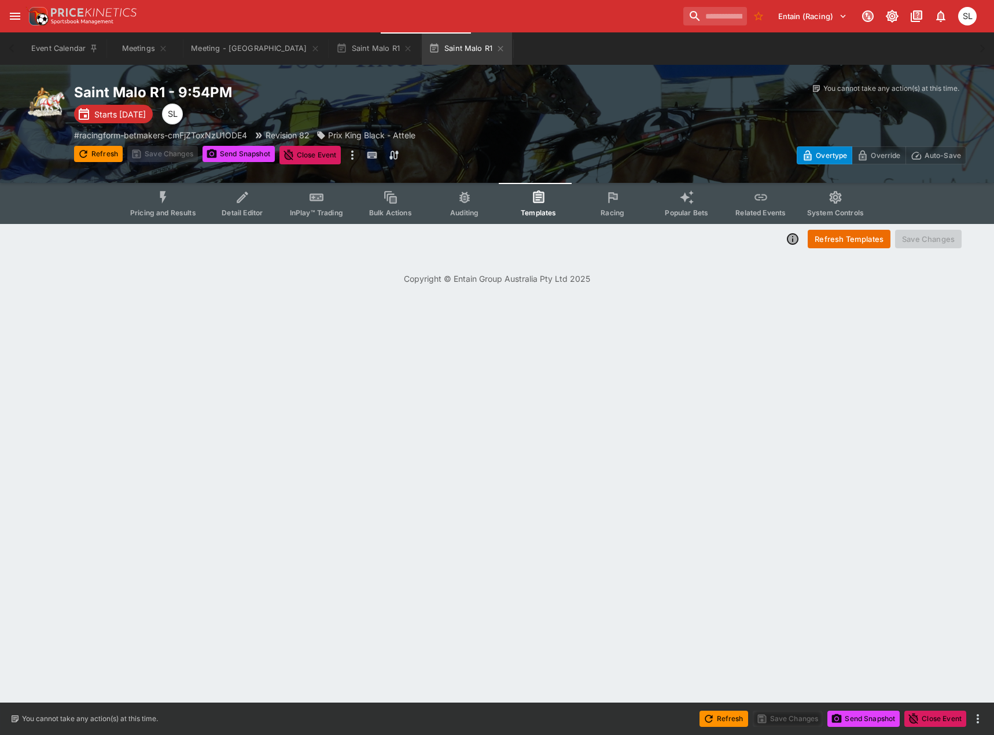
click at [609, 205] on button "Racing" at bounding box center [613, 203] width 74 height 41
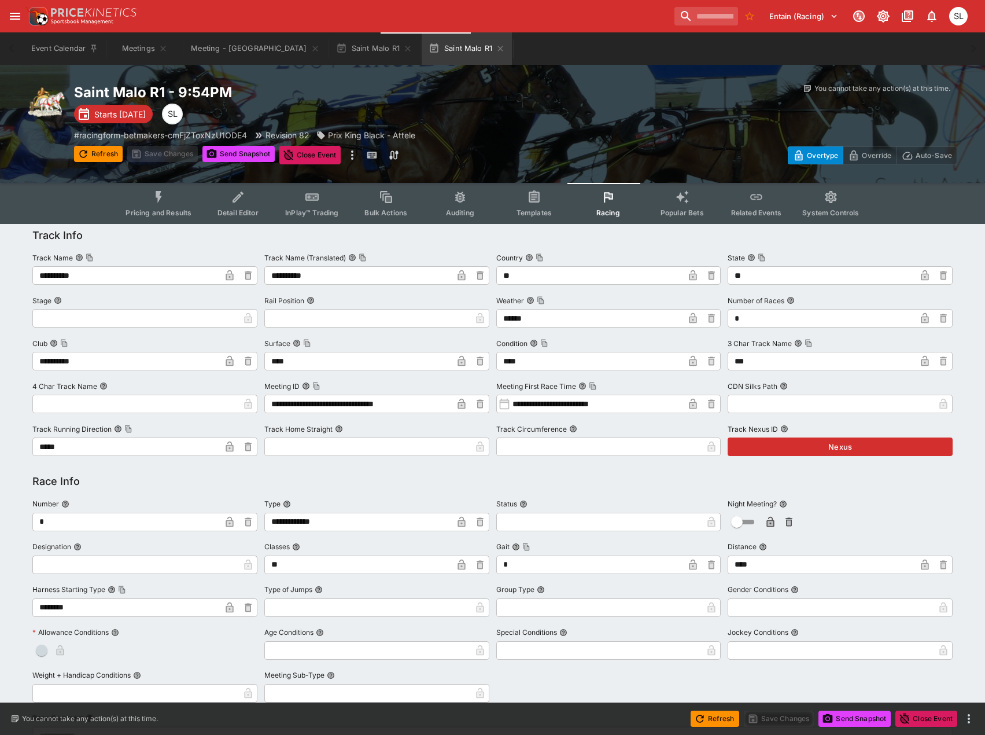
click at [146, 201] on button "Pricing and Results" at bounding box center [158, 203] width 84 height 41
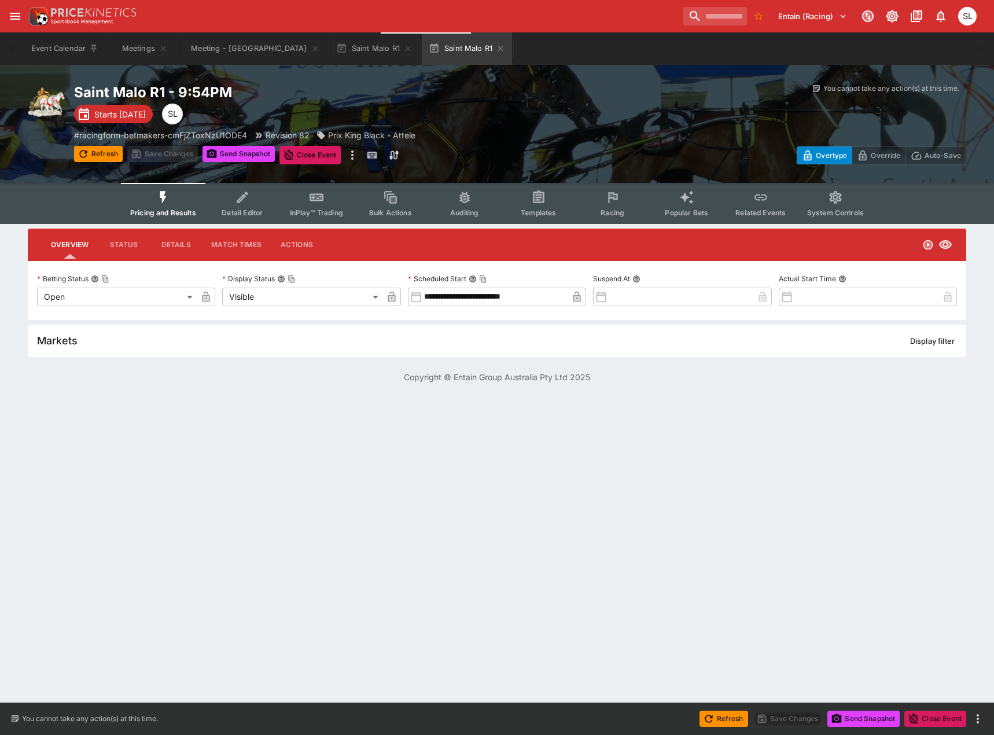
click at [822, 337] on div "Markets" at bounding box center [470, 340] width 866 height 13
click at [242, 211] on span "Detail Editor" at bounding box center [242, 212] width 41 height 9
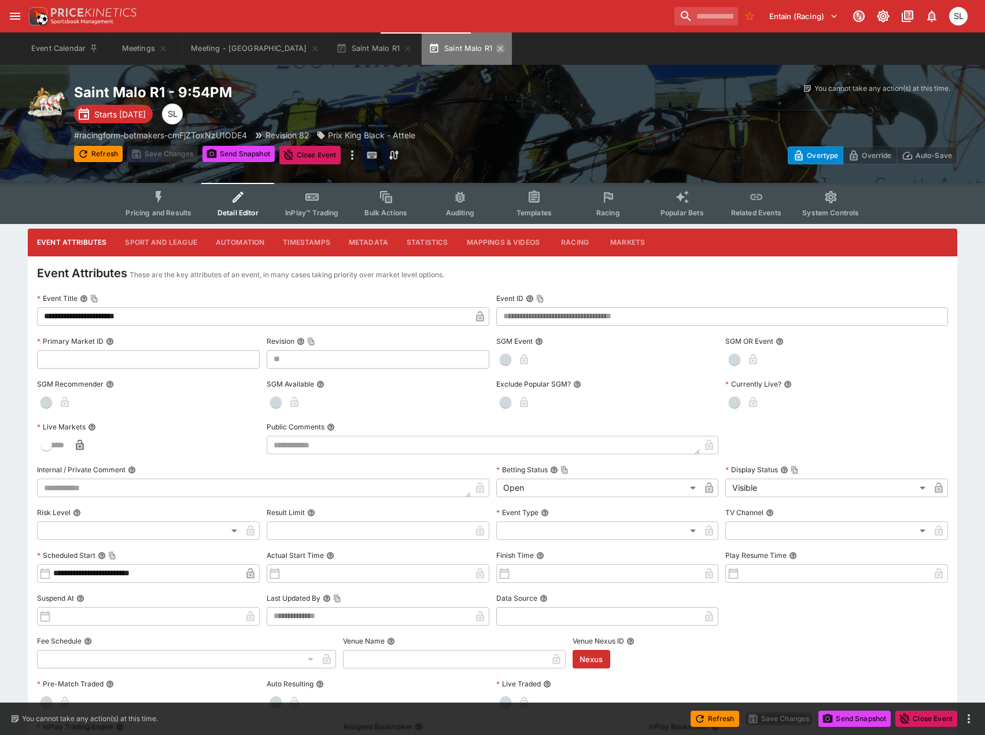
click at [496, 49] on icon "button" at bounding box center [500, 48] width 9 height 9
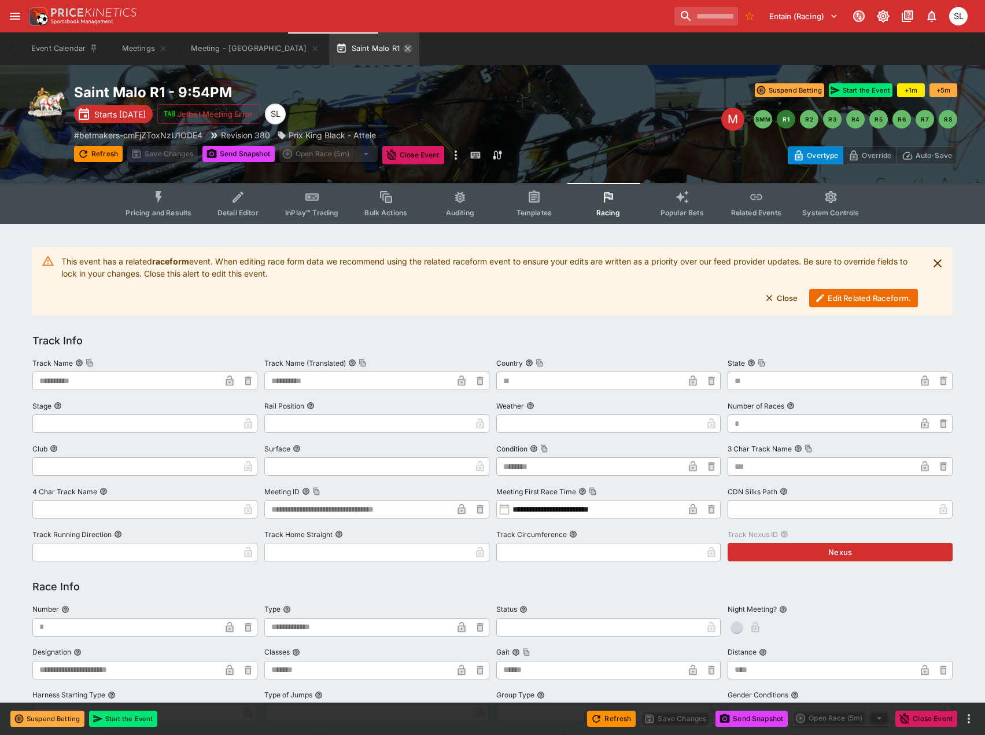
click at [403, 47] on icon "button" at bounding box center [407, 48] width 9 height 9
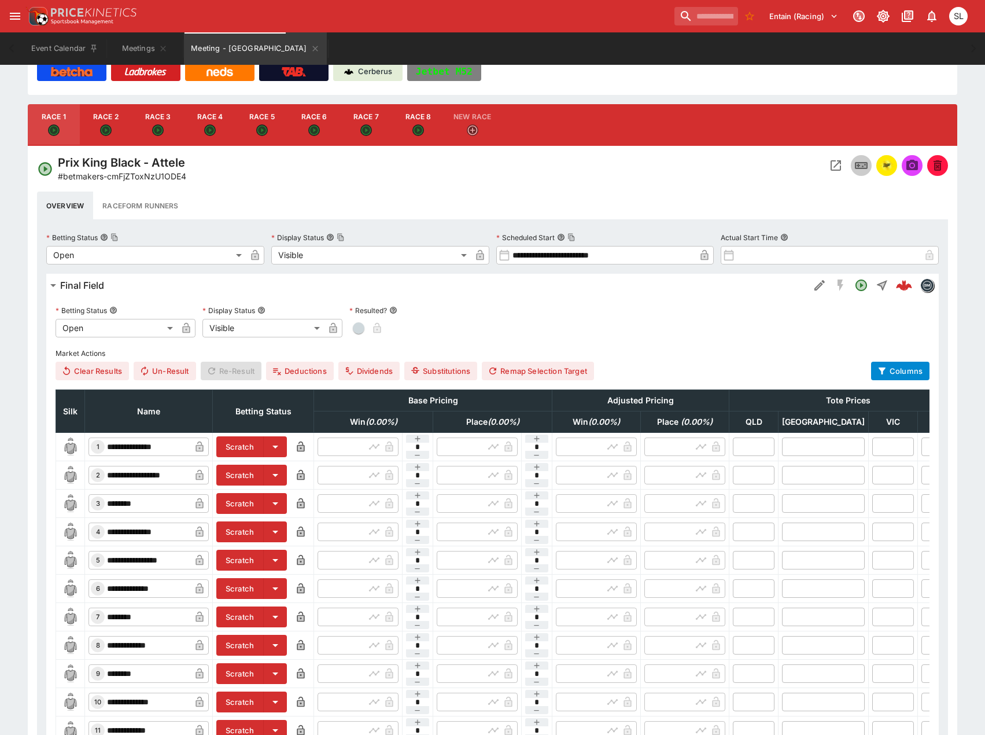
scroll to position [66, 0]
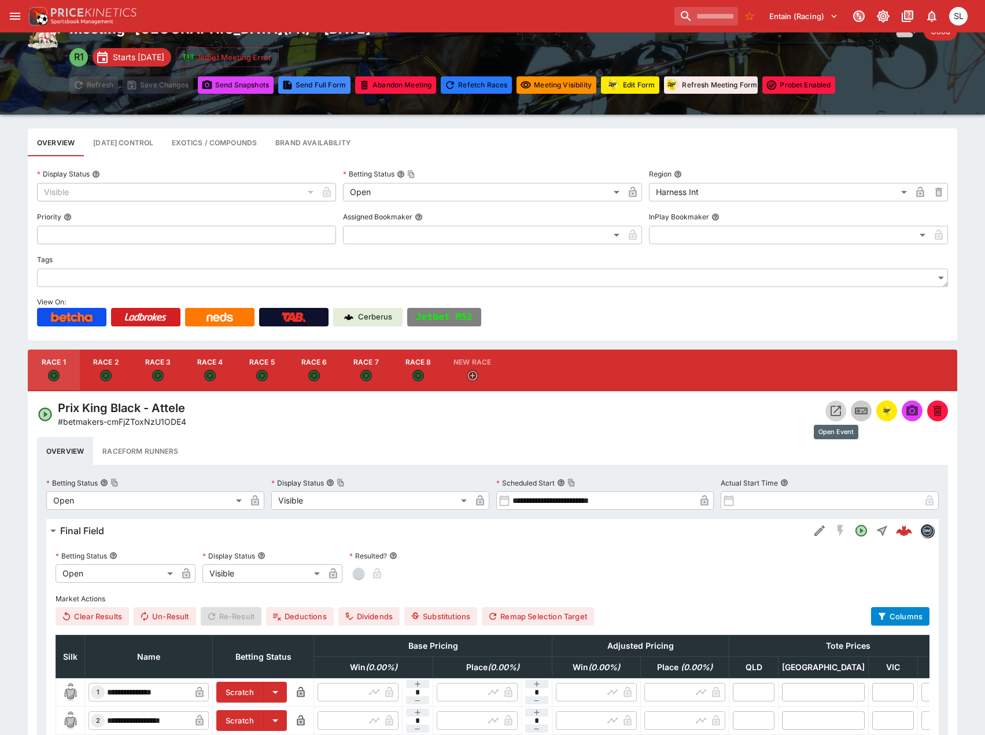
click at [832, 404] on icon "Open Event" at bounding box center [836, 411] width 14 height 14
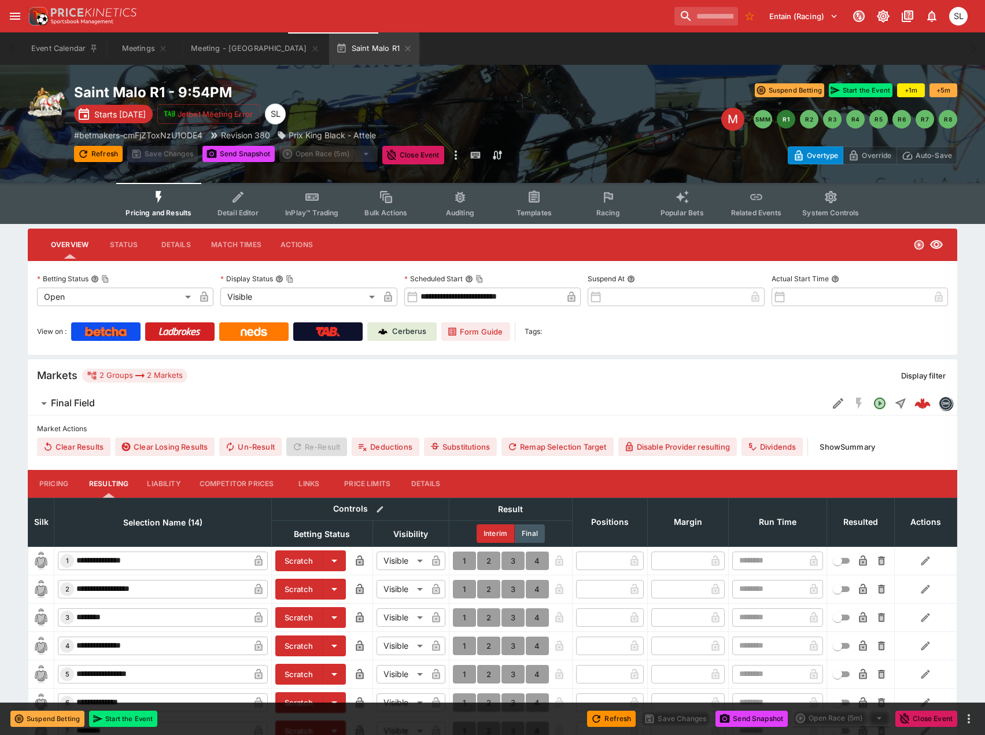
click at [128, 248] on button "Status" at bounding box center [124, 245] width 52 height 28
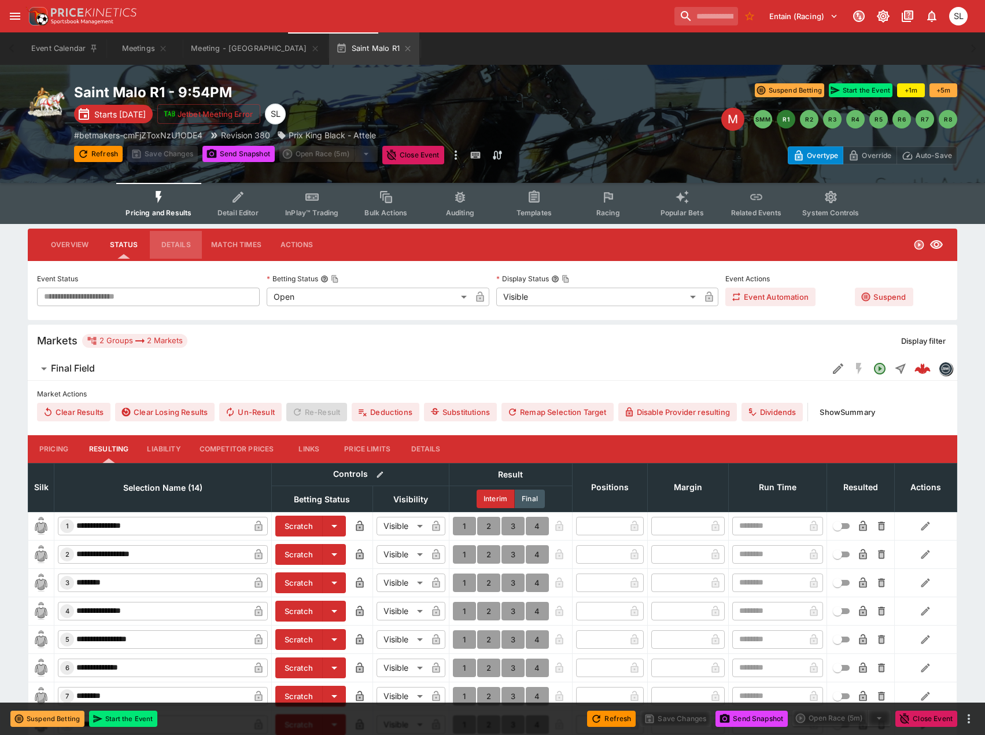
click at [174, 242] on button "Details" at bounding box center [176, 245] width 52 height 28
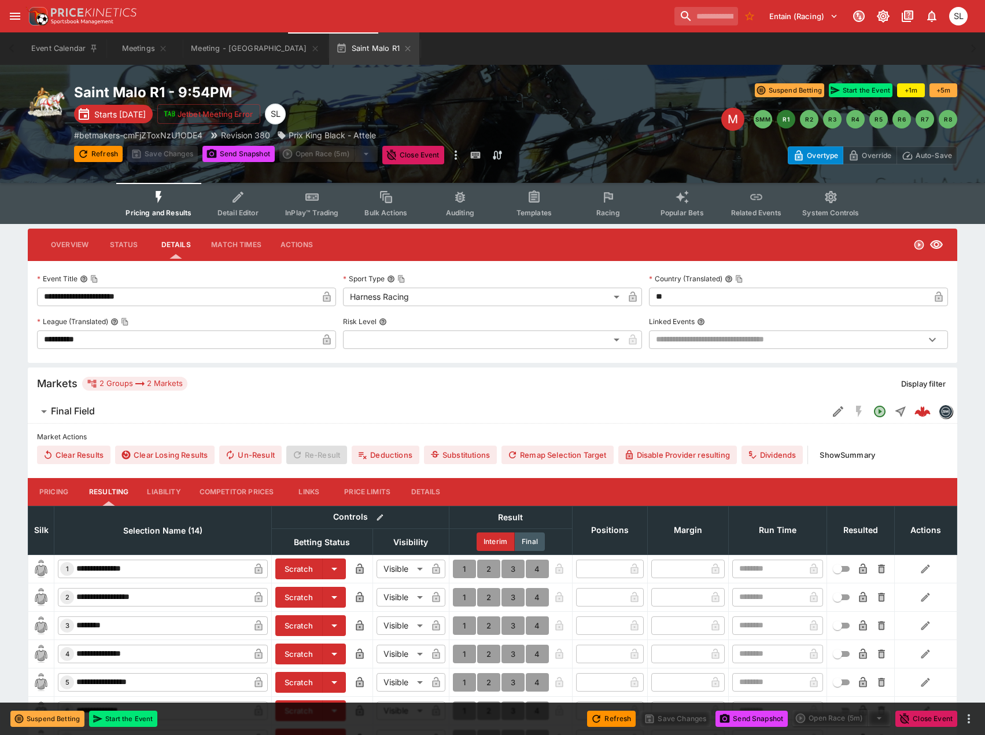
click at [237, 245] on button "Match Times" at bounding box center [236, 245] width 69 height 28
click at [303, 248] on button "Actions" at bounding box center [297, 245] width 52 height 28
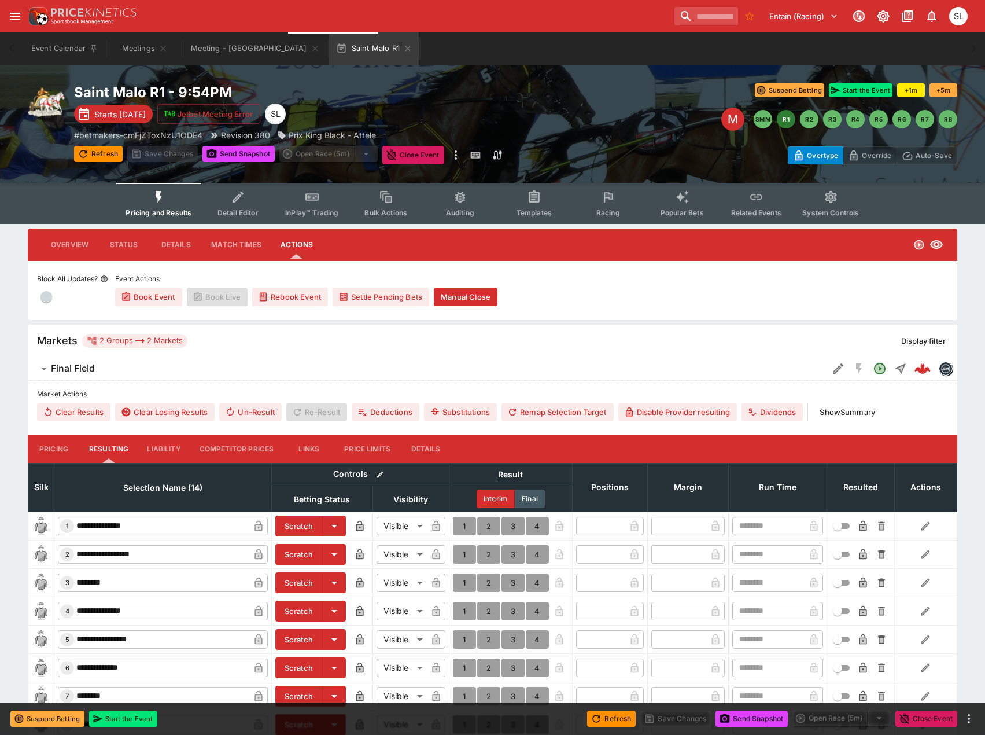
click at [76, 244] on button "Overview" at bounding box center [70, 245] width 56 height 28
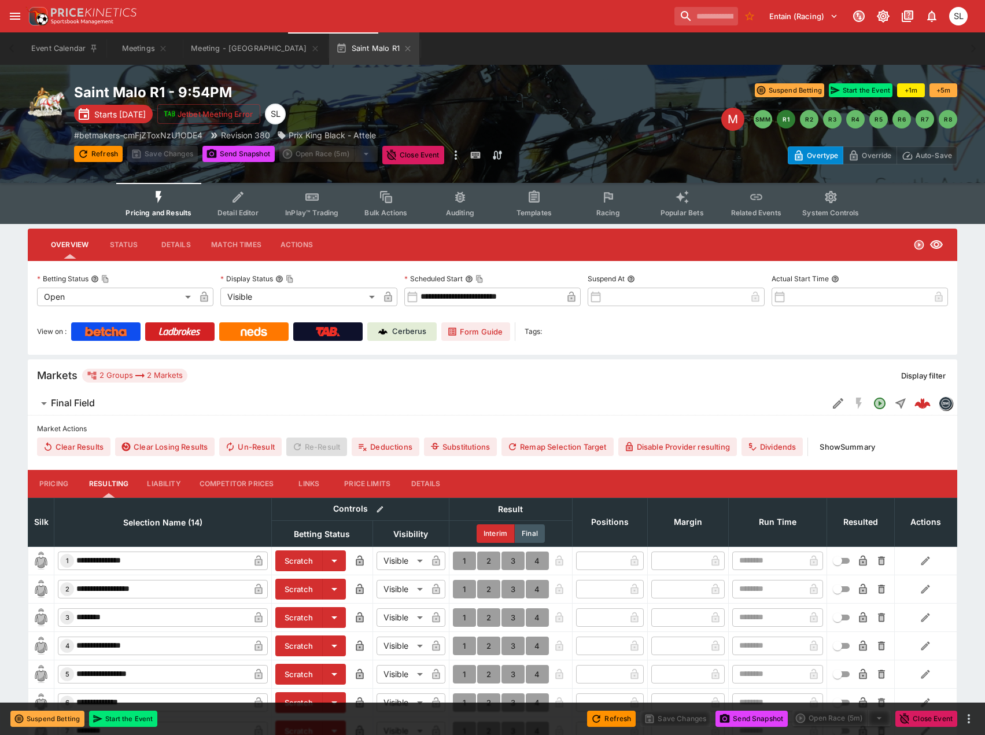
click at [461, 215] on span "Auditing" at bounding box center [460, 212] width 28 height 9
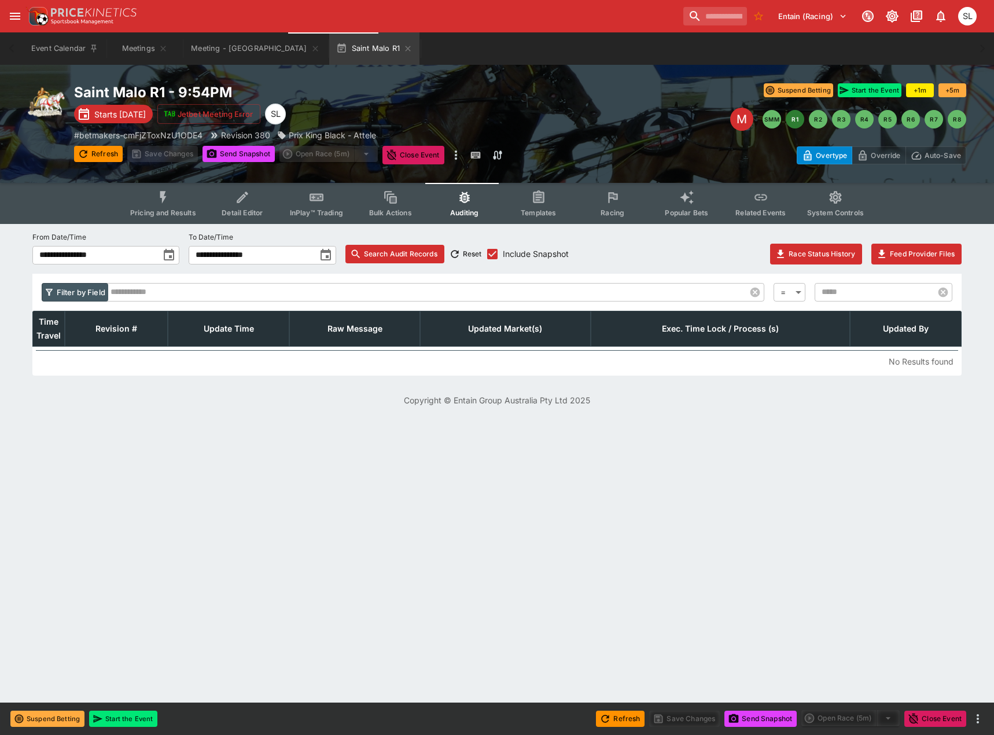
click at [536, 203] on icon "Event type filters" at bounding box center [538, 197] width 15 height 15
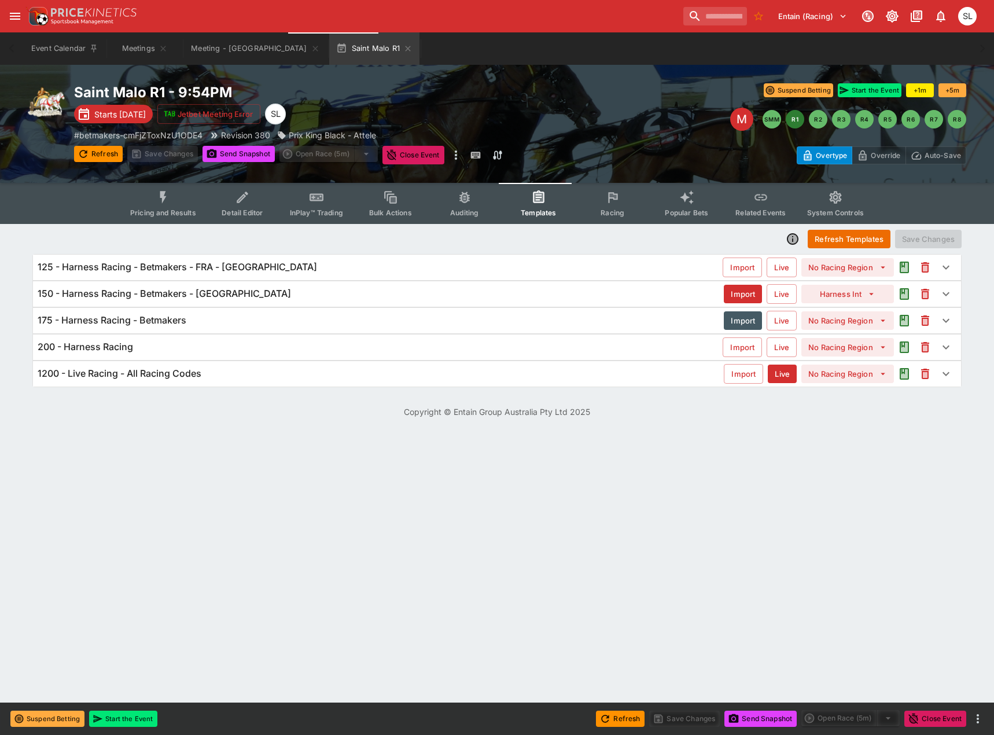
click at [618, 207] on button "Racing" at bounding box center [613, 203] width 74 height 41
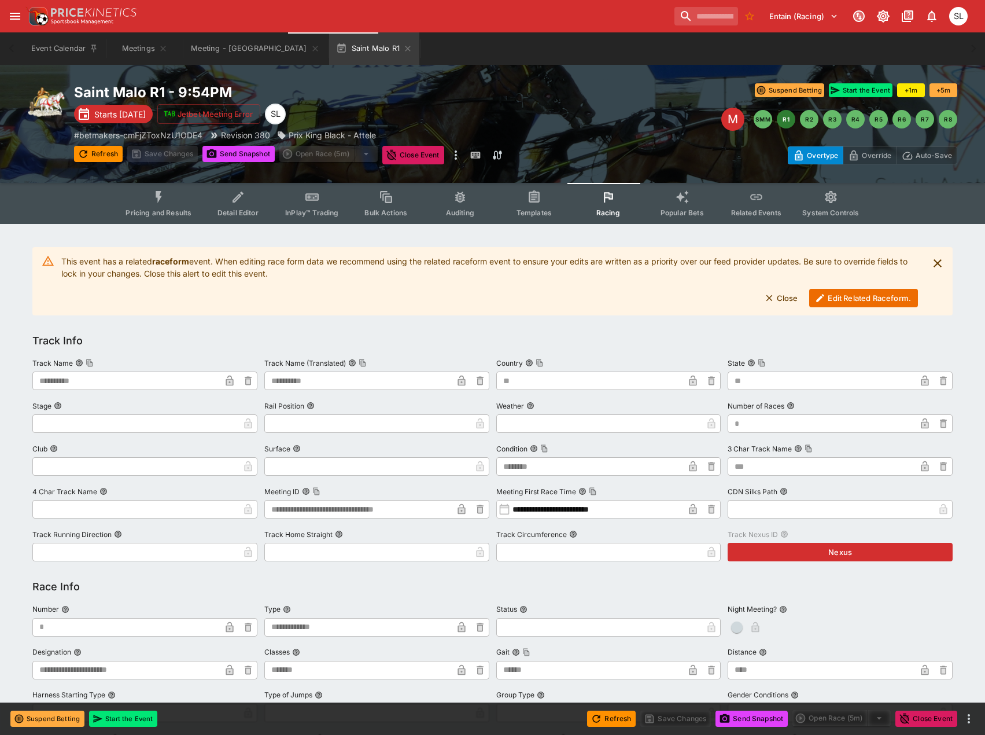
click at [253, 199] on button "Detail Editor" at bounding box center [238, 203] width 74 height 41
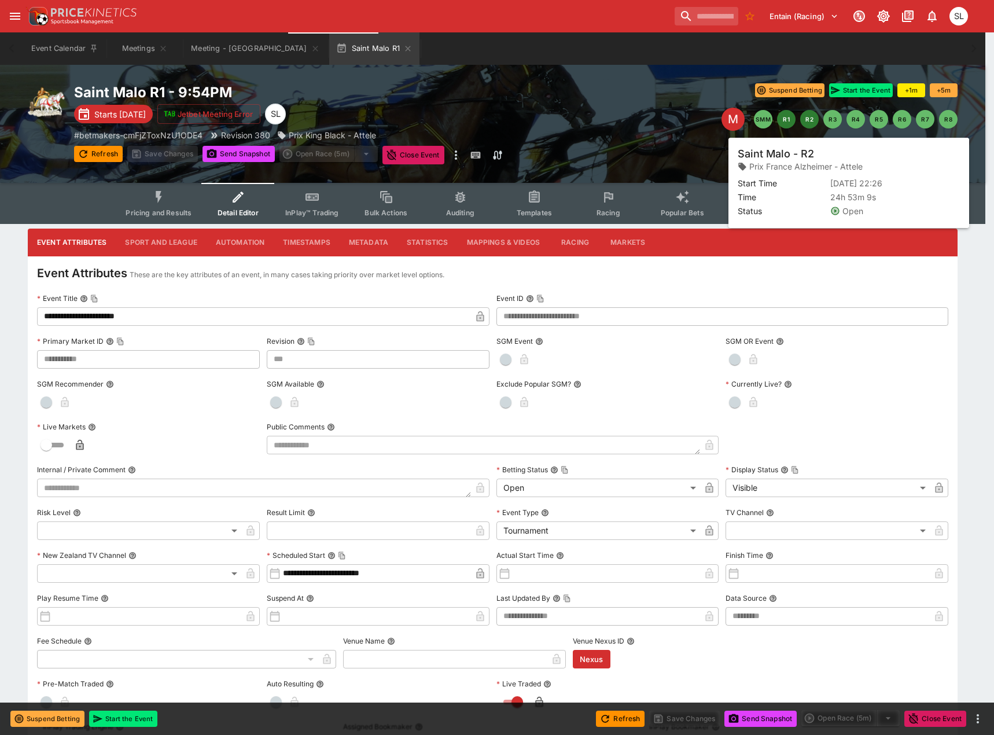
click at [816, 119] on button "R2" at bounding box center [809, 119] width 19 height 19
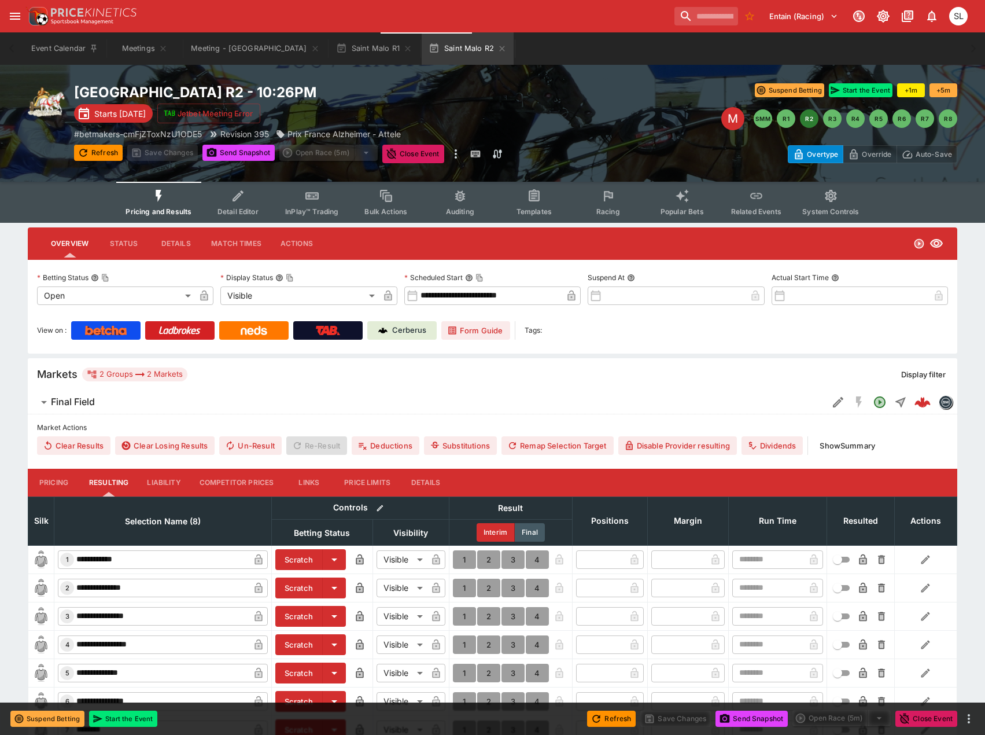
click at [469, 207] on span "Auditing" at bounding box center [460, 211] width 28 height 9
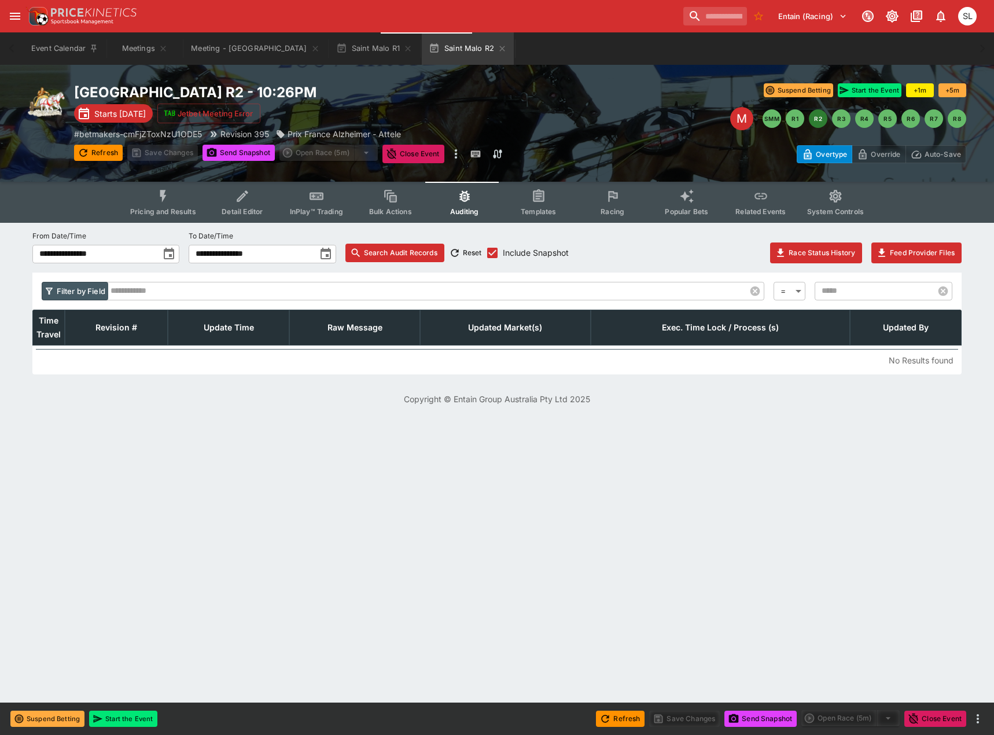
click at [540, 209] on span "Templates" at bounding box center [538, 211] width 35 height 9
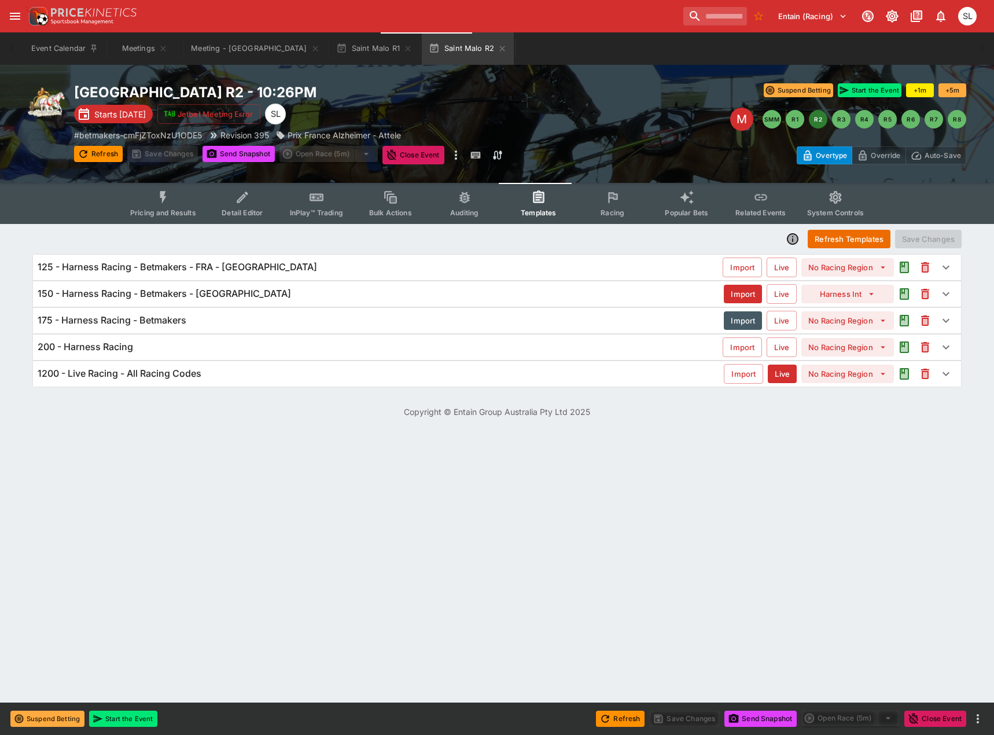
click at [253, 206] on button "Detail Editor" at bounding box center [242, 203] width 74 height 41
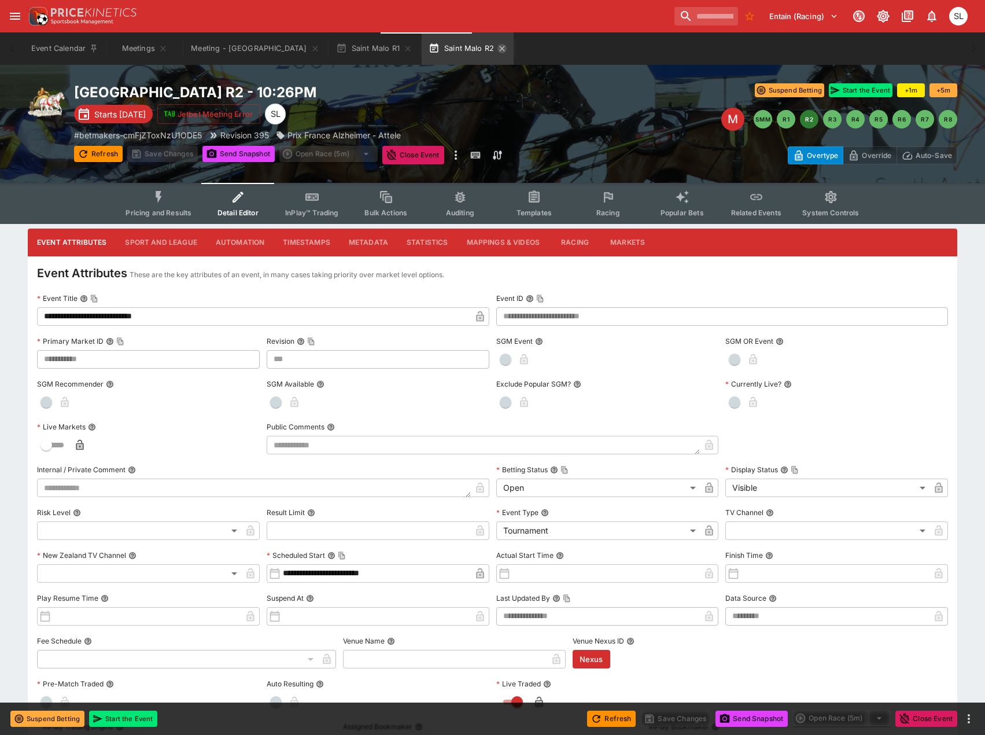
click at [498, 45] on icon "button" at bounding box center [502, 48] width 9 height 9
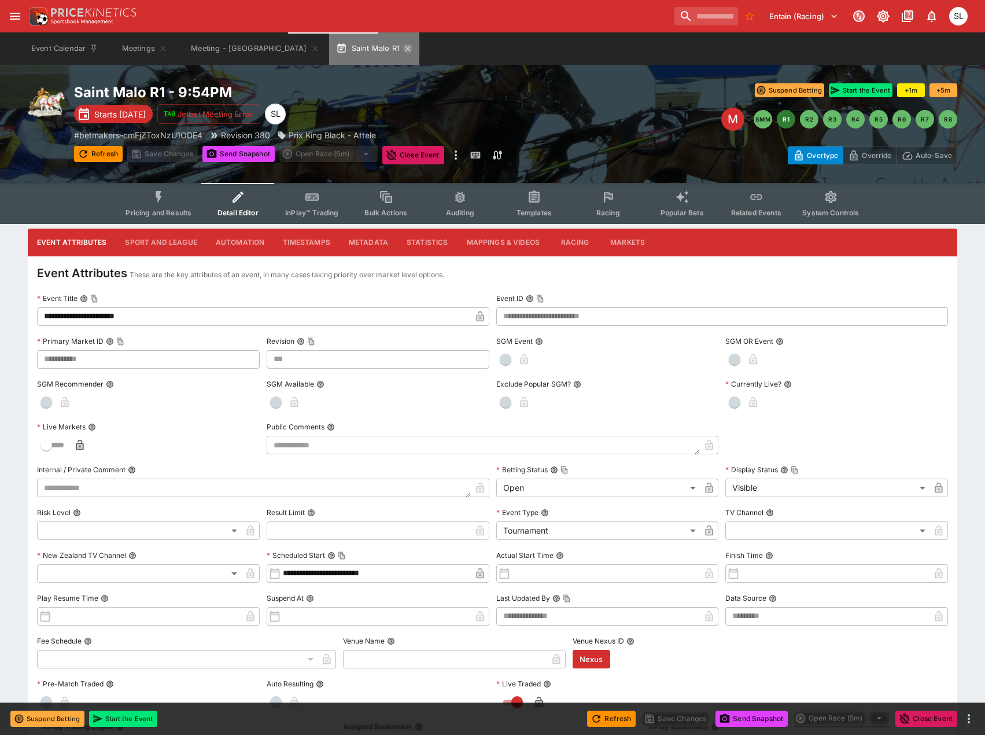
click at [403, 47] on icon "button" at bounding box center [407, 48] width 9 height 9
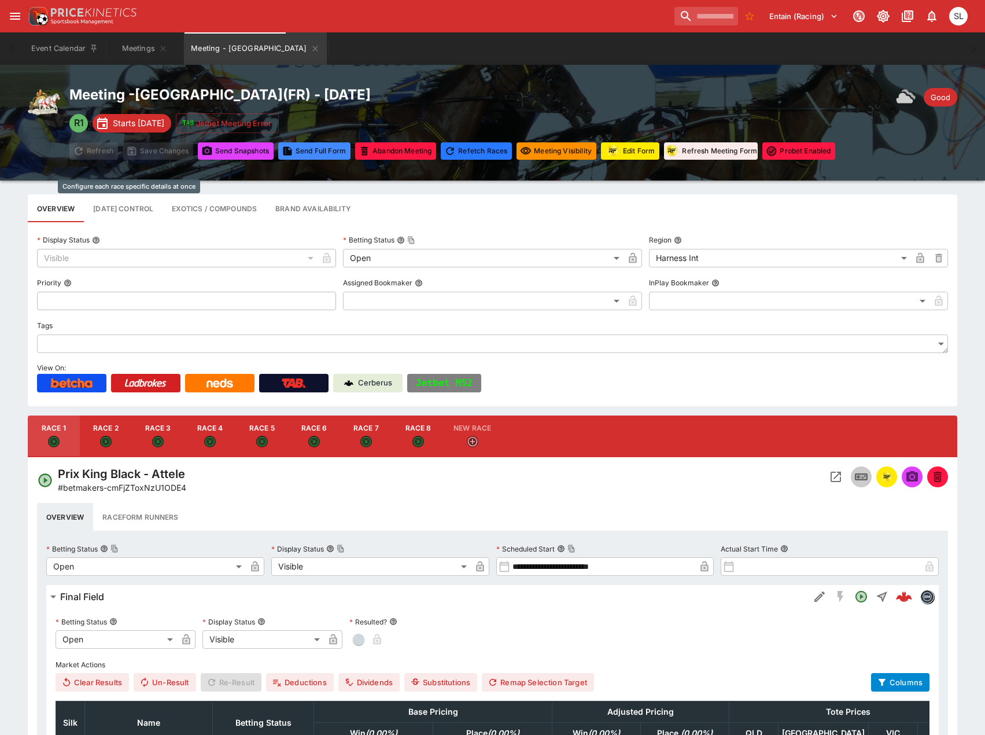
click at [131, 207] on button "[DATE] Control" at bounding box center [123, 208] width 79 height 28
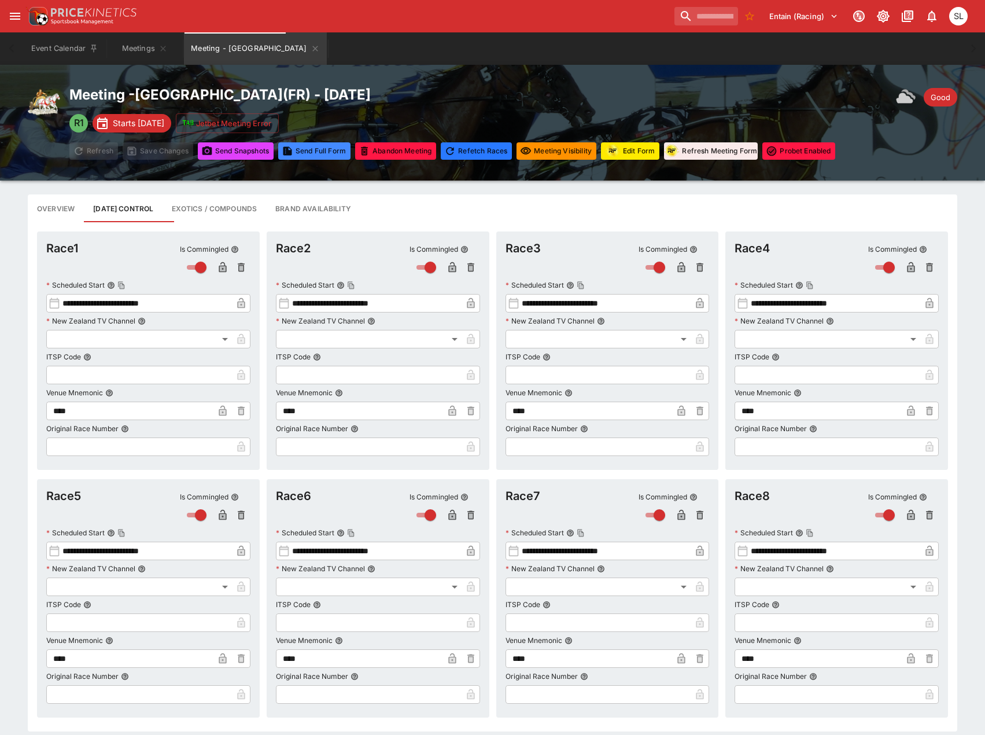
click at [213, 205] on button "Exotics / Compounds" at bounding box center [215, 208] width 104 height 28
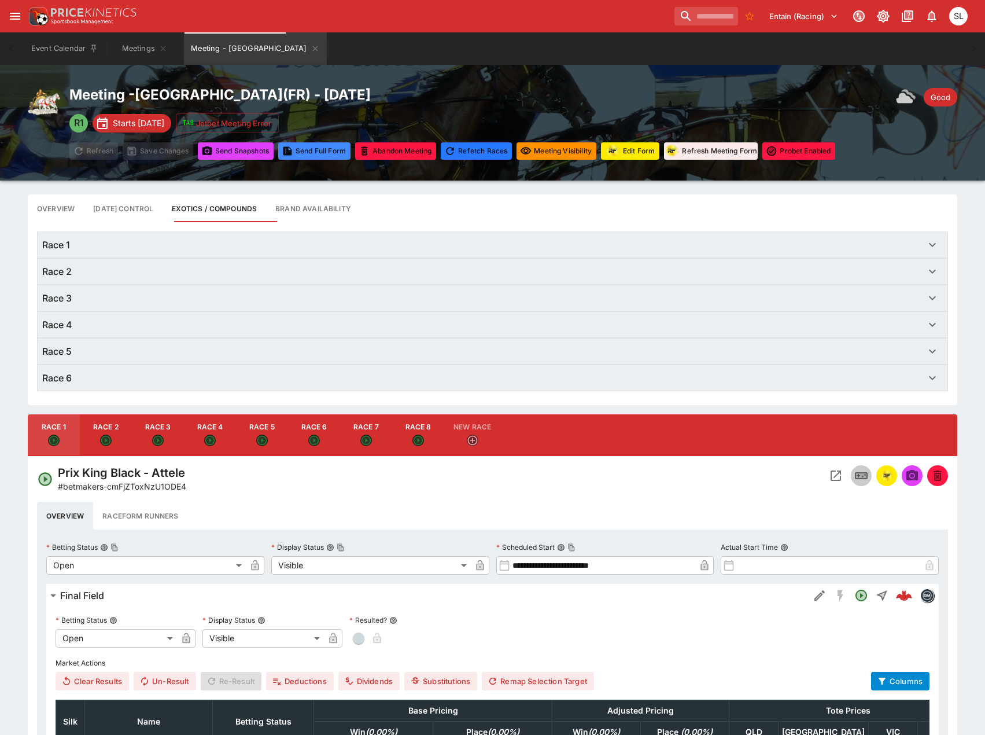
click at [340, 202] on button "Brand Availability" at bounding box center [313, 208] width 94 height 28
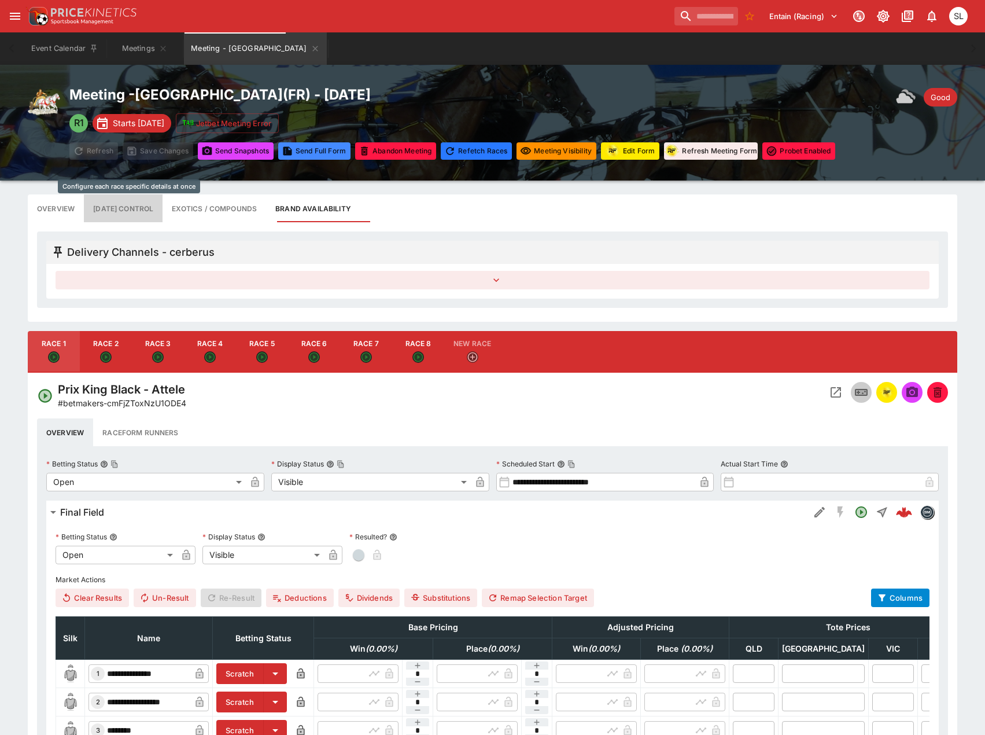
click at [127, 210] on button "[DATE] Control" at bounding box center [123, 208] width 79 height 28
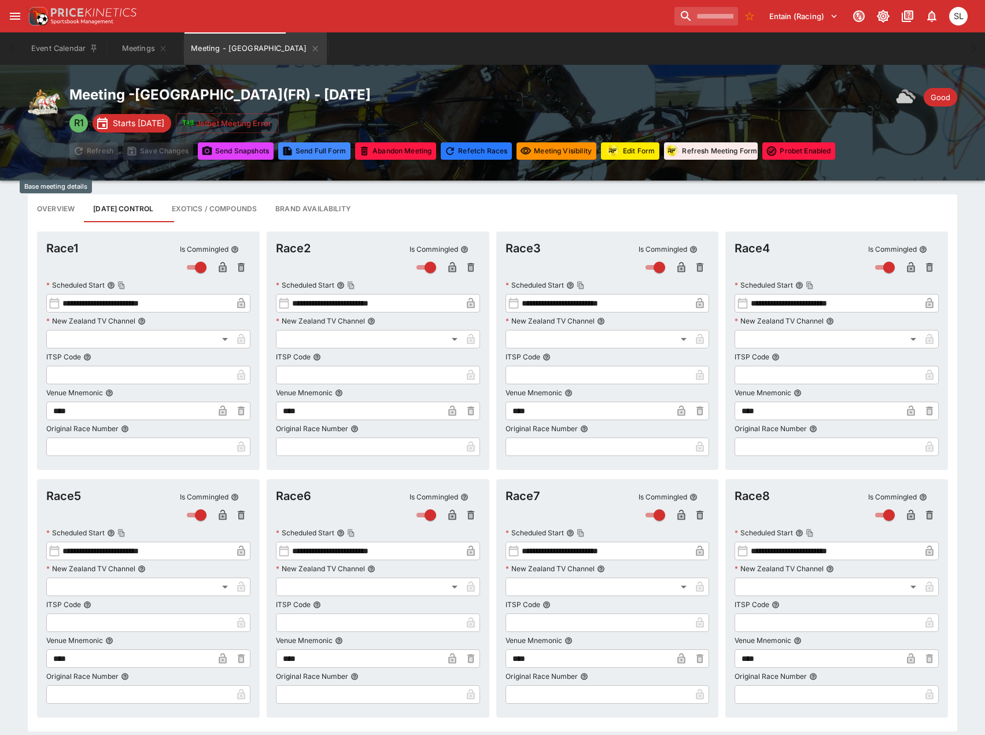
click at [53, 211] on button "Overview" at bounding box center [56, 208] width 56 height 28
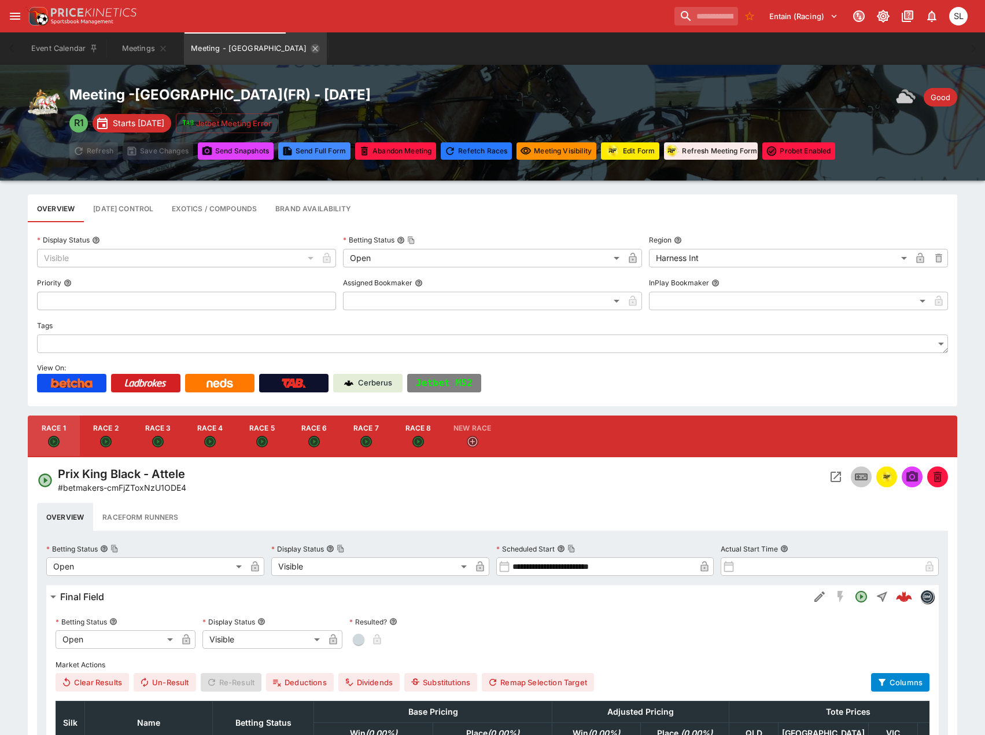
click at [311, 49] on icon "Meeting - Saint Malo" at bounding box center [315, 48] width 9 height 9
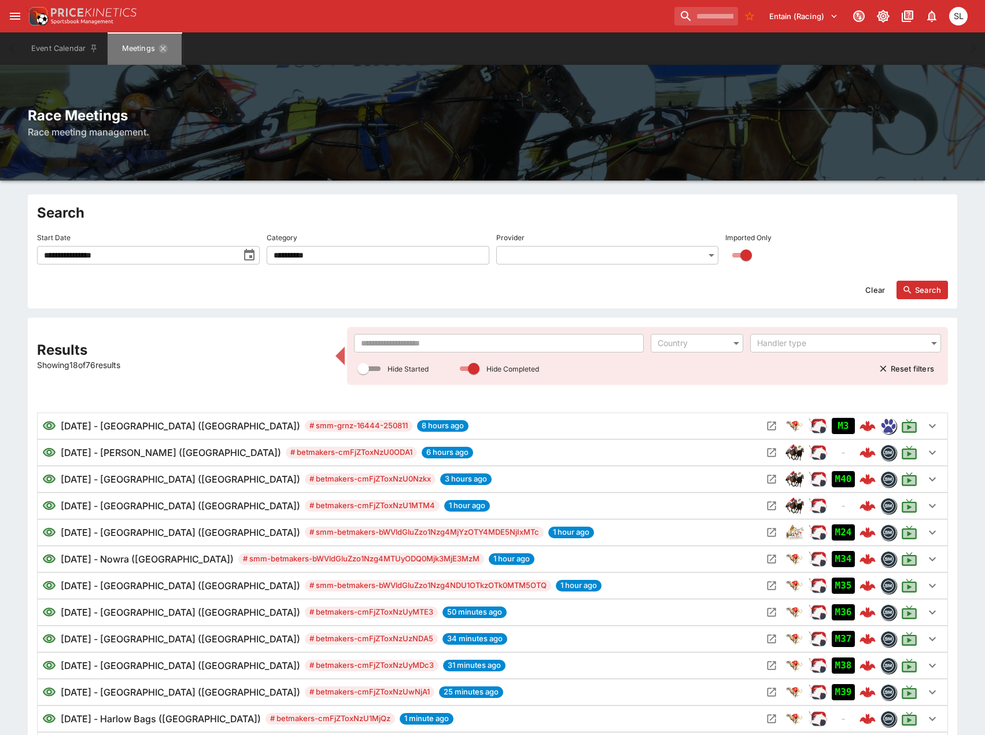
click at [163, 49] on icon "Meetings" at bounding box center [162, 48] width 5 height 5
